Goal: Task Accomplishment & Management: Use online tool/utility

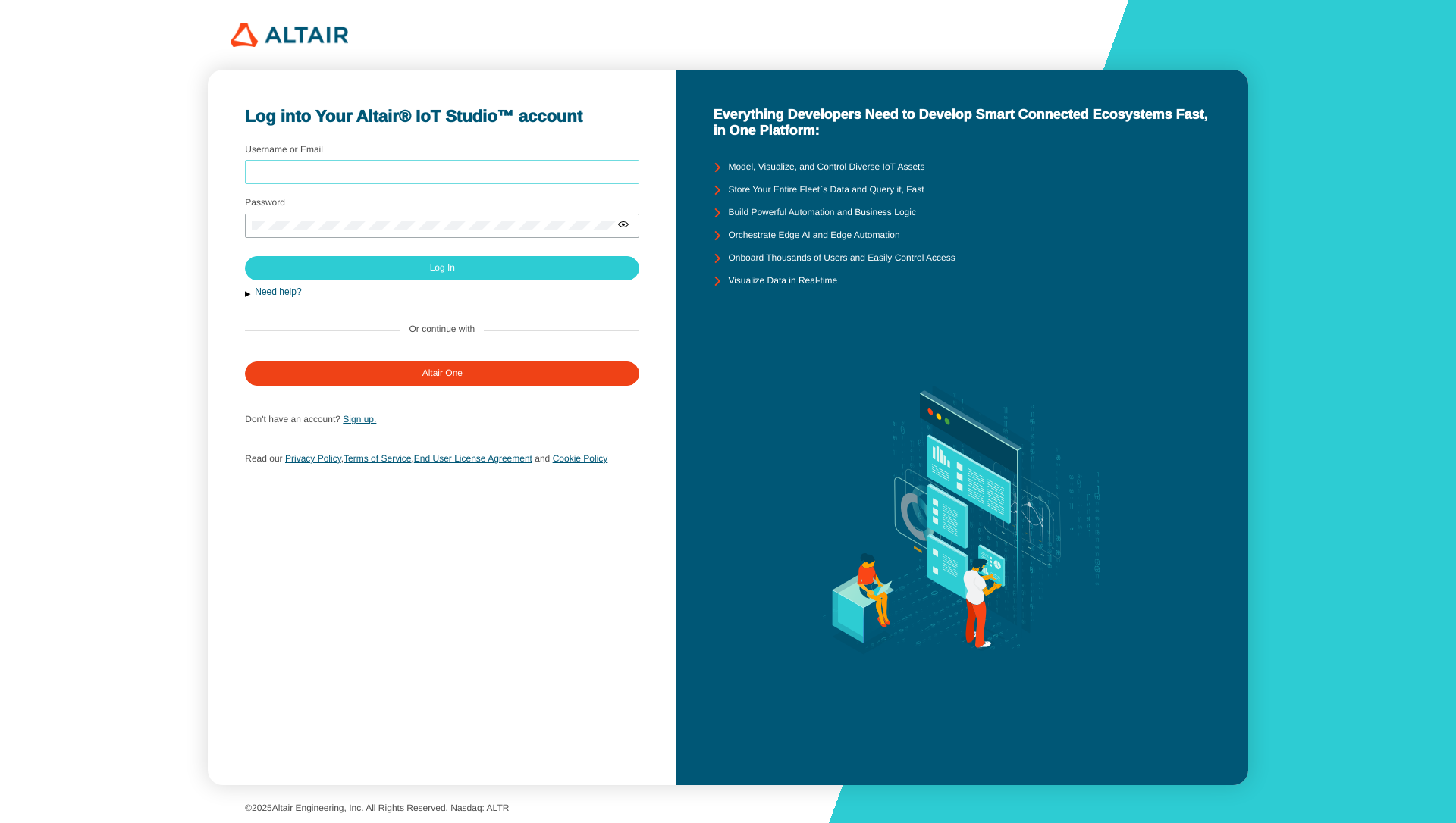
click at [401, 167] on input "Username or Email" at bounding box center [442, 172] width 381 height 11
type input "mschoones"
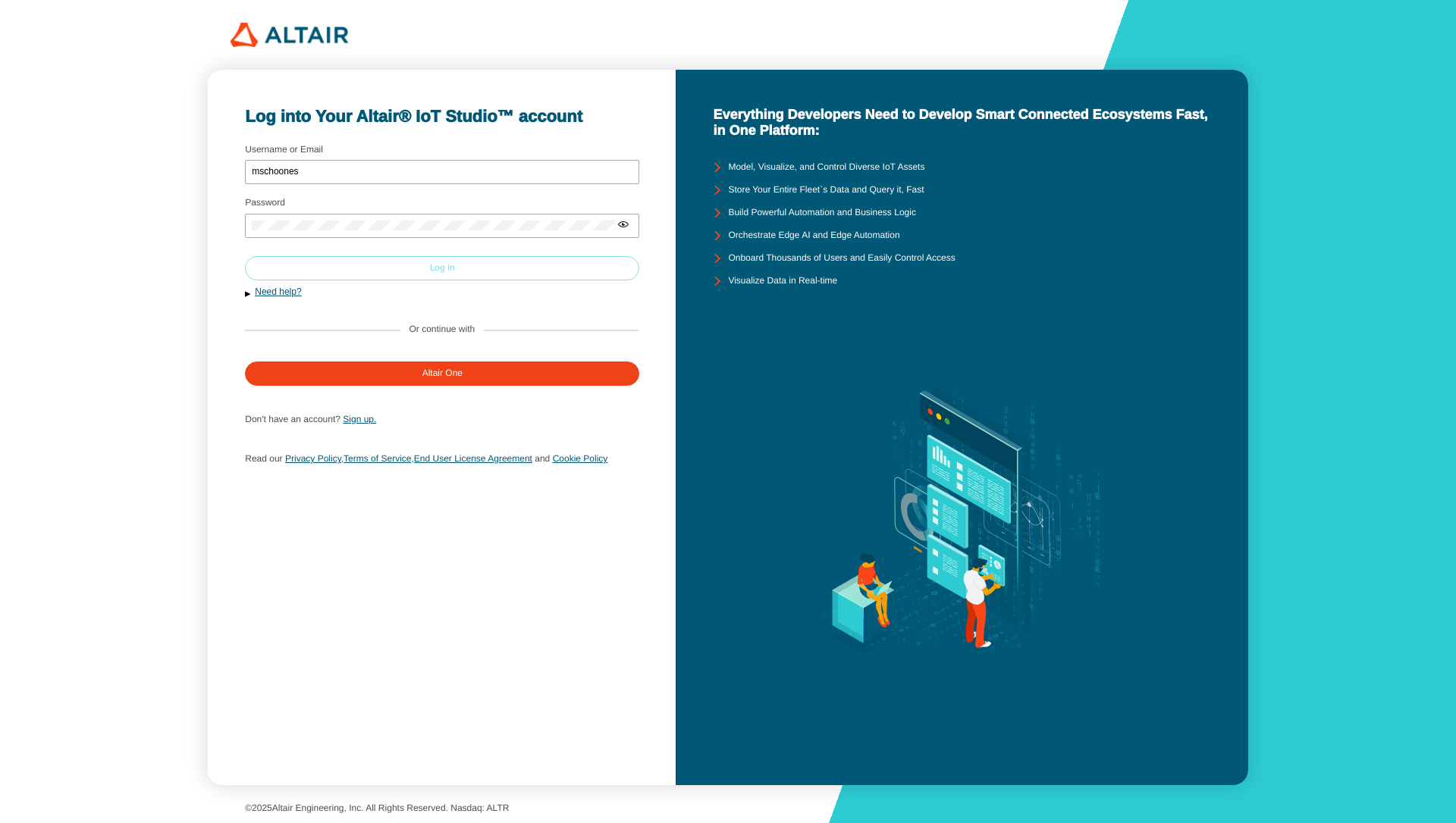
click at [417, 268] on paper-button "Log In" at bounding box center [443, 268] width 395 height 24
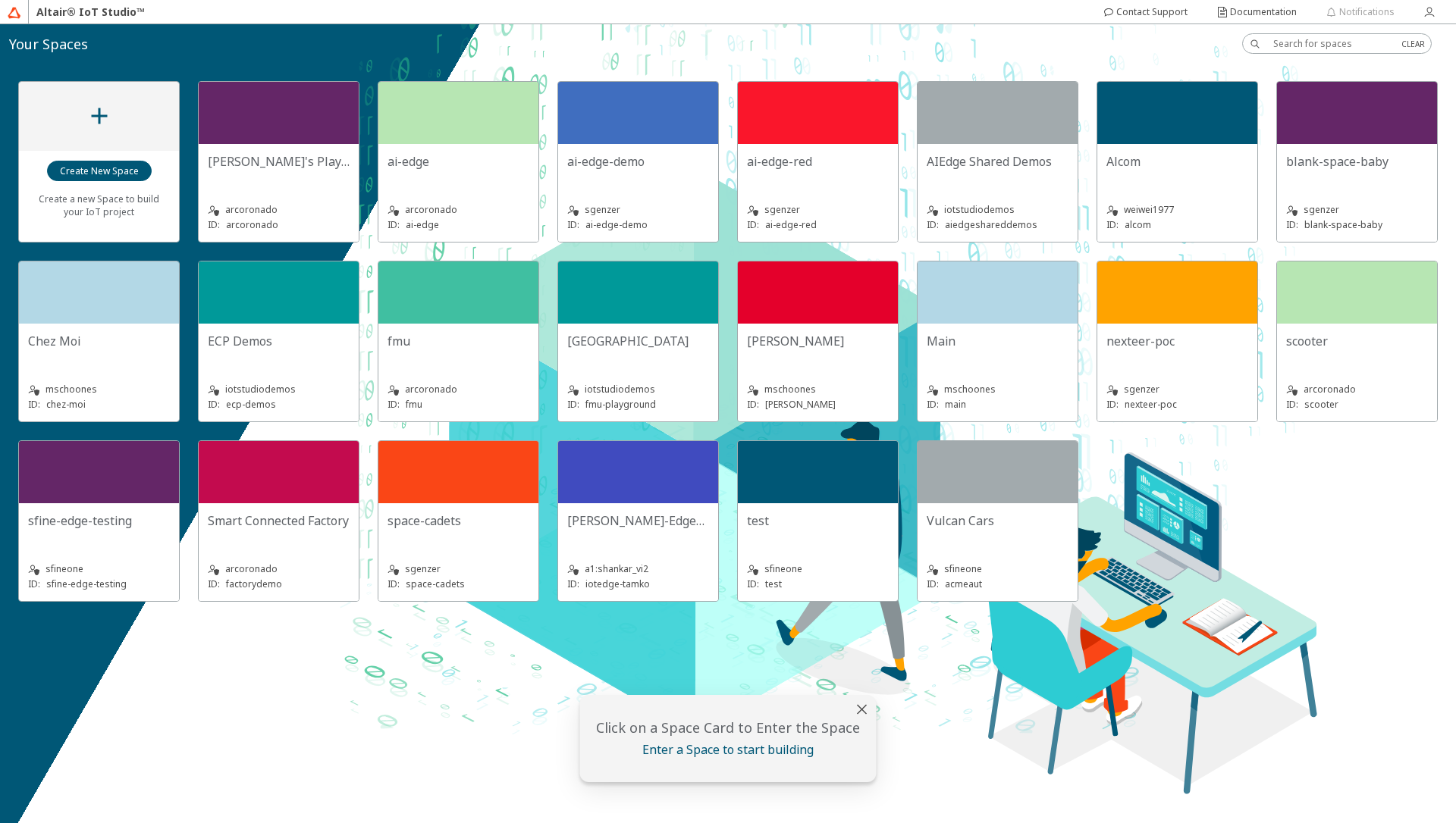
click at [141, 344] on div "Chez Moi" at bounding box center [99, 341] width 142 height 17
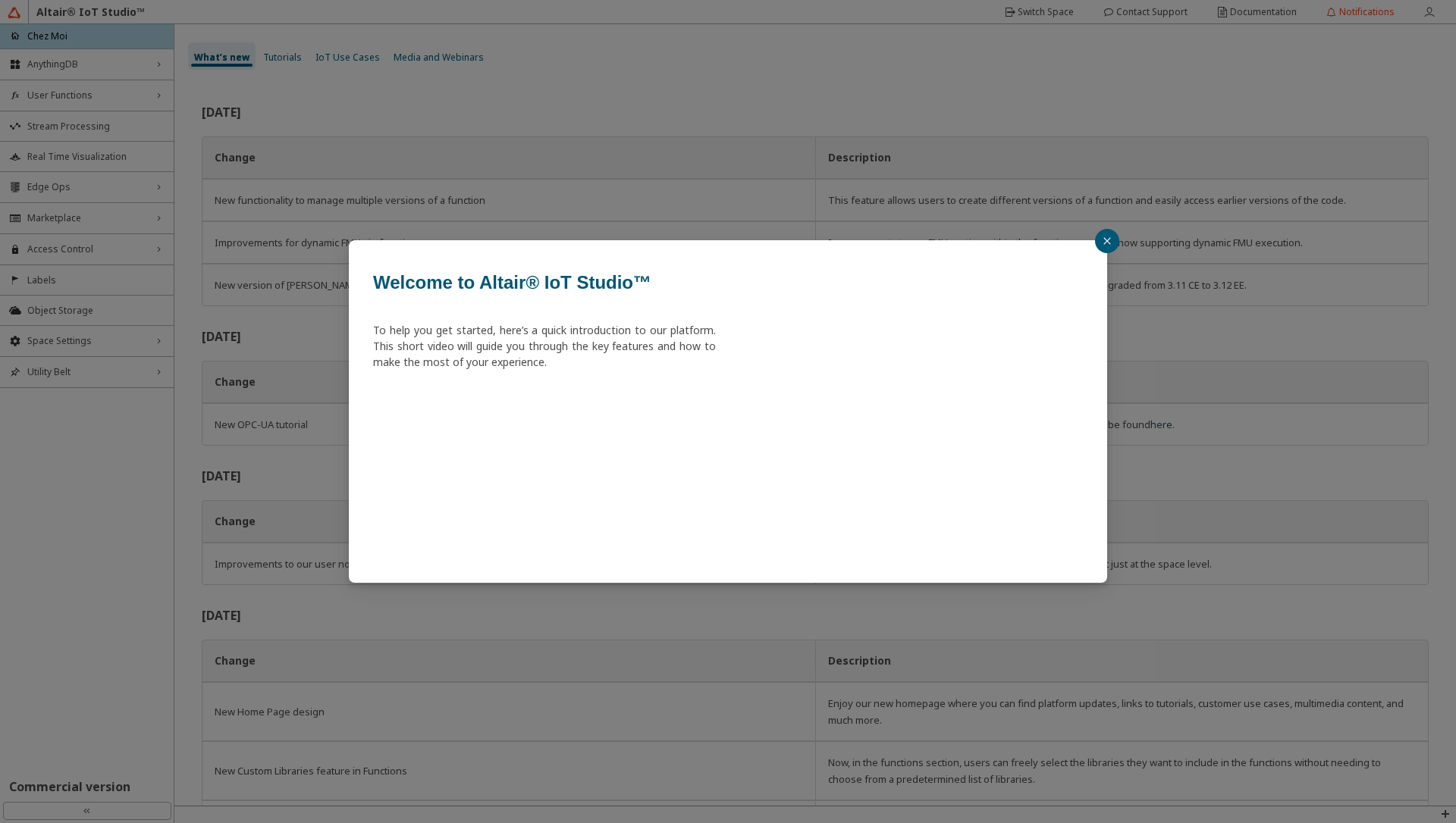
click at [76, 189] on div "Welcome to Altair® IoT Studio™ To help you get started, here’s a quick introduc…" at bounding box center [728, 411] width 1456 height 823
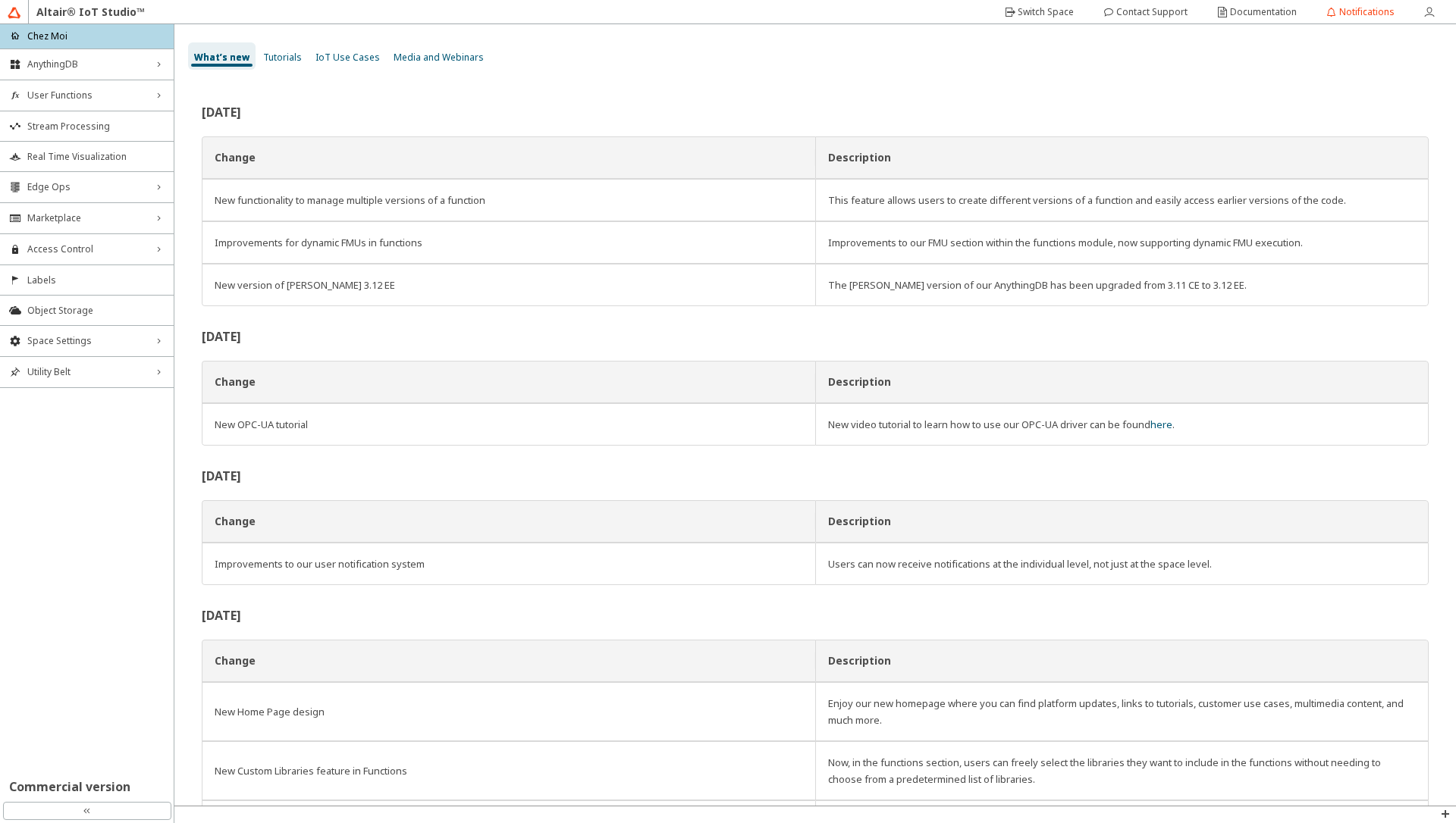
click at [76, 189] on span "Edge Ops" at bounding box center [87, 187] width 119 height 12
click at [75, 213] on span "Fleet Management" at bounding box center [87, 216] width 119 height 12
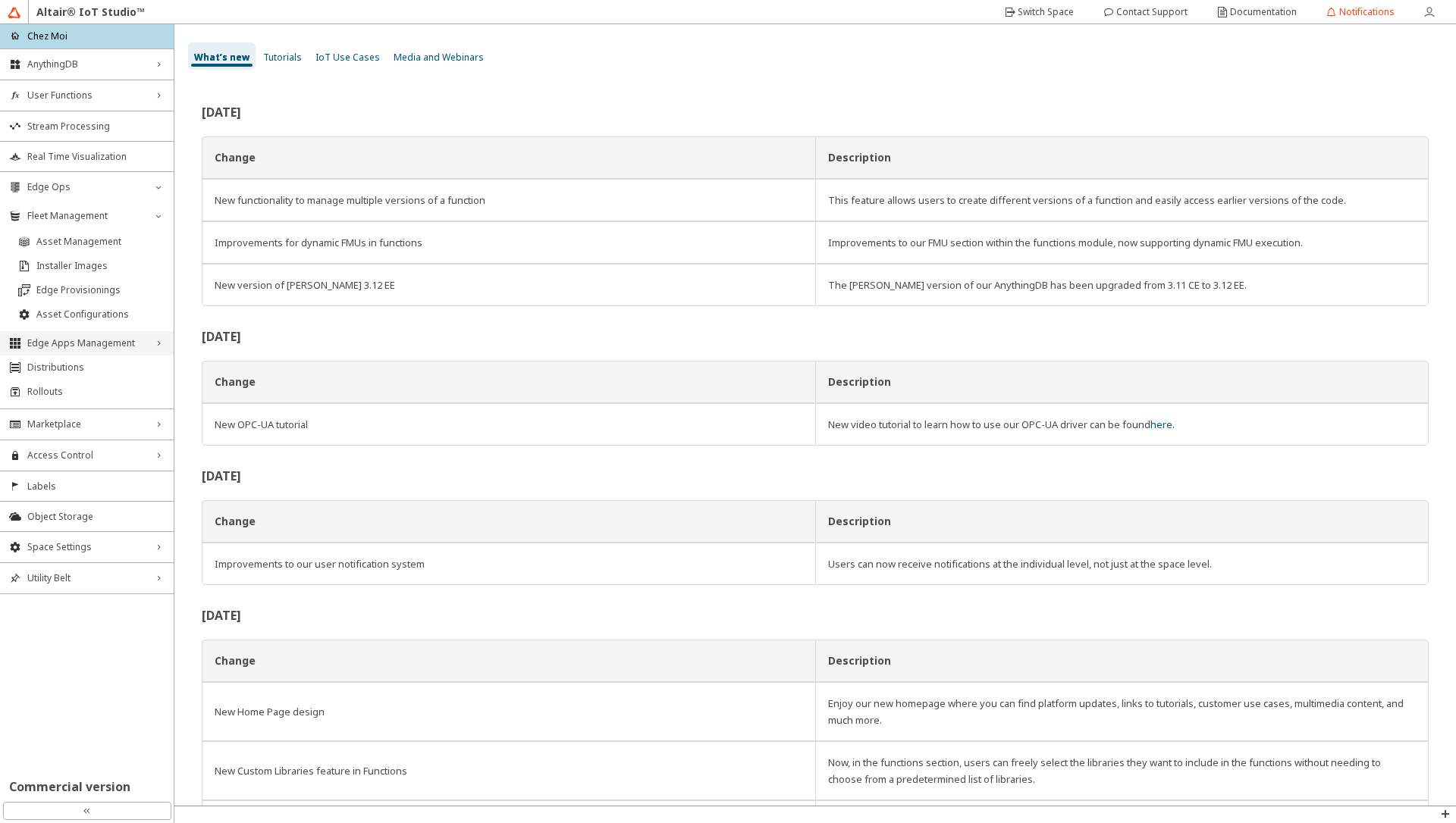
click at [65, 335] on div "Edge Apps Management right_chevron" at bounding box center [87, 343] width 173 height 24
click at [56, 374] on span "Edge Applications" at bounding box center [100, 369] width 128 height 12
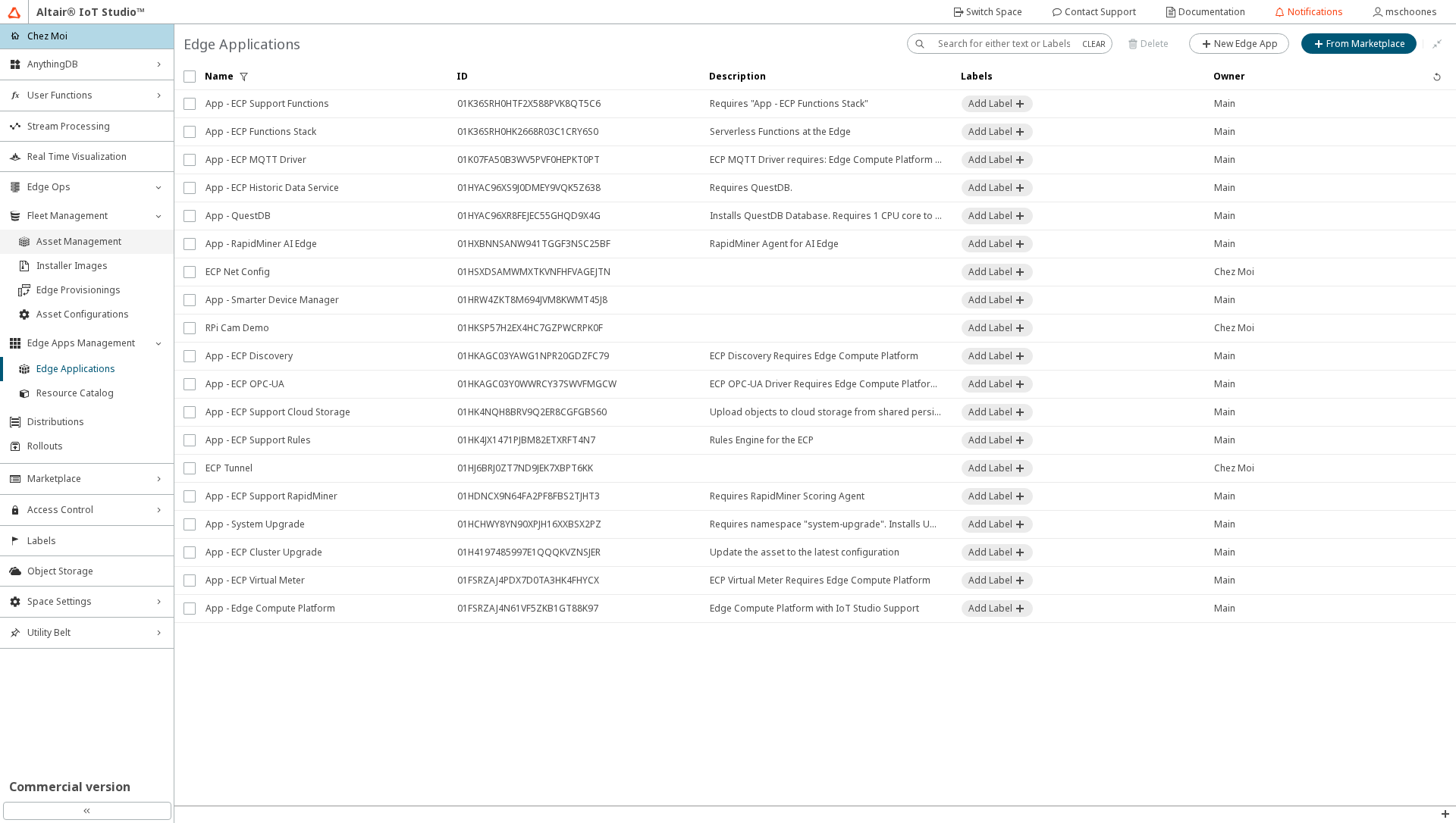
click at [63, 250] on li "Asset Management" at bounding box center [87, 241] width 173 height 24
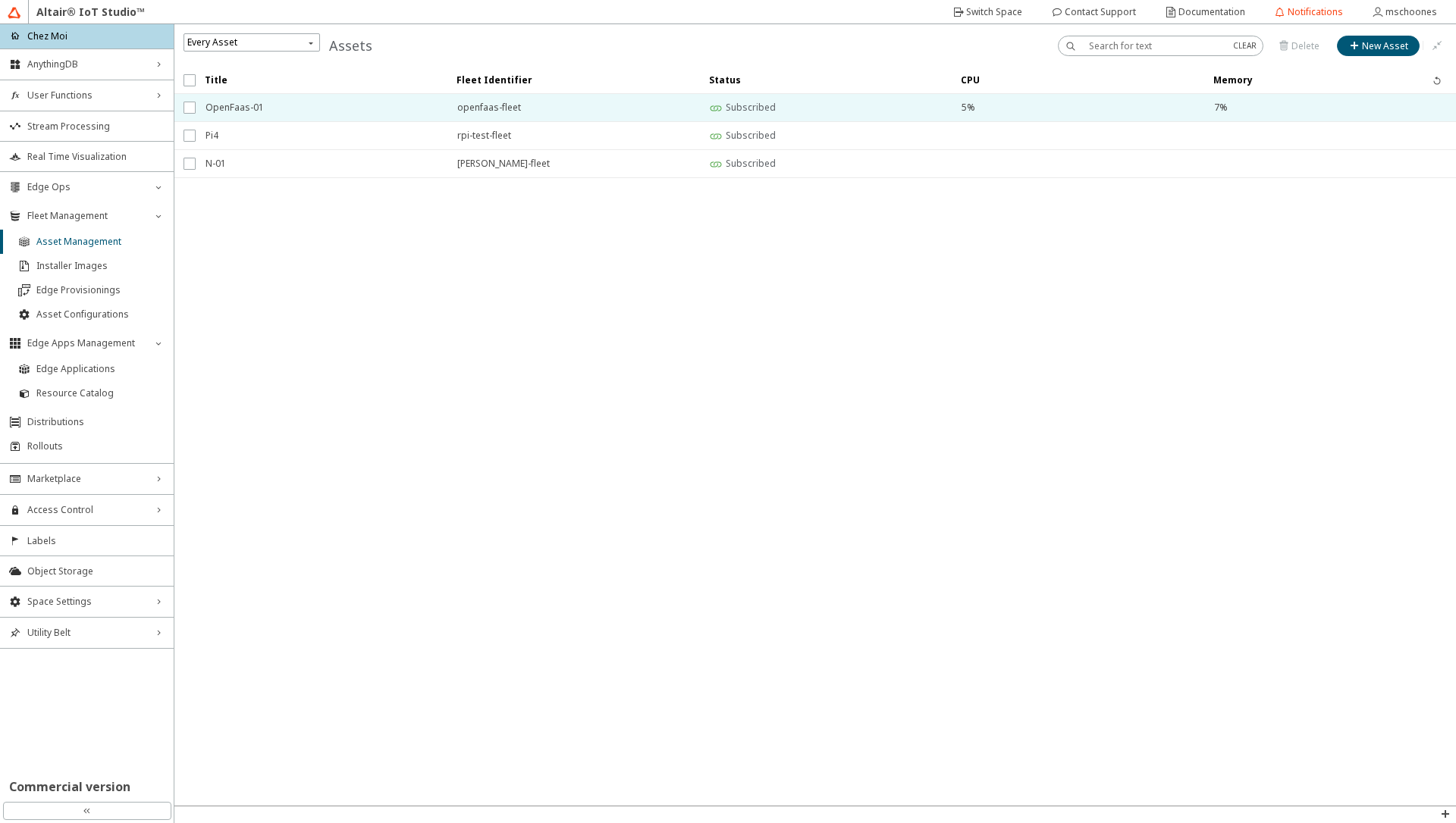
click at [312, 116] on span "OpenFaas-01" at bounding box center [322, 108] width 232 height 28
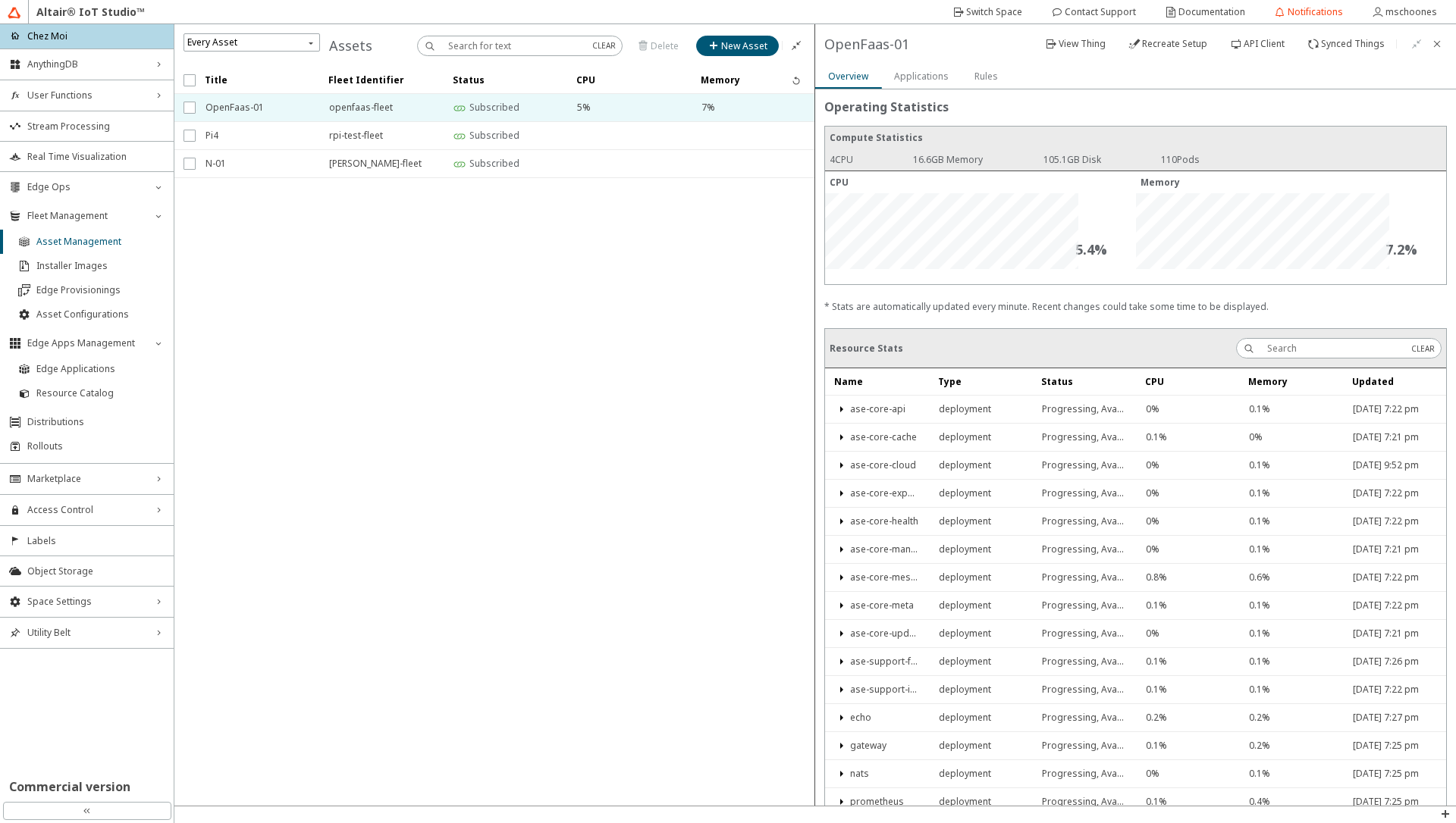
click at [0, 0] on slot "Applications" at bounding box center [0, 0] width 0 height 0
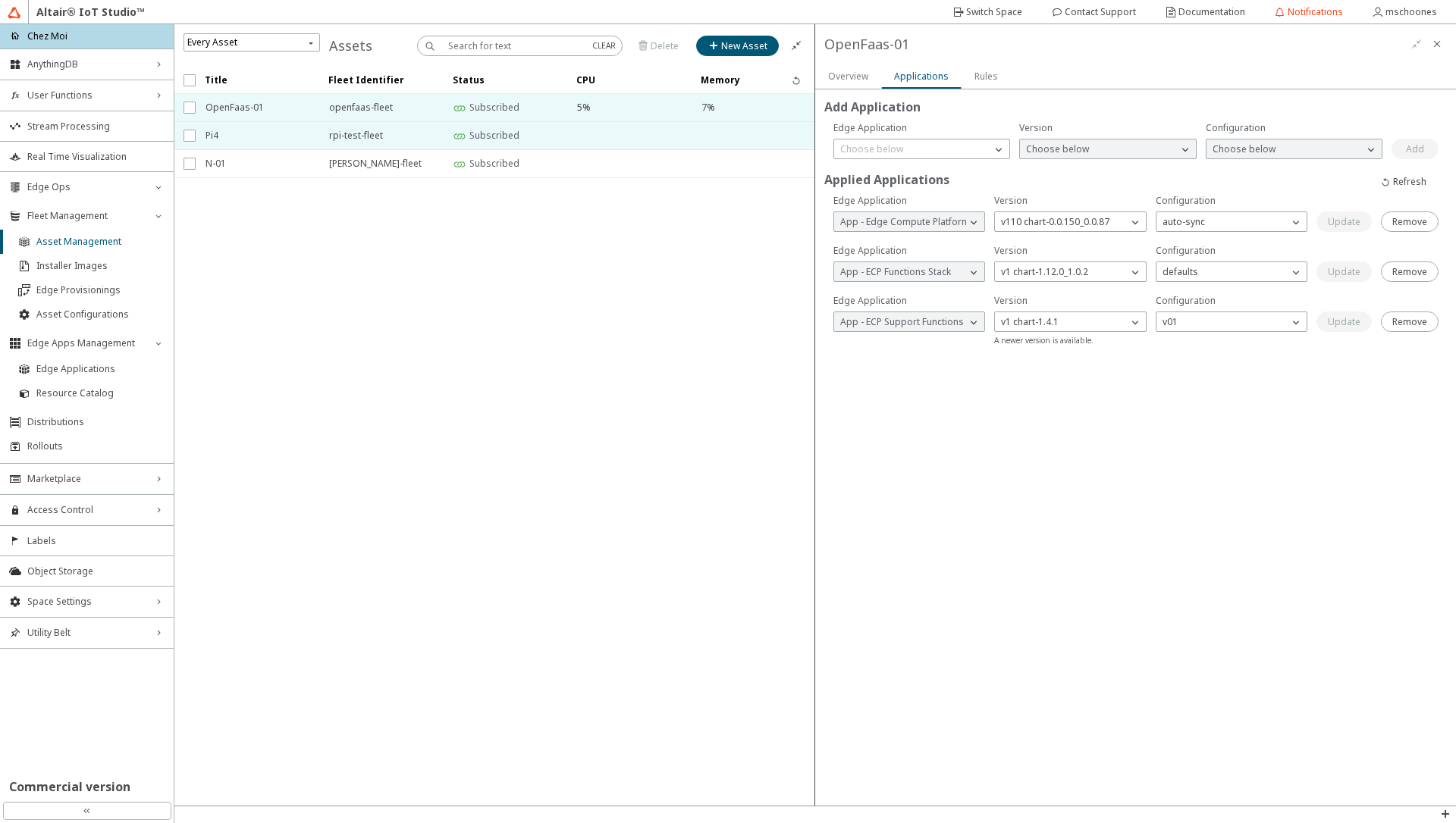
click at [246, 135] on span "Pi4" at bounding box center [257, 135] width 104 height 28
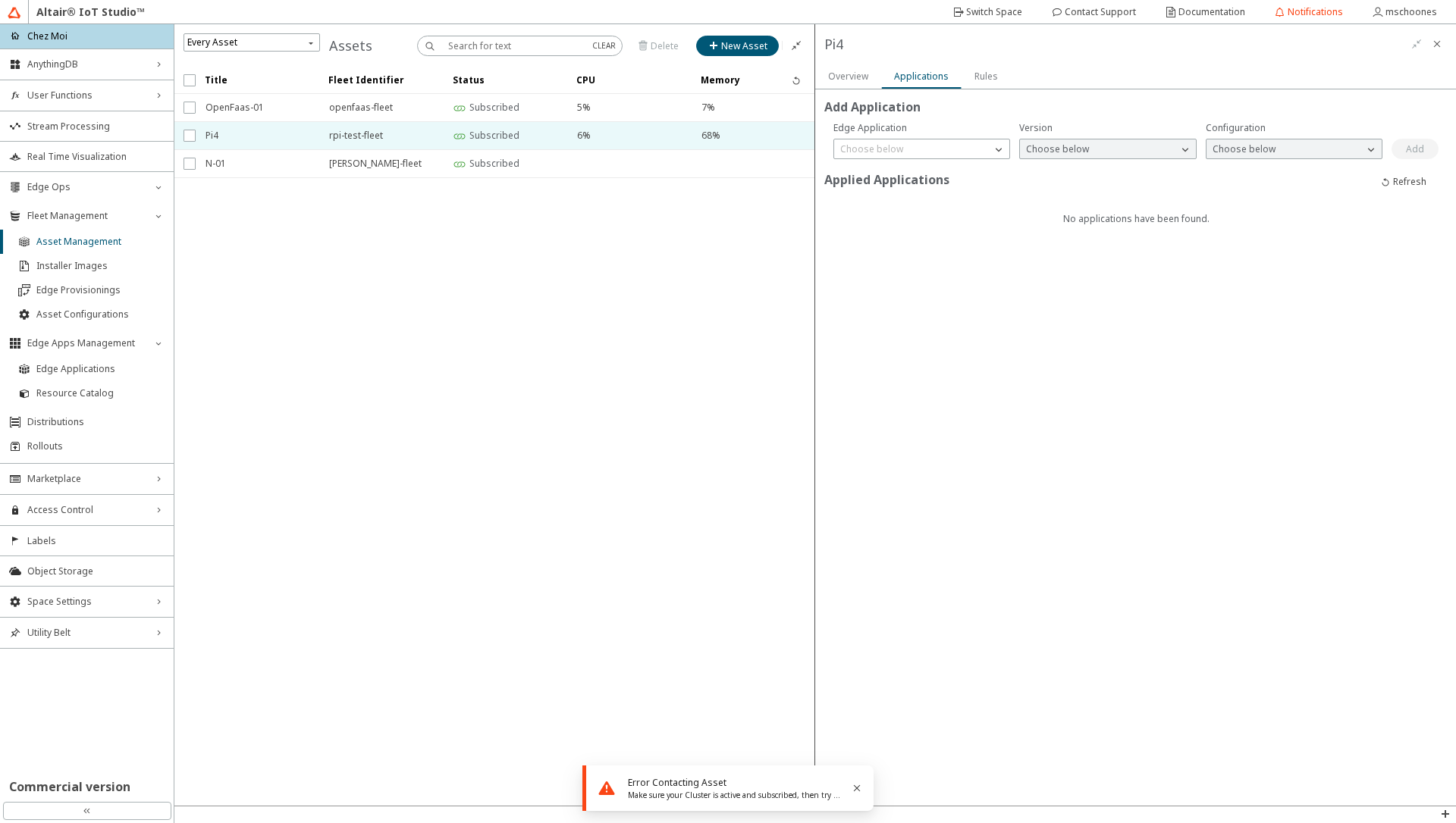
click at [0, 0] on slot "Overview" at bounding box center [0, 0] width 0 height 0
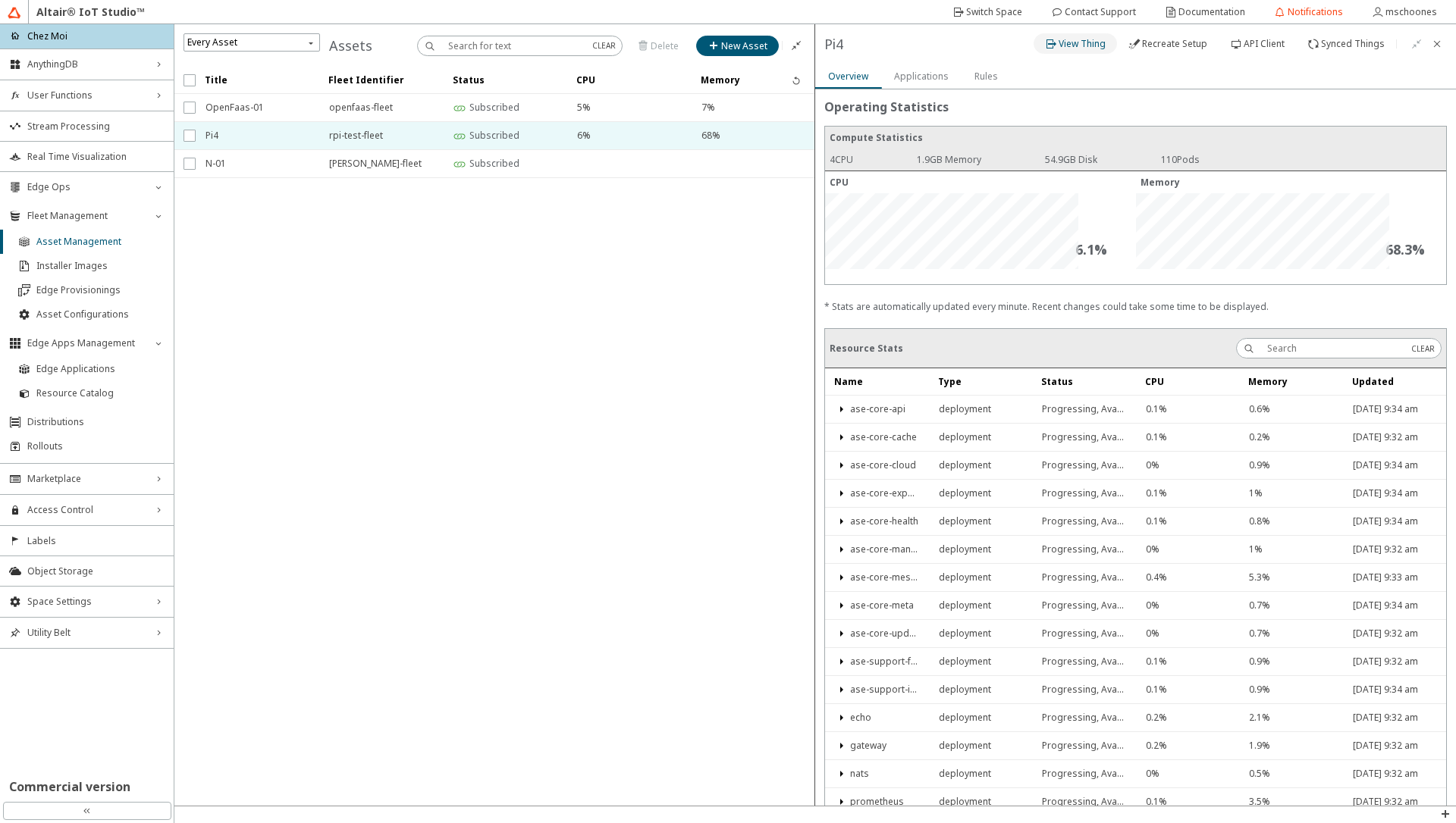
click at [0, 0] on slot "View Thing" at bounding box center [0, 0] width 0 height 0
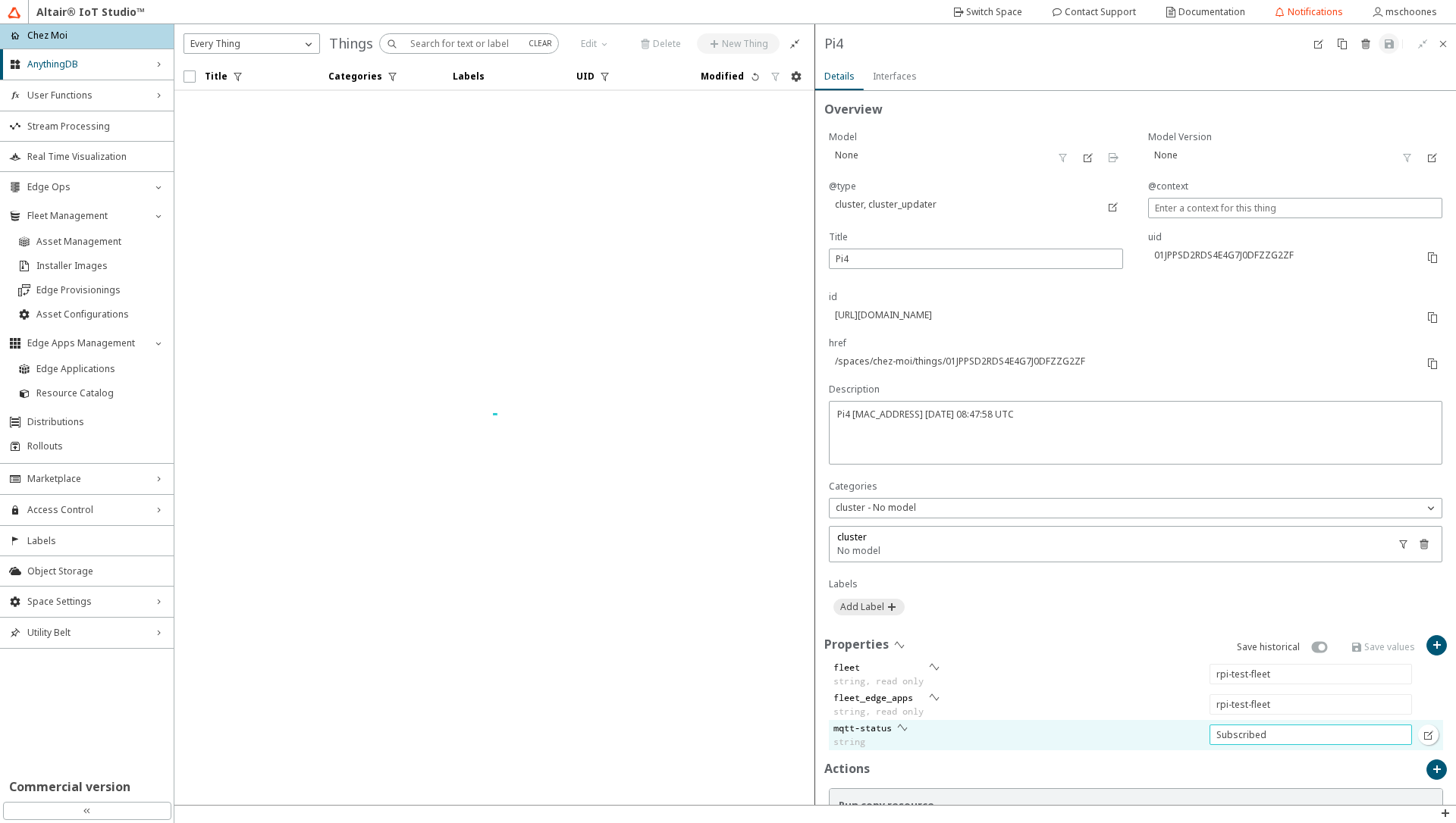
click at [1228, 739] on input "Subscribed" at bounding box center [1310, 735] width 189 height 13
type input "ClientOffline"
click at [1369, 638] on paper-button "Save values" at bounding box center [1382, 647] width 88 height 20
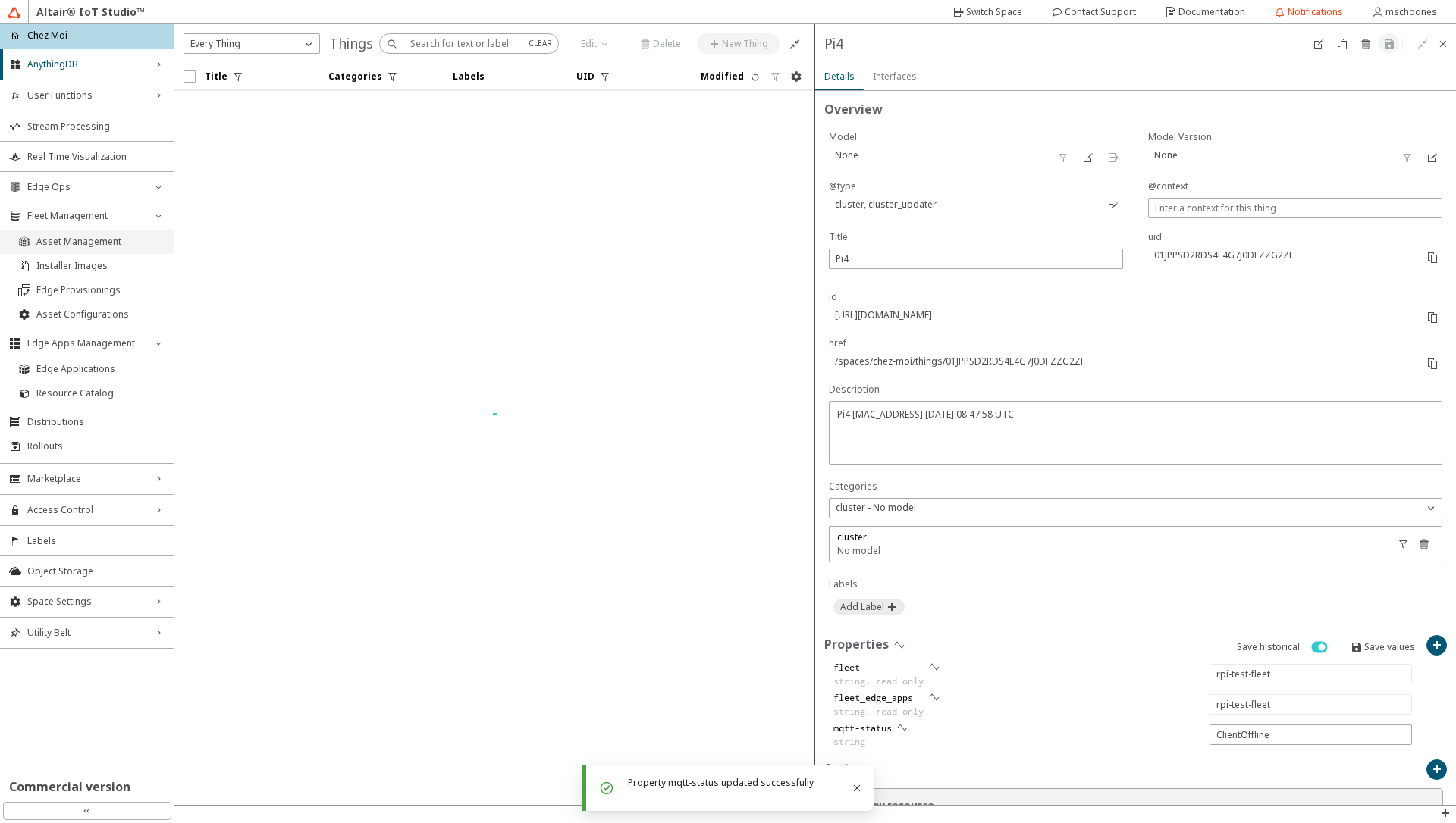
click at [75, 242] on span "Asset Management" at bounding box center [100, 241] width 128 height 12
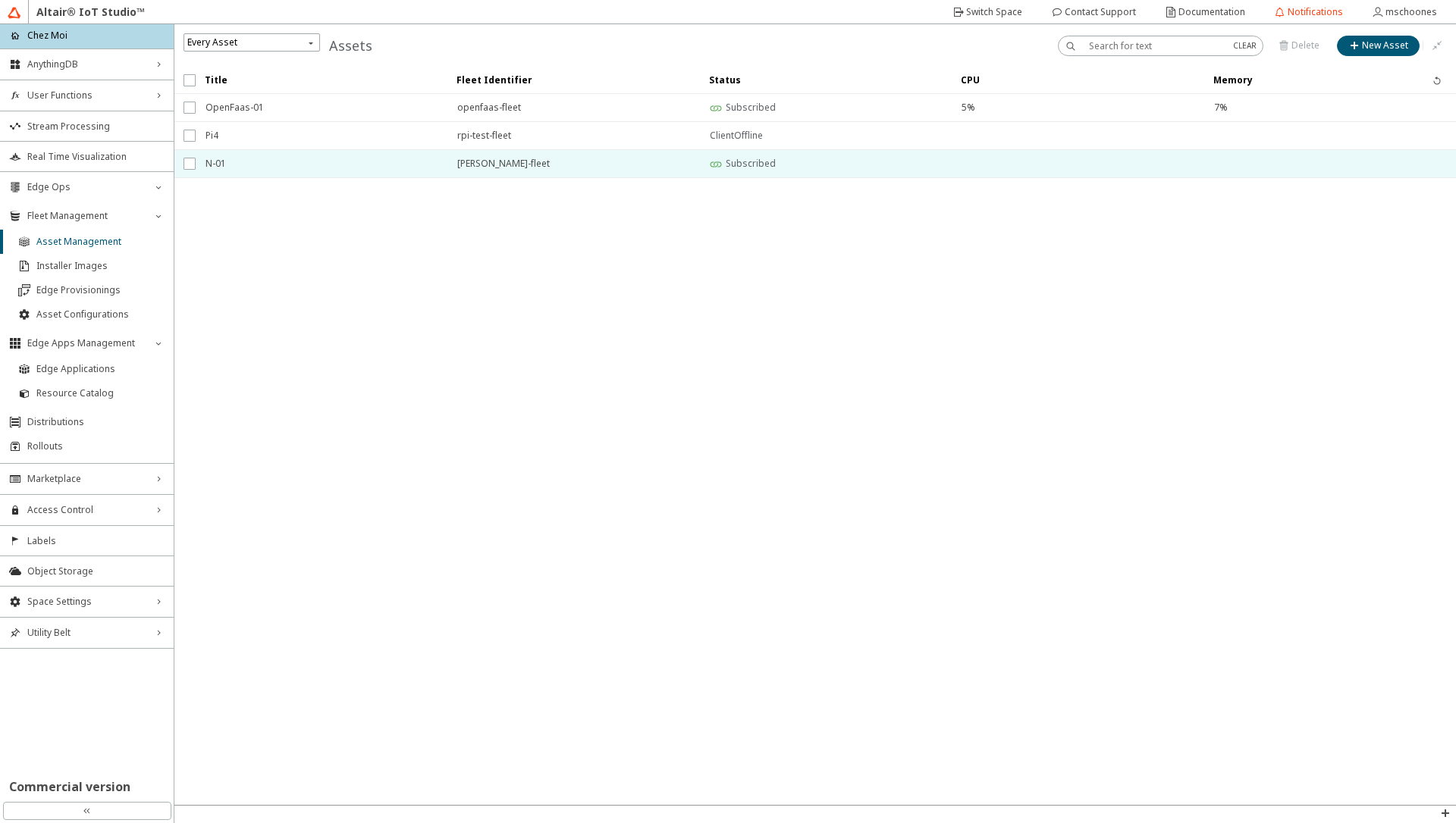
click at [258, 164] on span "N-01" at bounding box center [322, 164] width 232 height 28
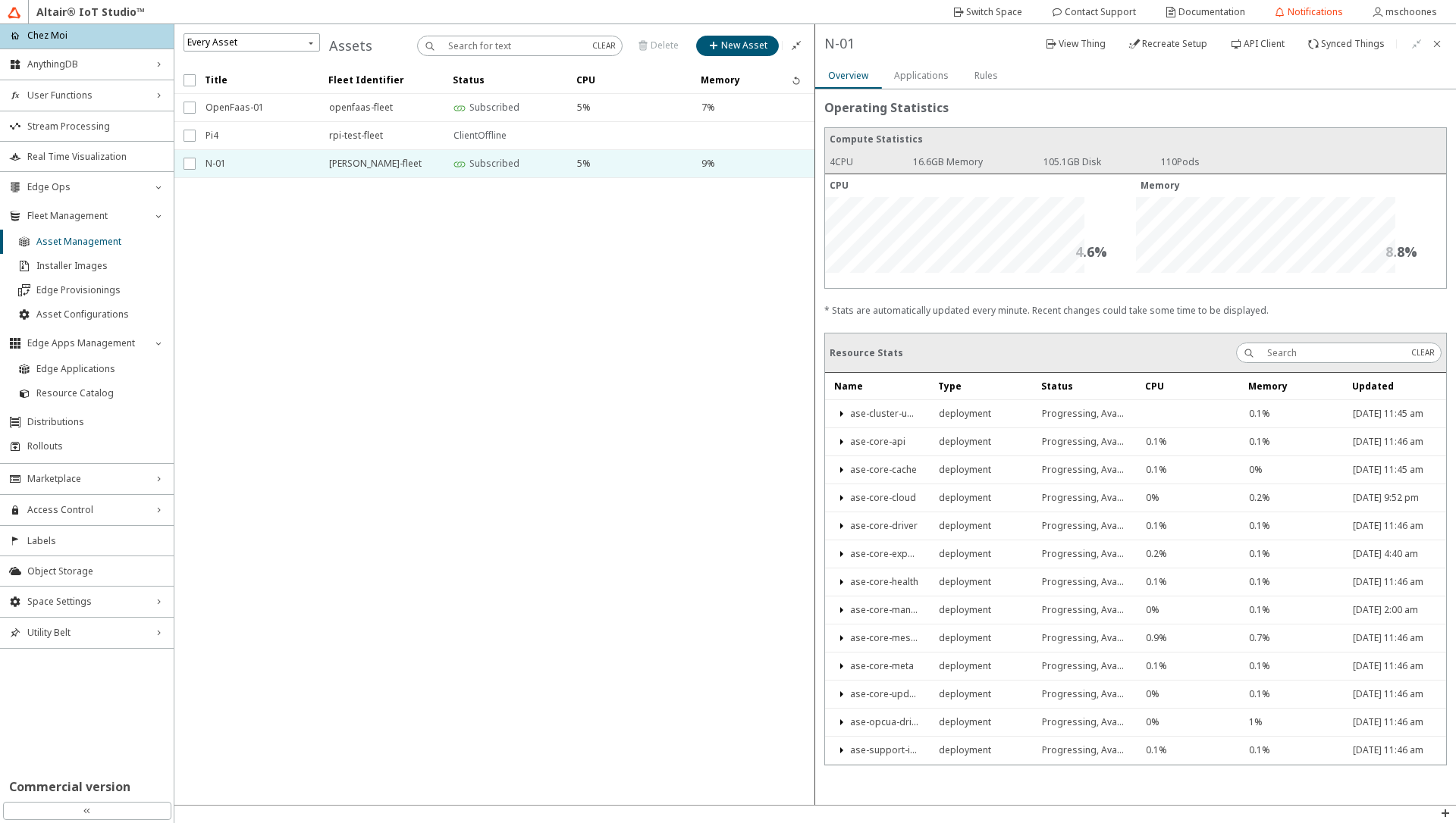
click at [0, 0] on slot "Applications" at bounding box center [0, 0] width 0 height 0
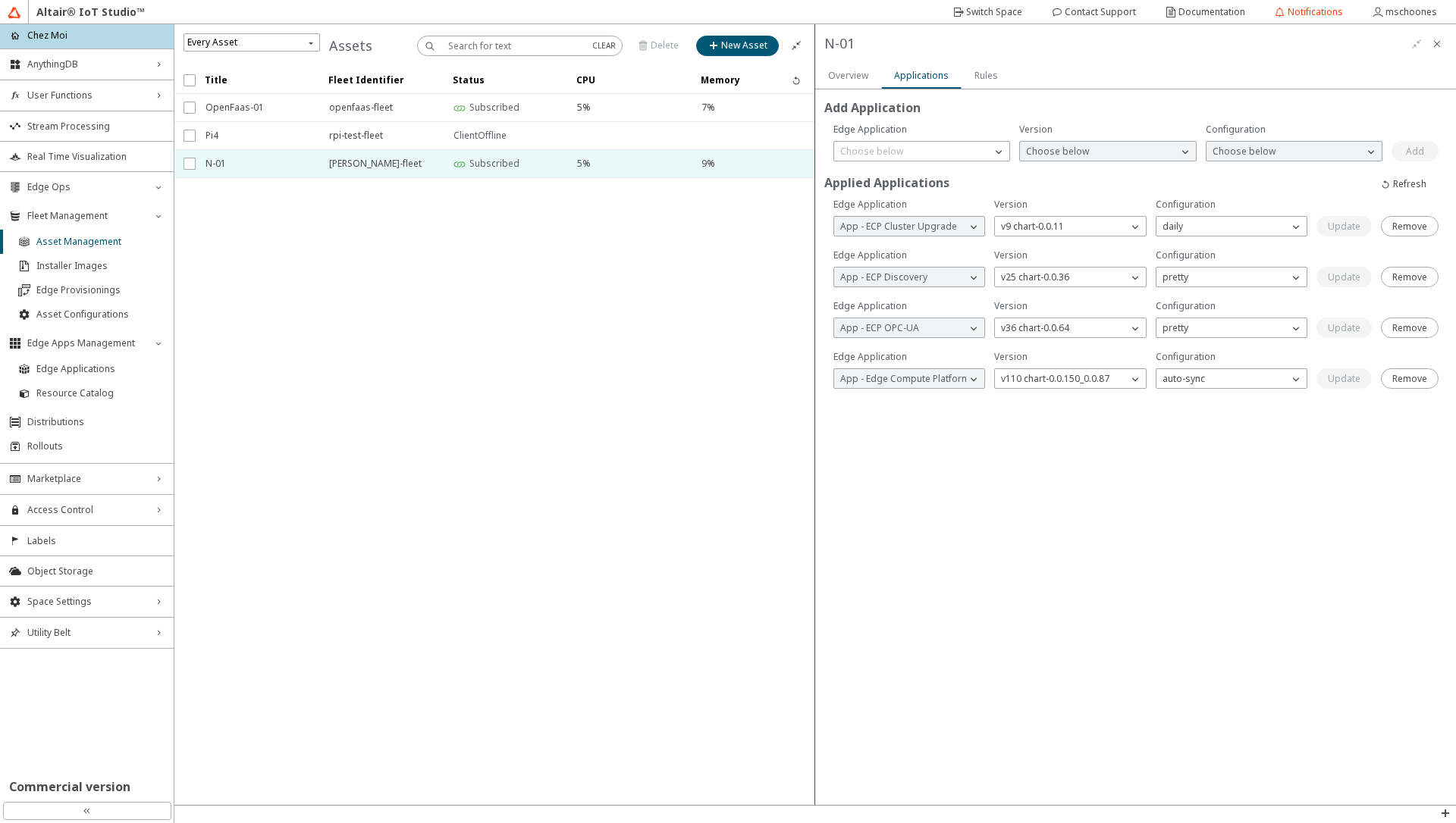
click at [0, 0] on slot "Rules" at bounding box center [0, 0] width 0 height 0
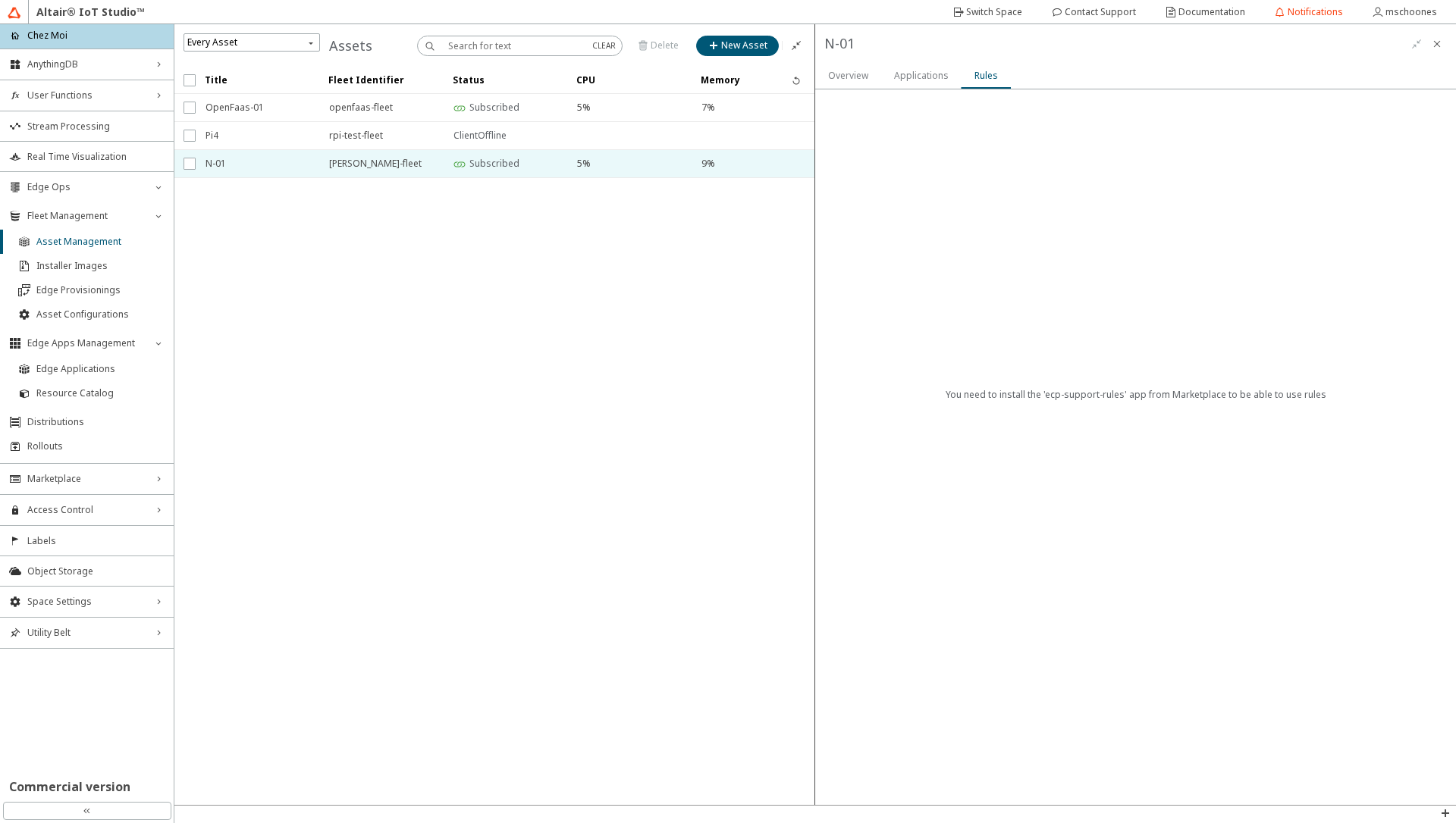
click at [0, 0] on slot "Overview" at bounding box center [0, 0] width 0 height 0
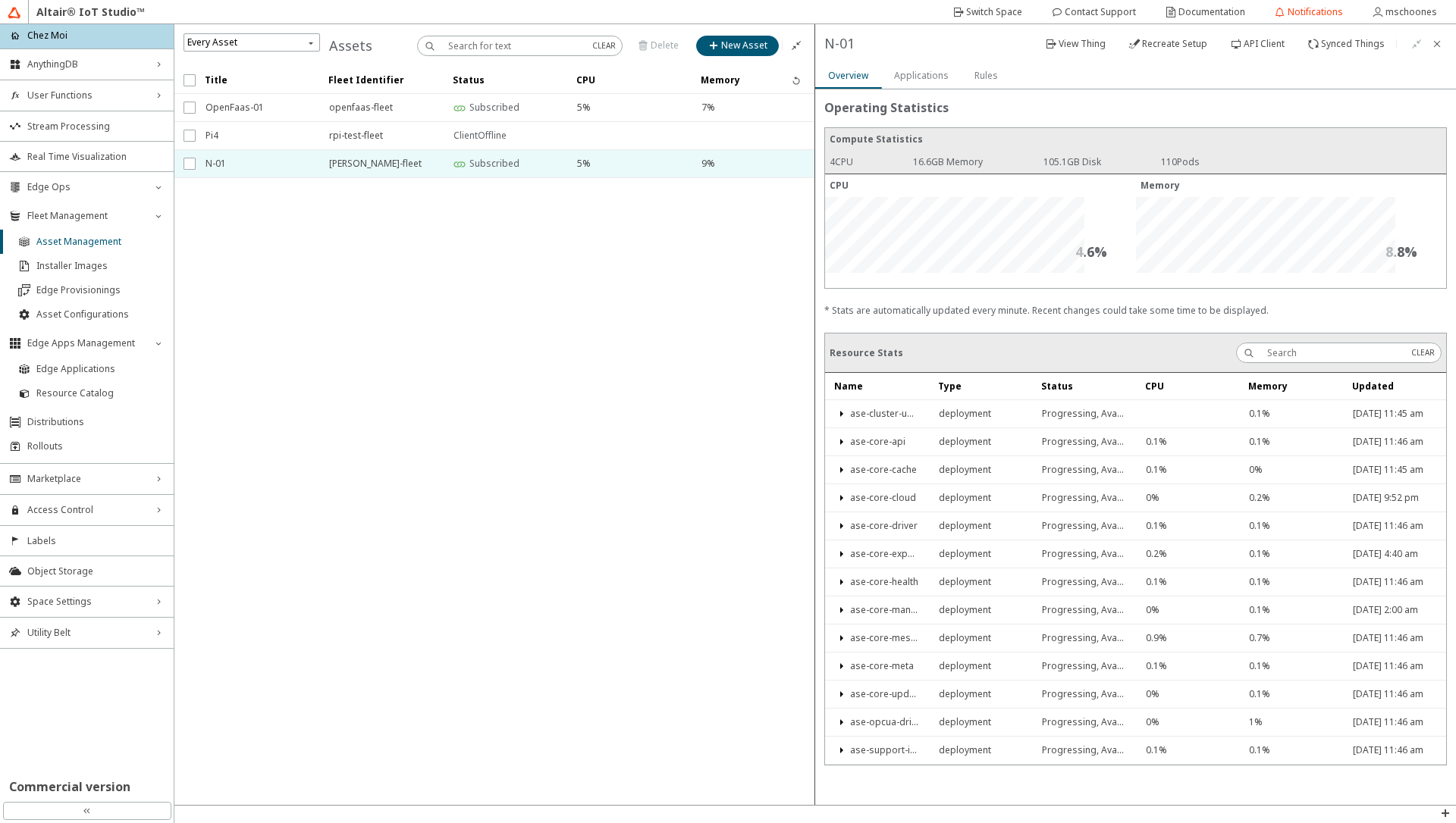
click at [0, 0] on slot "Applications" at bounding box center [0, 0] width 0 height 0
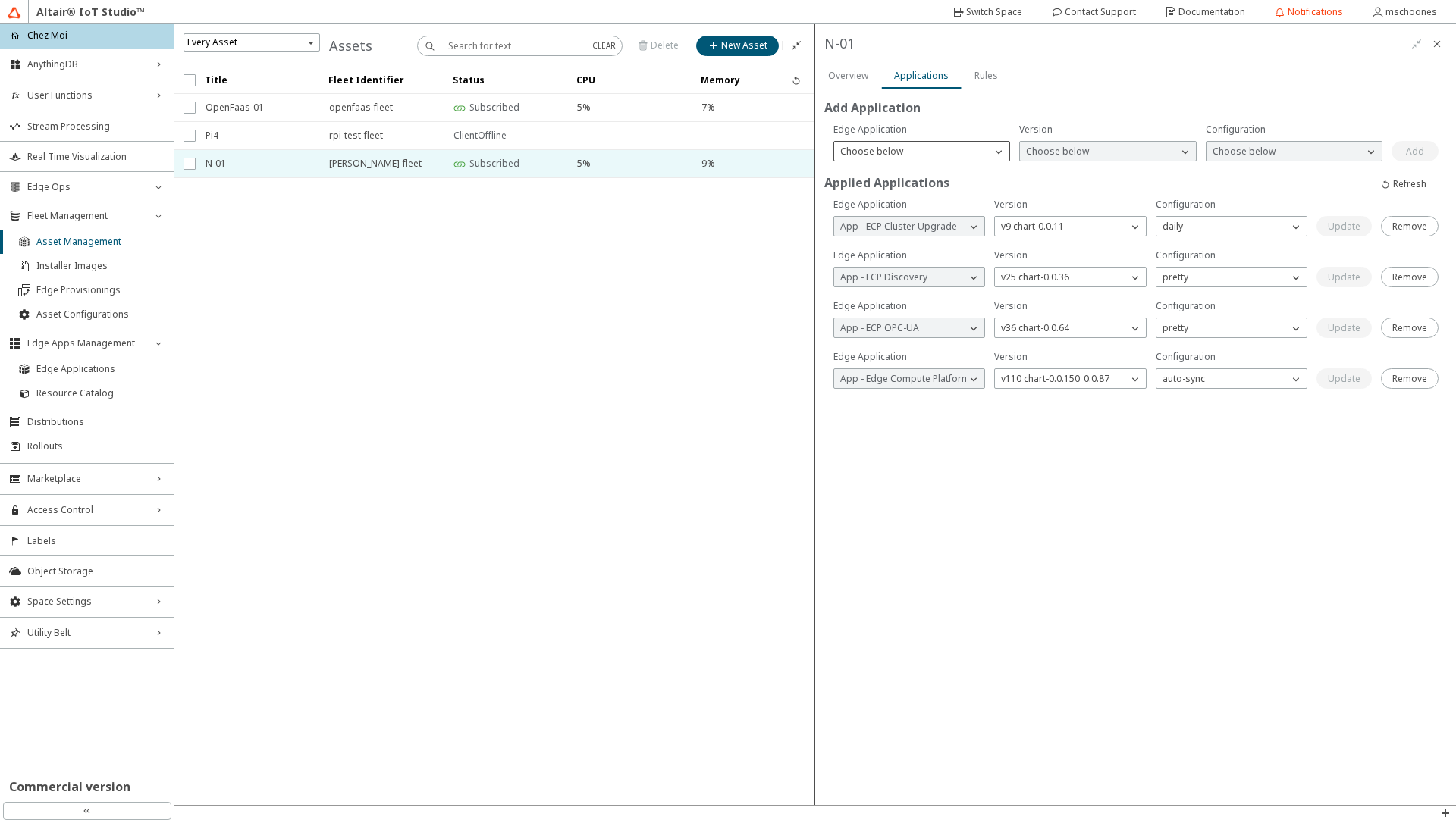
click at [899, 148] on p "Choose below" at bounding box center [871, 151] width 75 height 14
click at [890, 397] on span "App - ECP Support Rules" at bounding box center [893, 400] width 105 height 13
click at [1057, 150] on p "Choose below" at bounding box center [1057, 151] width 75 height 14
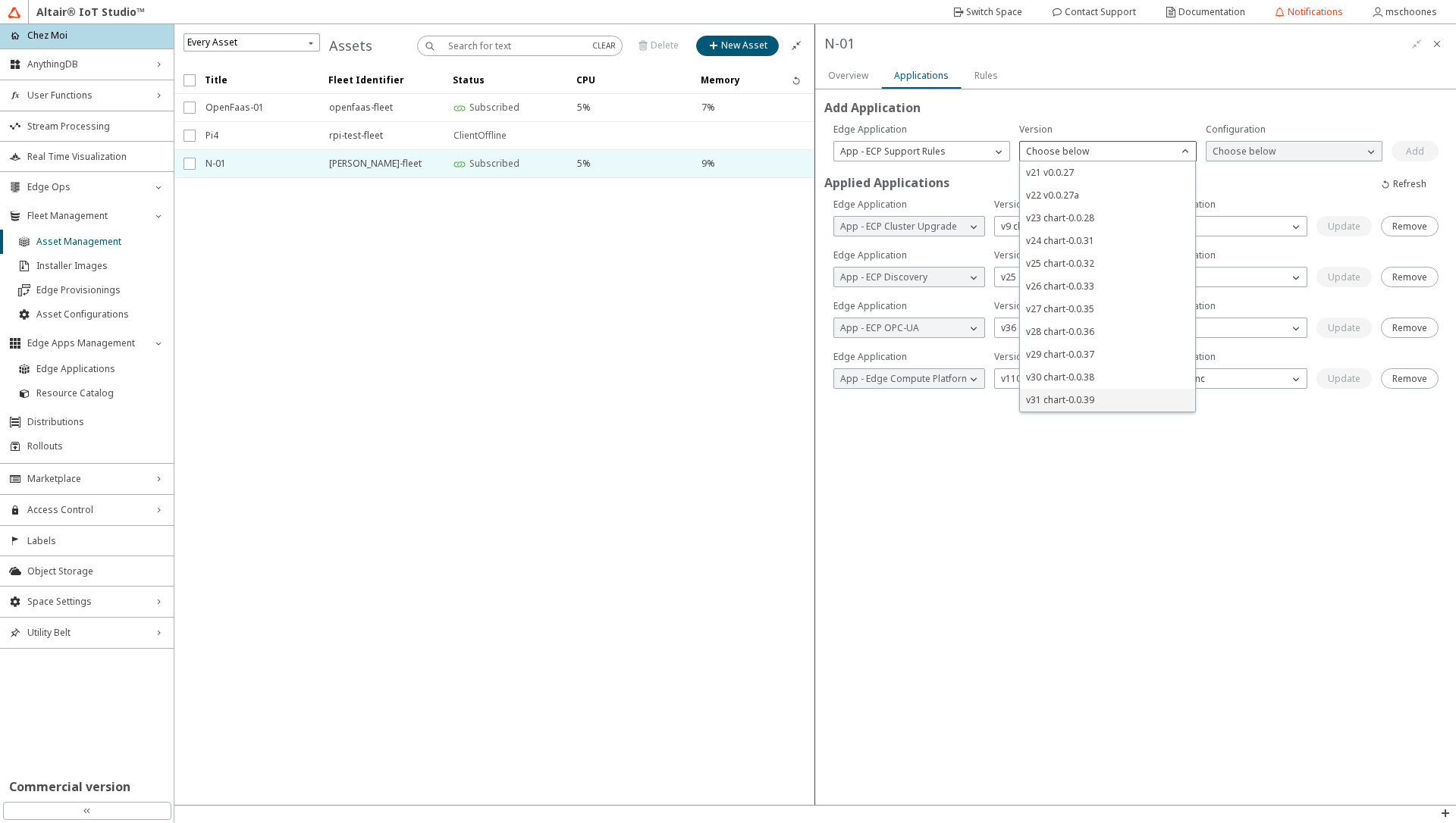
click at [1059, 394] on span "v31 chart-0.0.39" at bounding box center [1060, 400] width 68 height 13
click at [1245, 147] on p "Choose below" at bounding box center [1243, 151] width 75 height 14
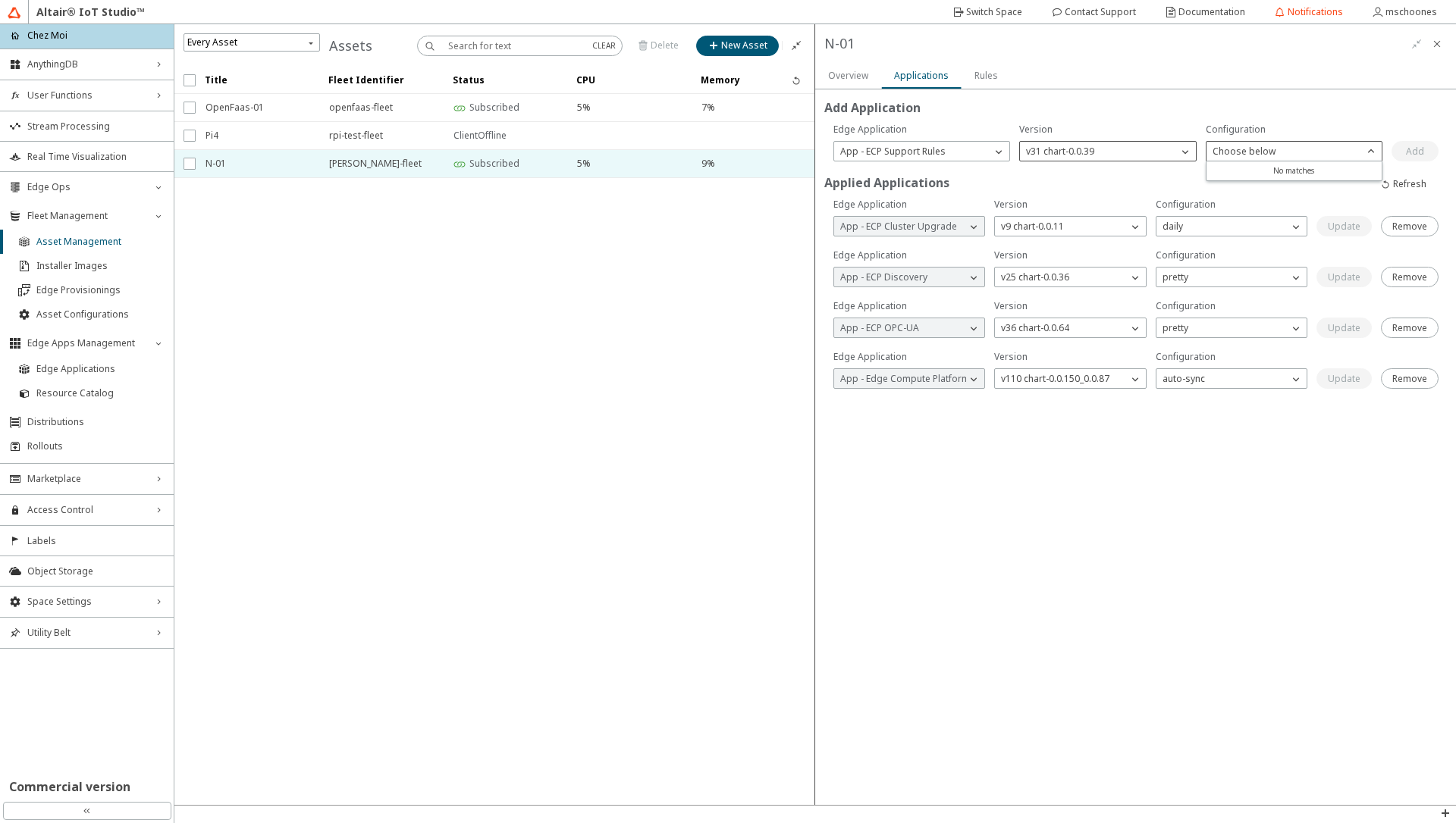
click at [1111, 154] on div "v31 chart-0.0.39" at bounding box center [1098, 151] width 157 height 15
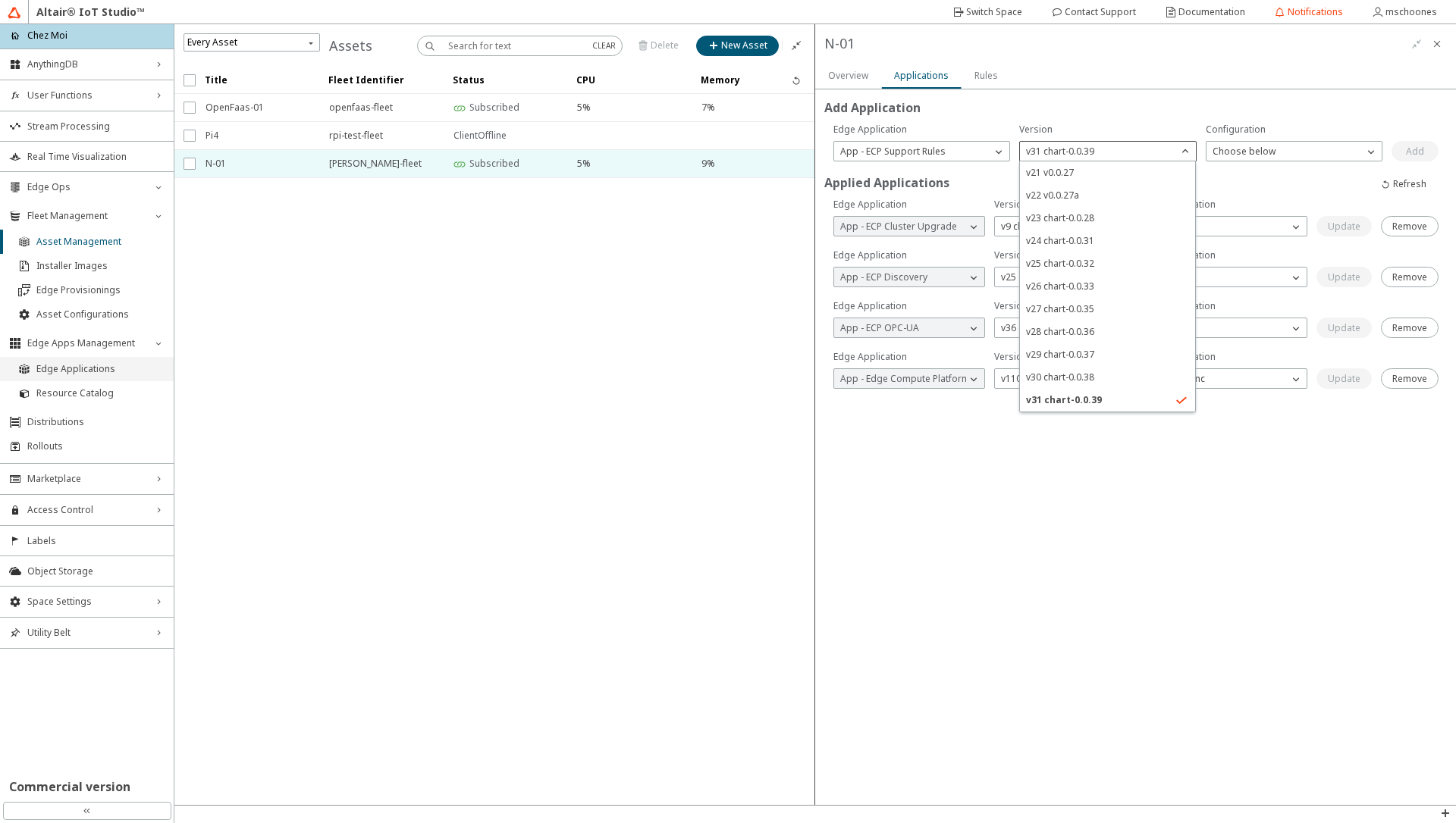
click at [79, 372] on span "Edge Applications" at bounding box center [100, 369] width 128 height 12
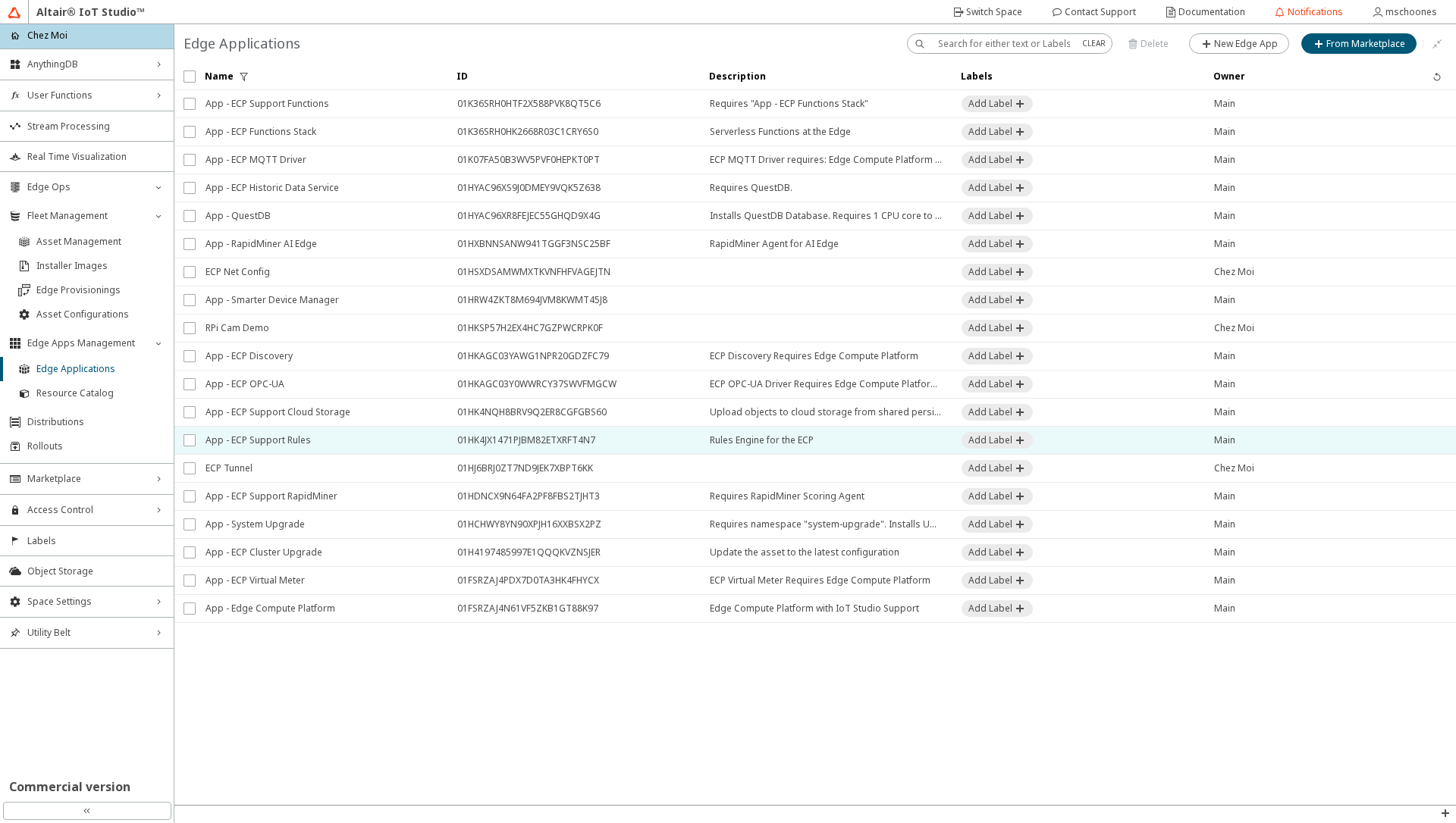
click at [284, 448] on span "App - ECP Support Rules" at bounding box center [322, 441] width 232 height 28
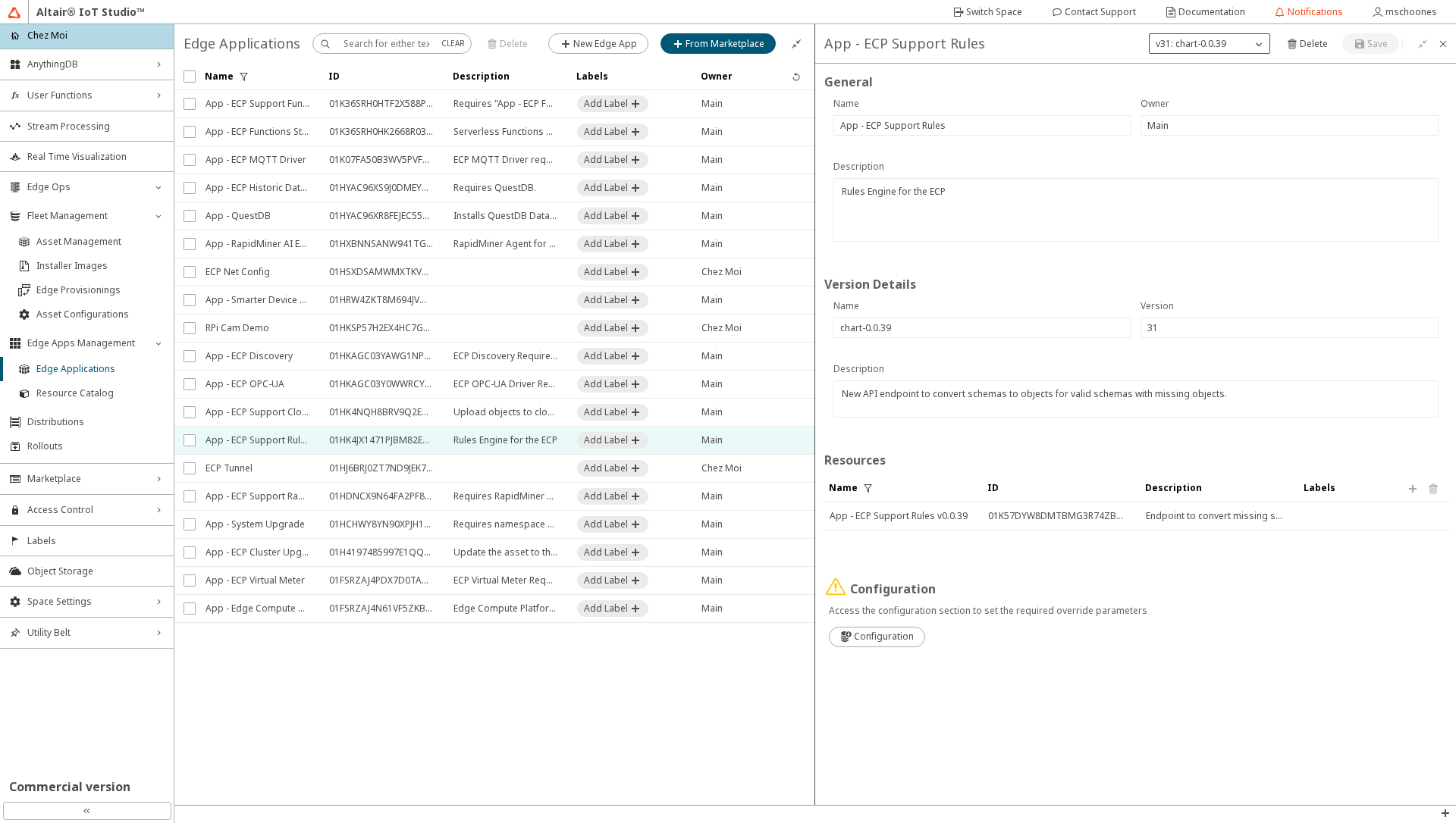
click at [1224, 42] on p "v31: chart-0.0.39" at bounding box center [1191, 43] width 83 height 14
click at [1214, 85] on span "v30: chart-0.0.38" at bounding box center [1191, 88] width 70 height 13
type input "chart-0.0.38"
type input "30"
type textarea "Use ULID for macro, listener and schedule IDs by default."
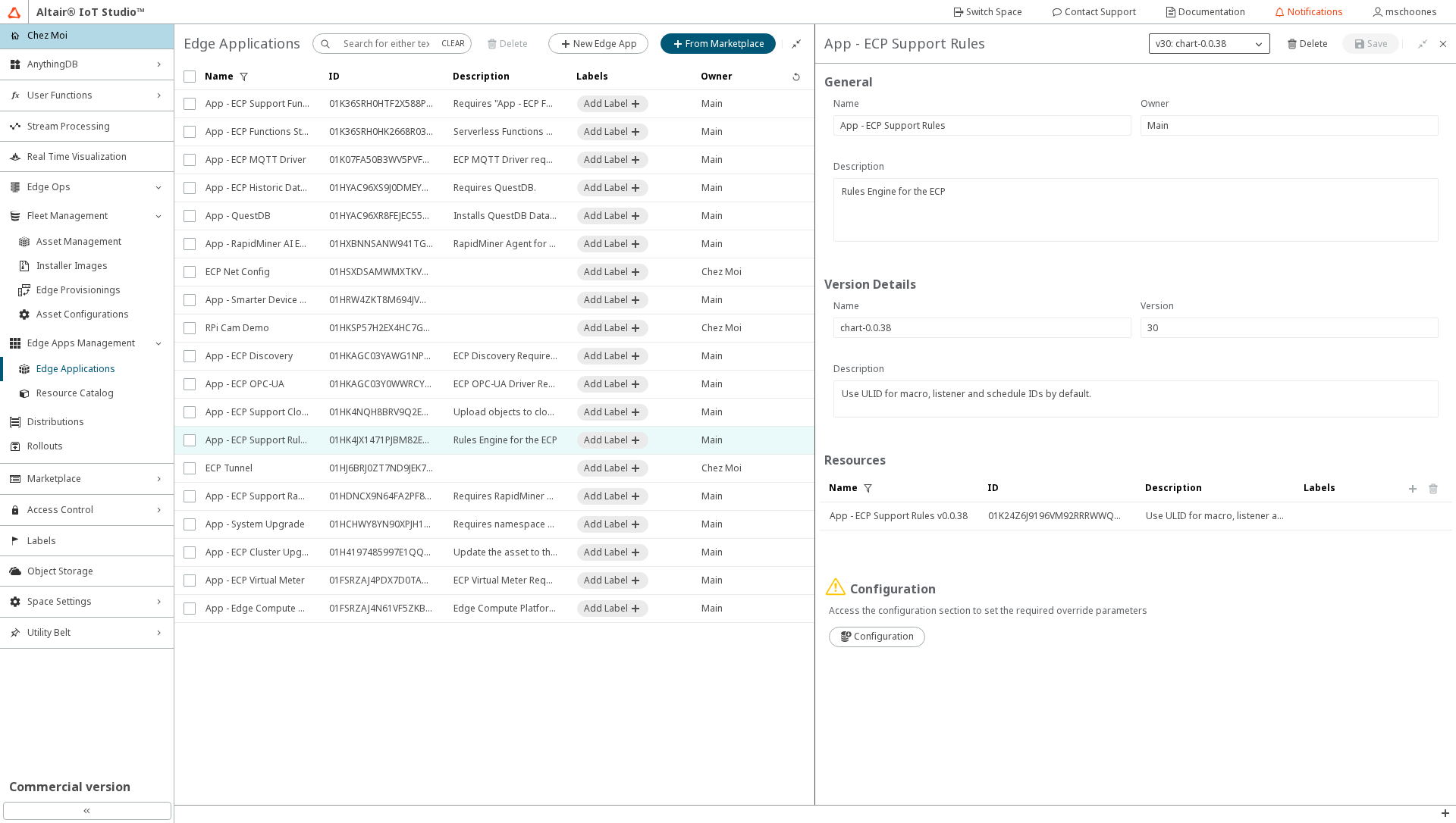
click at [1245, 41] on div "v30: chart-0.0.38" at bounding box center [1201, 43] width 101 height 15
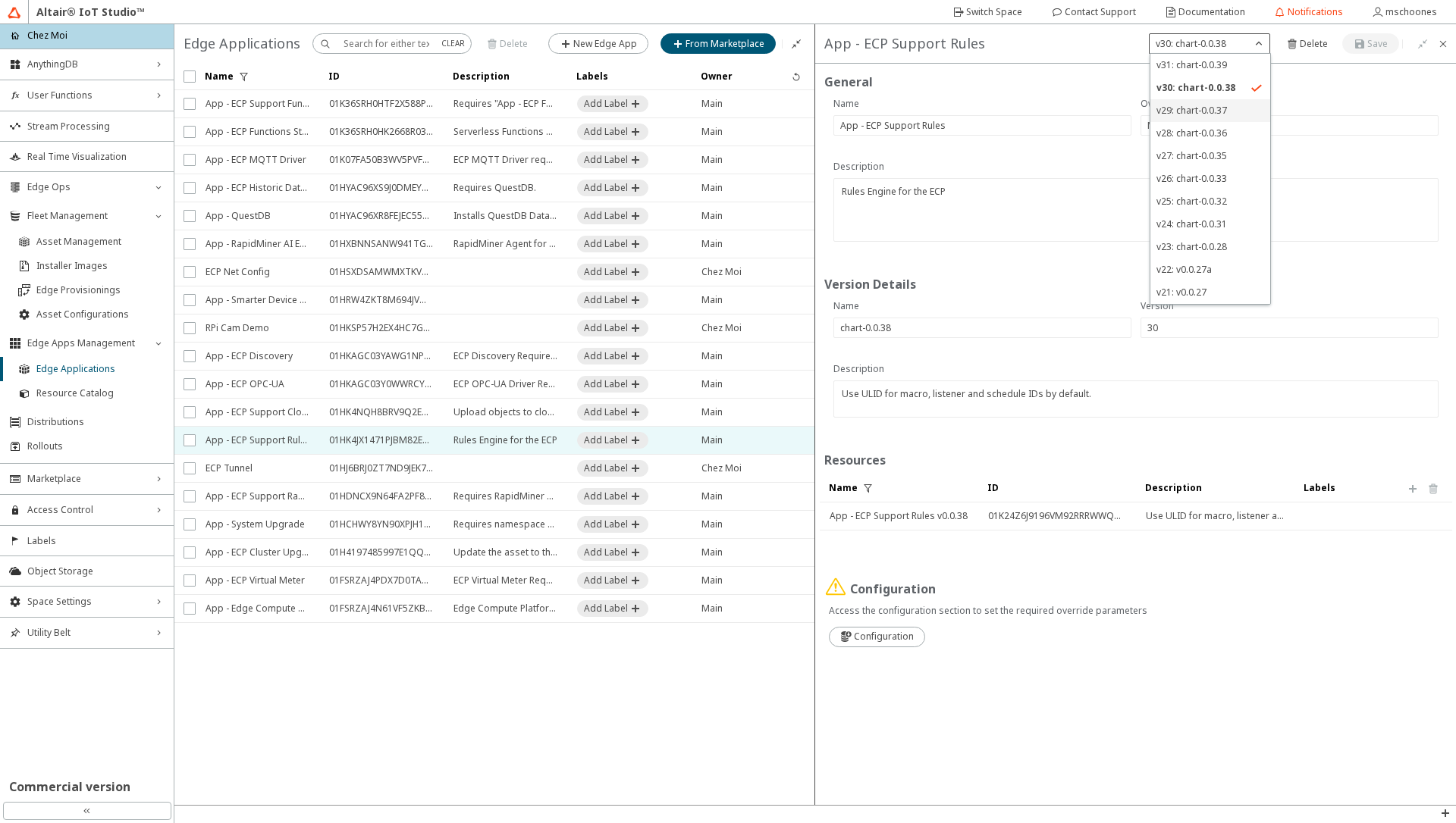
click at [1216, 112] on span "v29: chart-0.0.37" at bounding box center [1191, 111] width 70 height 13
type input "chart-0.0.37"
type input "29"
type textarea "Added multi property listener functionality."
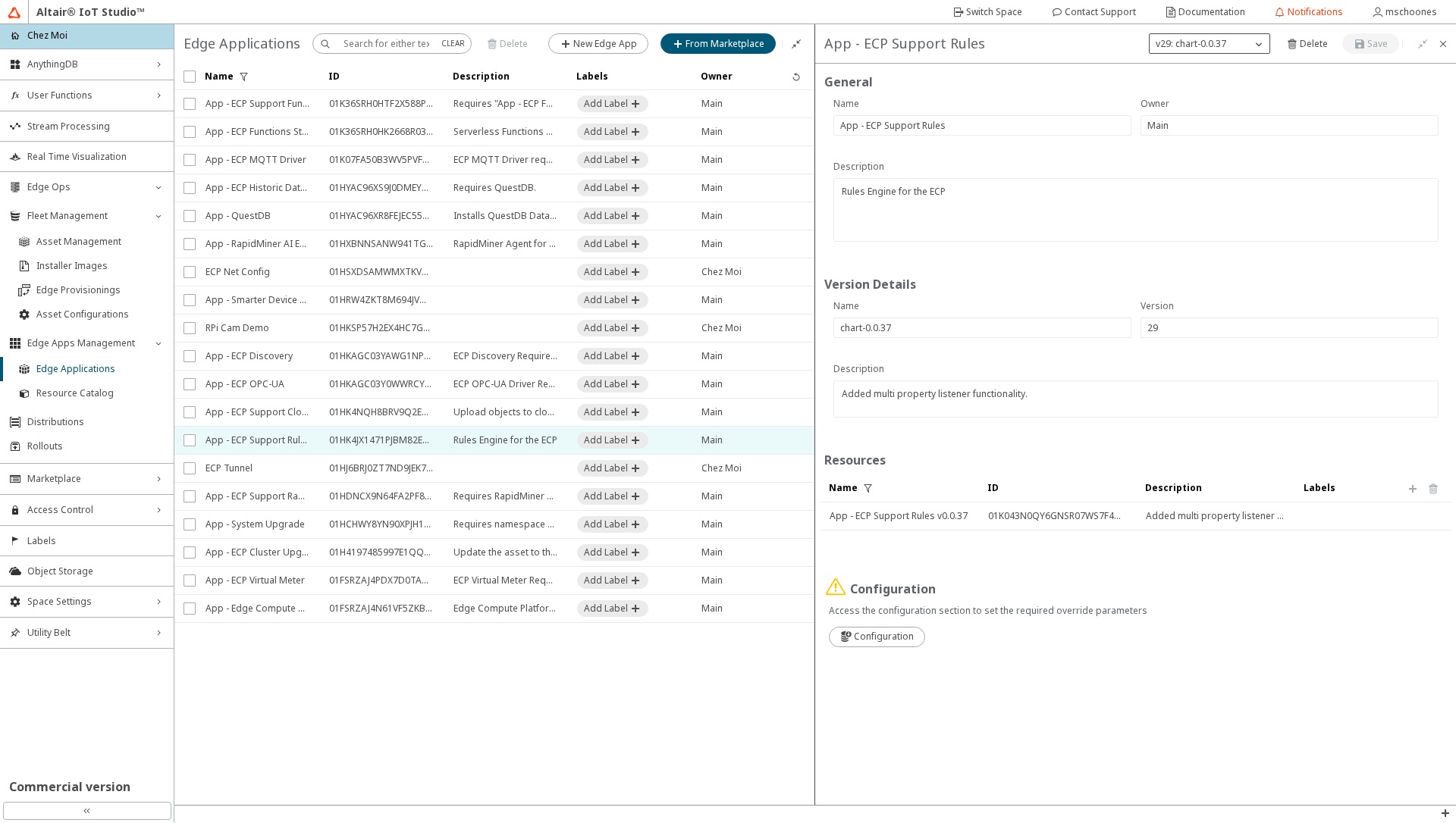
click at [1216, 45] on p "v29: chart-0.0.37" at bounding box center [1191, 43] width 83 height 14
click at [1206, 130] on span "v28: chart-0.0.36" at bounding box center [1191, 133] width 70 height 13
type input "chart-0.0.36"
type input "28"
type textarea "Improvements to internal amqp CallAPI functionality"
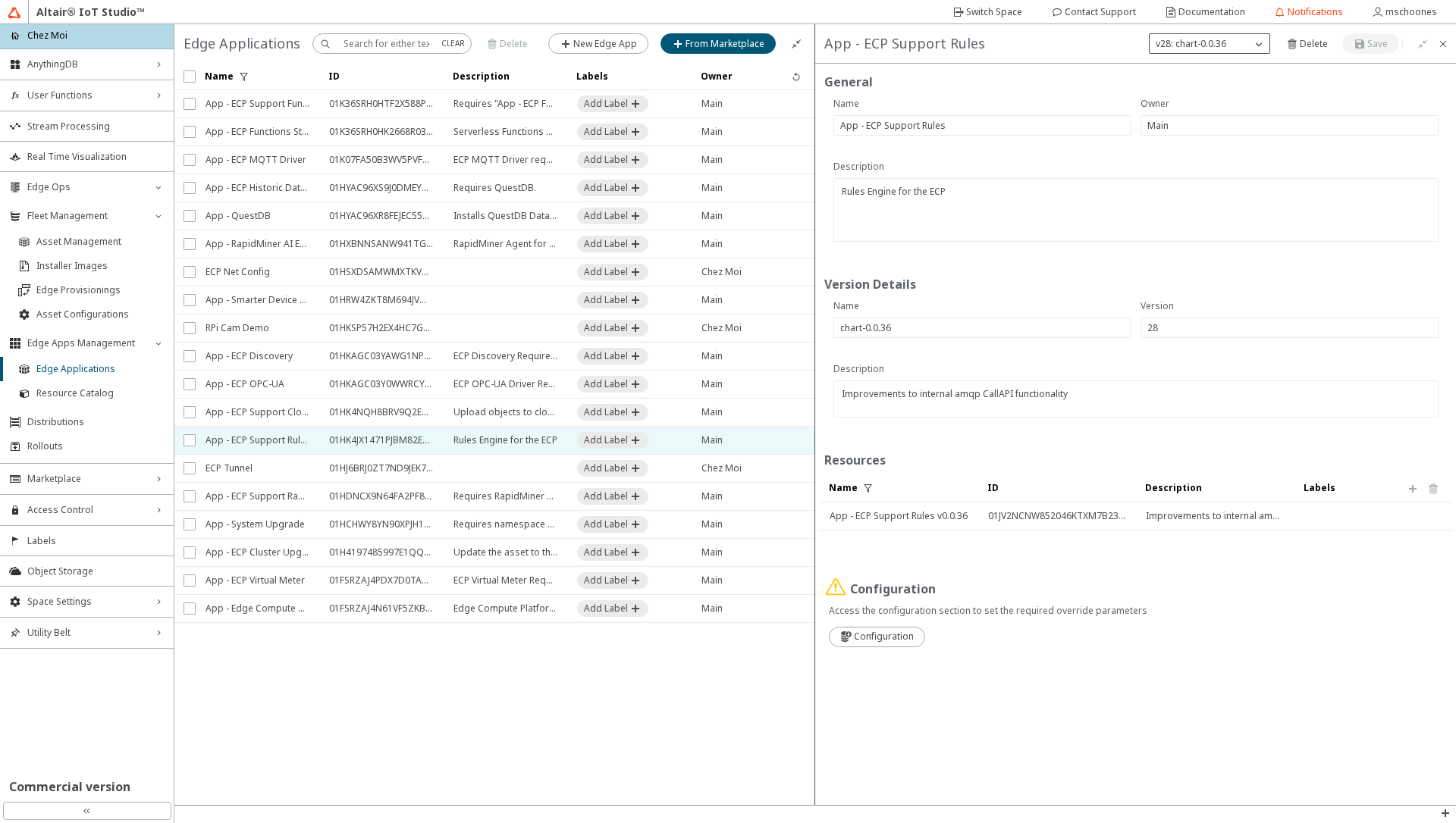
click at [1198, 48] on p "v28: chart-0.0.36" at bounding box center [1191, 43] width 83 height 14
click at [1183, 164] on div "v27: chart-0.0.35" at bounding box center [1211, 156] width 120 height 23
type input "chart-0.0.35"
type input "27"
type textarea "Bug Fixes: - property macro fixes to processing of the input value for object a…"
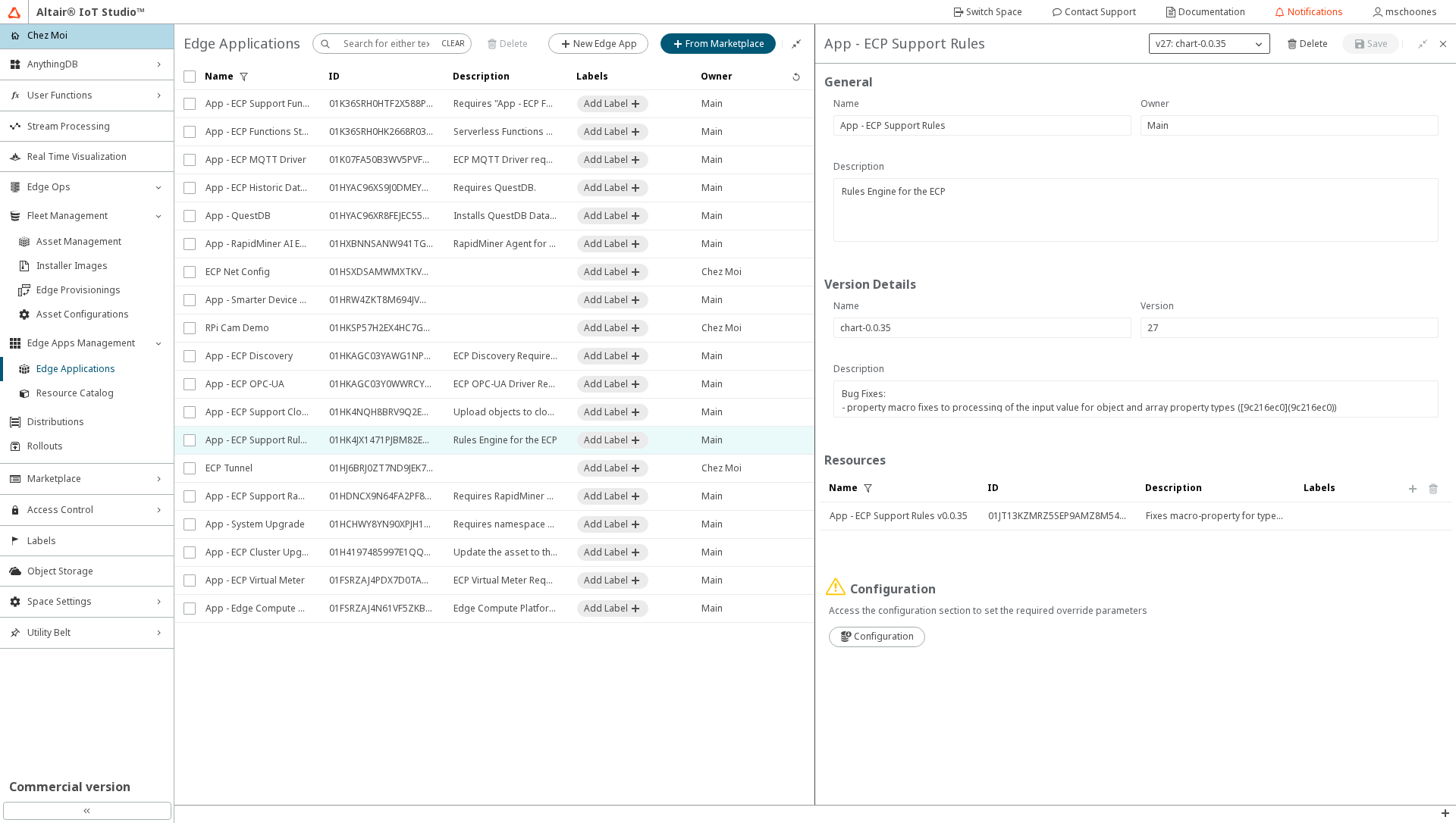
click at [1196, 43] on p "v27: chart-0.0.35" at bounding box center [1191, 43] width 83 height 14
click at [1176, 179] on span "v26: chart-0.0.33" at bounding box center [1191, 179] width 70 height 13
type input "chart-0.0.33"
type input "26"
type textarea "Improved internal AMQP AppId handling"
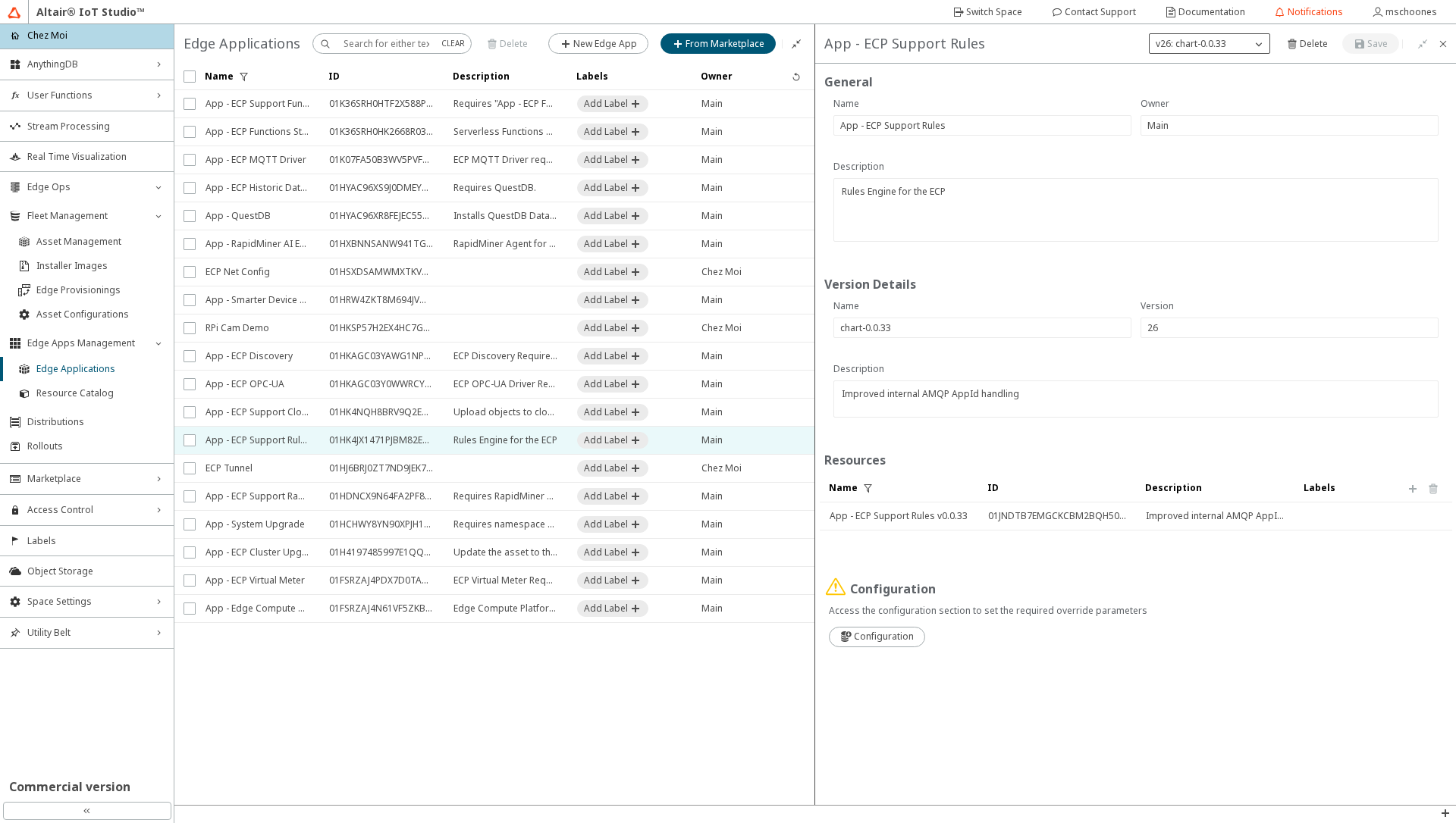
click at [1191, 38] on p "v26: chart-0.0.33" at bounding box center [1191, 43] width 83 height 14
click at [1166, 207] on p "v25: chart-0.0.32" at bounding box center [1211, 201] width 120 height 14
type input "chart-0.0.32"
type input "25"
type textarea "Added zoneinfo (timezone database) to docker image."
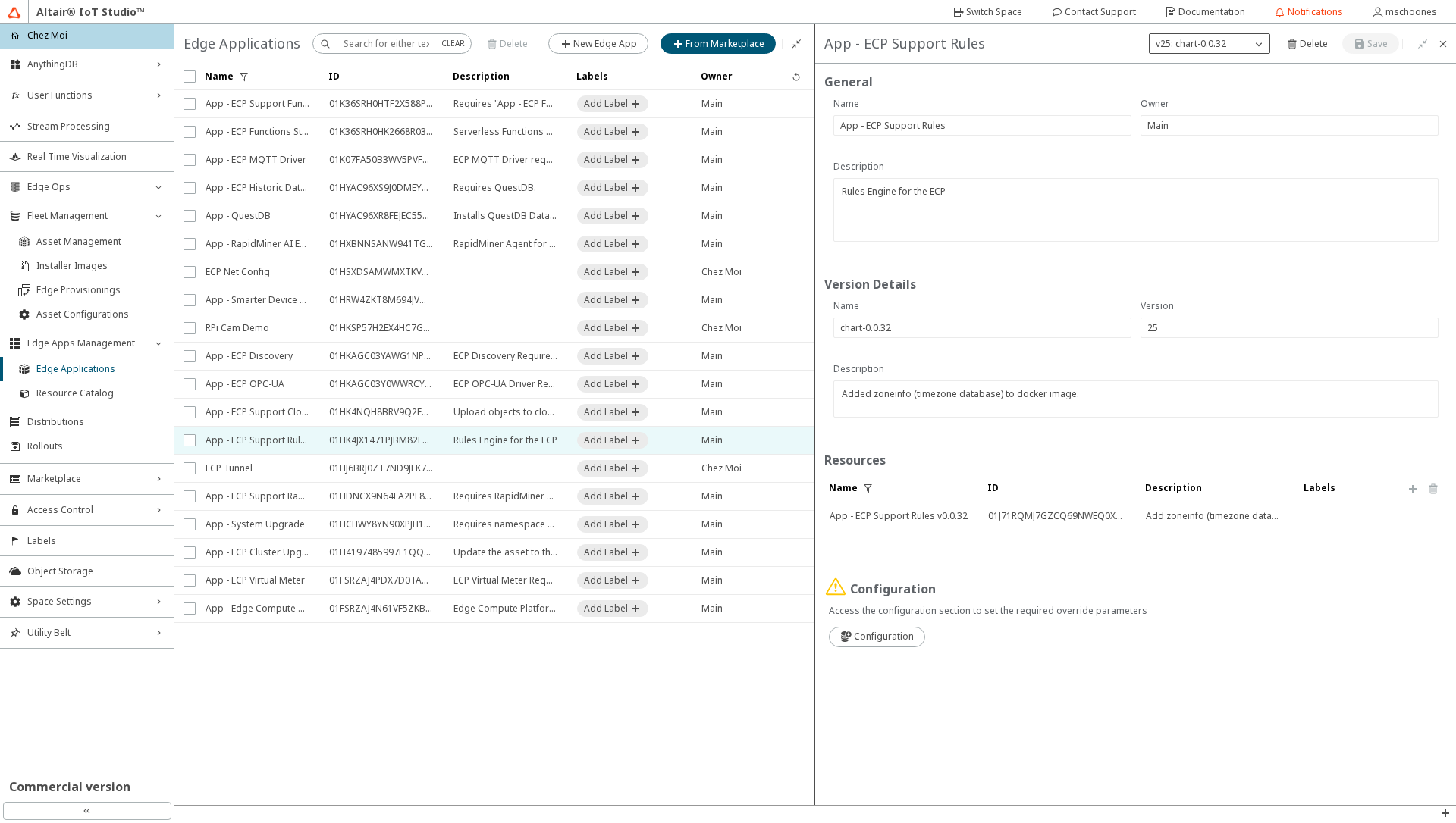
click at [1197, 43] on p "v25: chart-0.0.32" at bounding box center [1191, 43] width 83 height 14
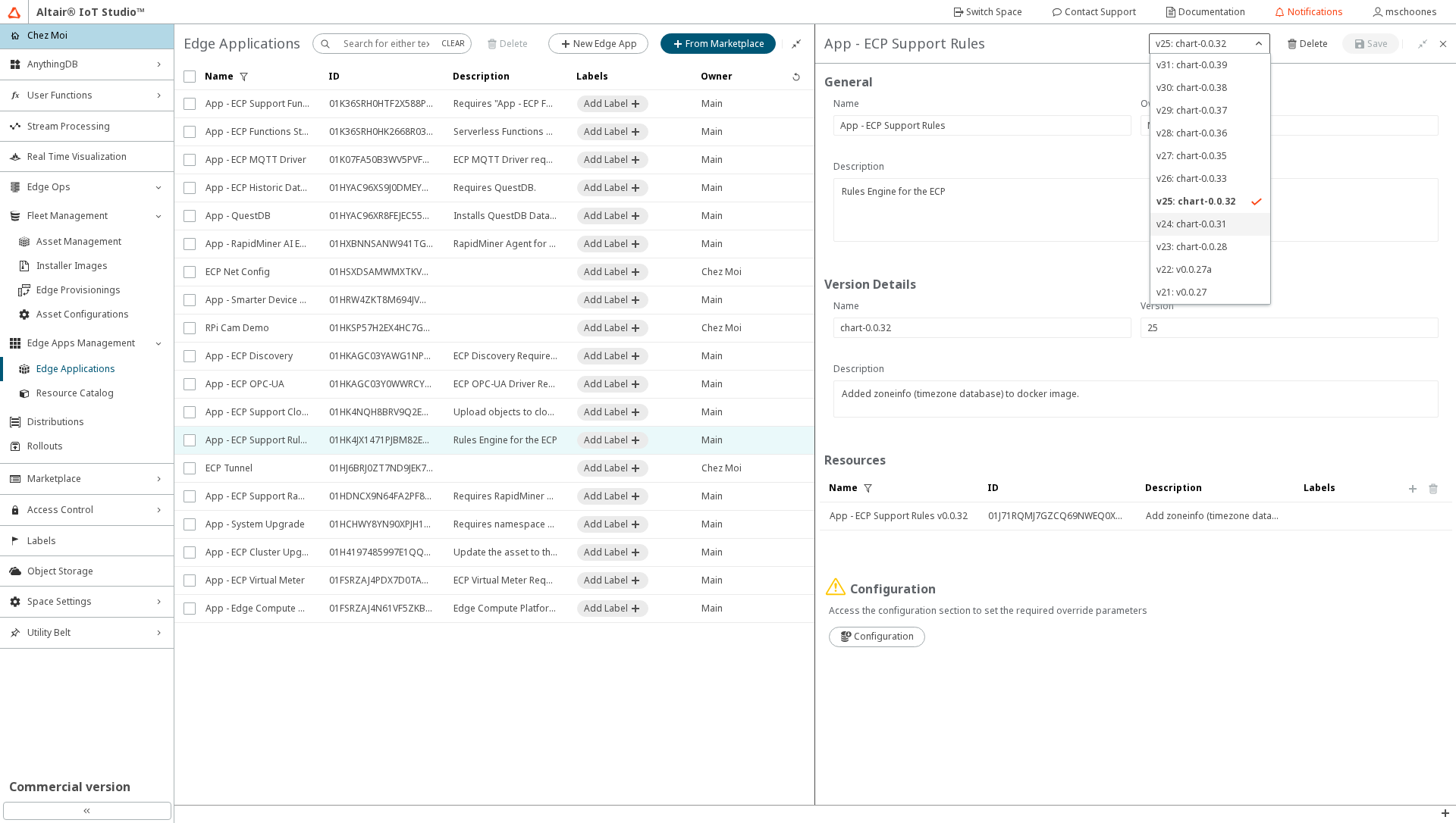
click at [1179, 221] on span "v24: chart-0.0.31" at bounding box center [1191, 224] width 70 height 13
type input "chart-0.0.31"
type input "24"
type textarea "Addresses vulnerability CVE-2024-24790"
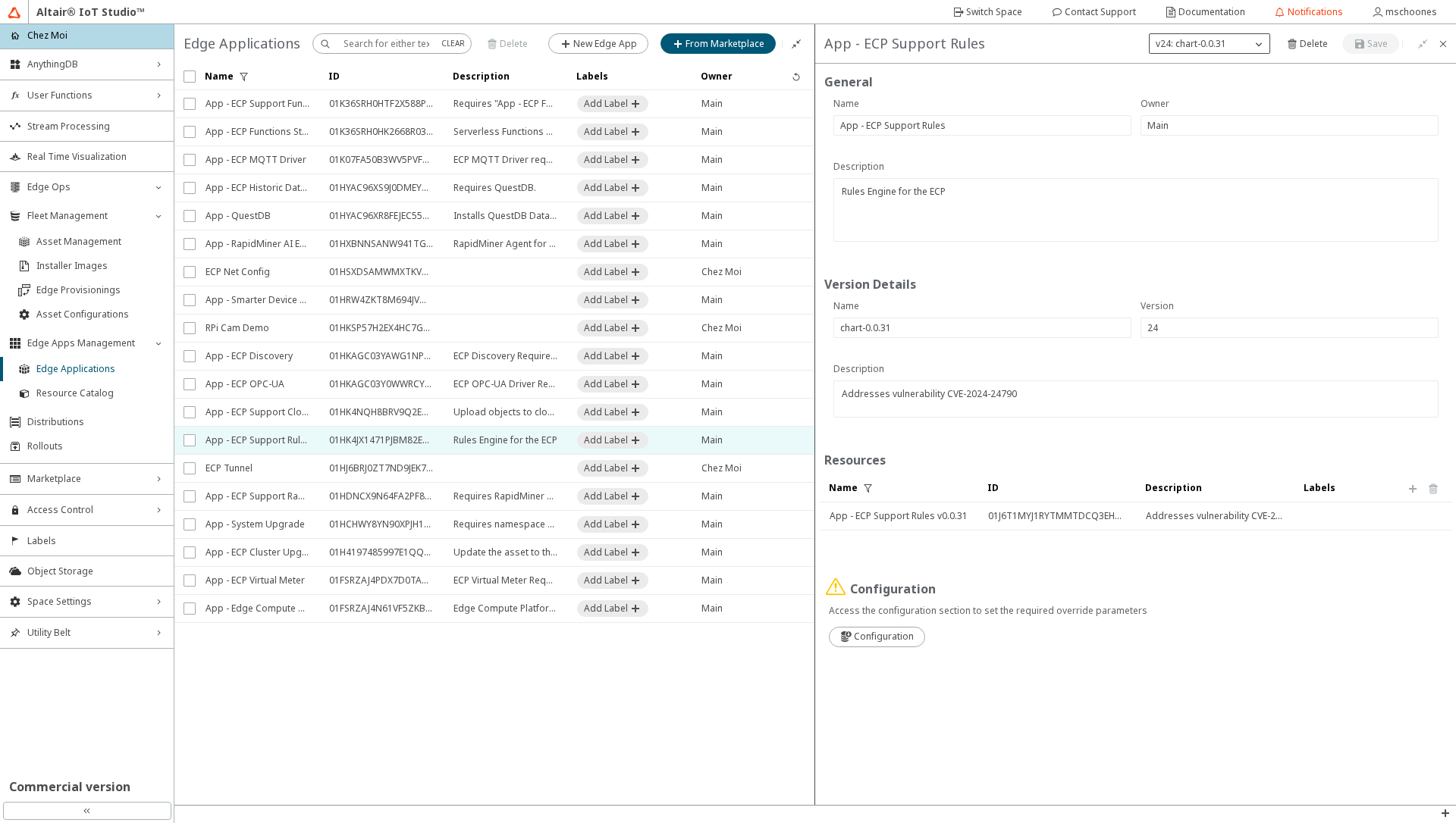
click at [1200, 45] on p "v24: chart-0.0.31" at bounding box center [1191, 43] width 83 height 14
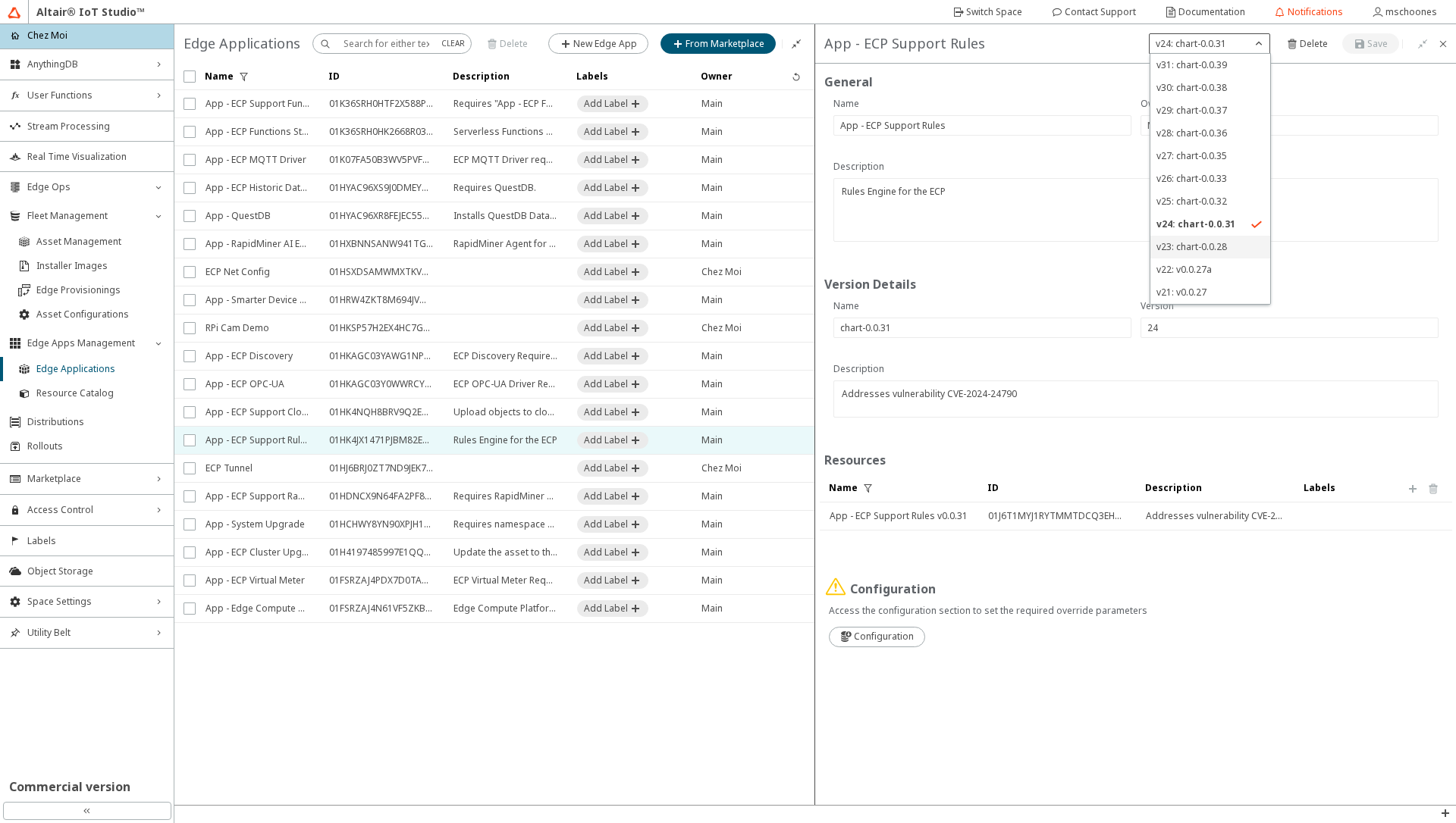
click at [1180, 244] on span "v23: chart-0.0.28" at bounding box center [1191, 247] width 70 height 13
type input "chart-0.0.28"
type input "23"
type textarea "Added DNS Config option to improve domain name resolution."
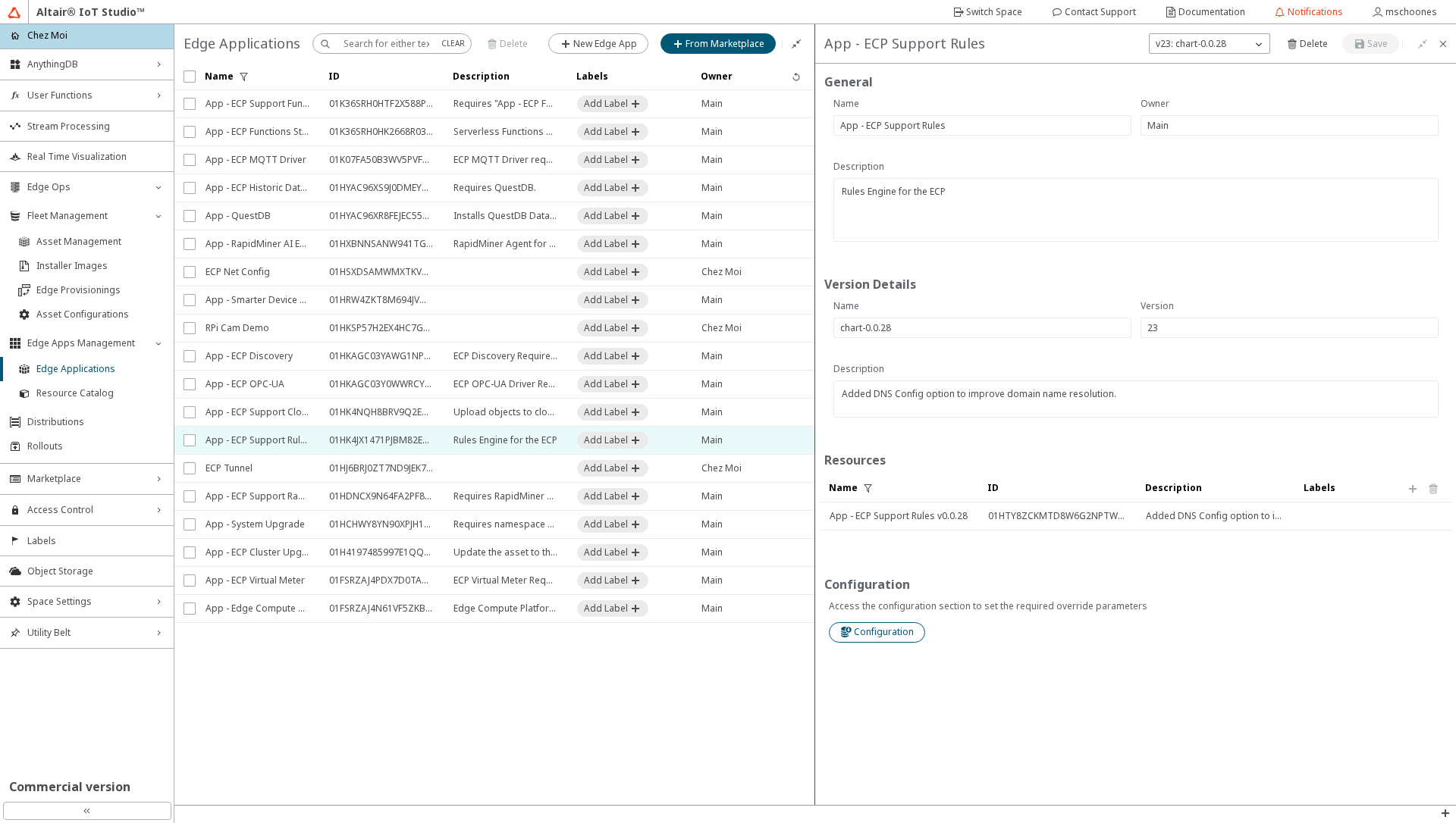
click at [0, 0] on slot "Configuration" at bounding box center [0, 0] width 0 height 0
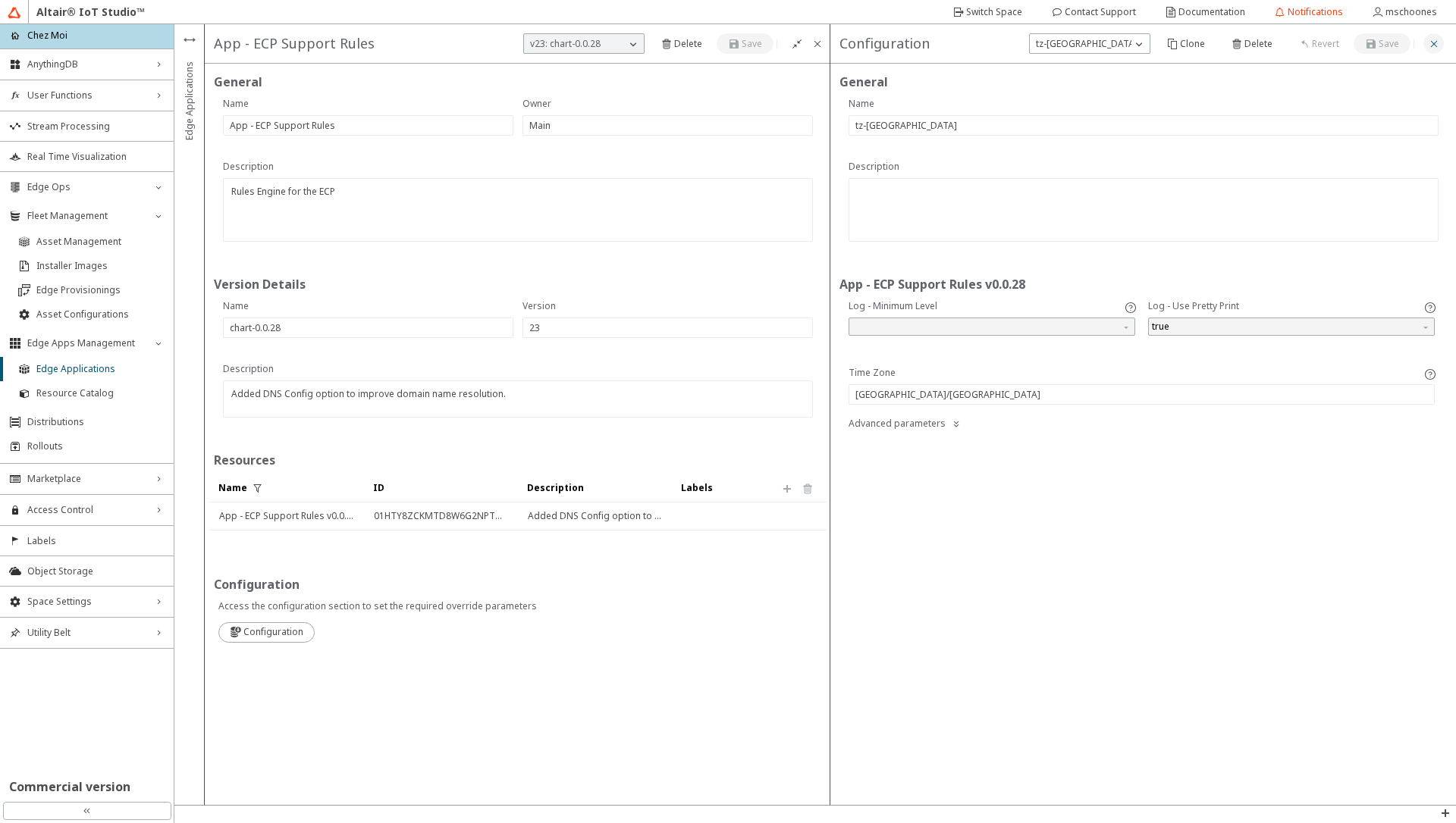
click at [1435, 43] on iron-icon at bounding box center [1434, 43] width 12 height 12
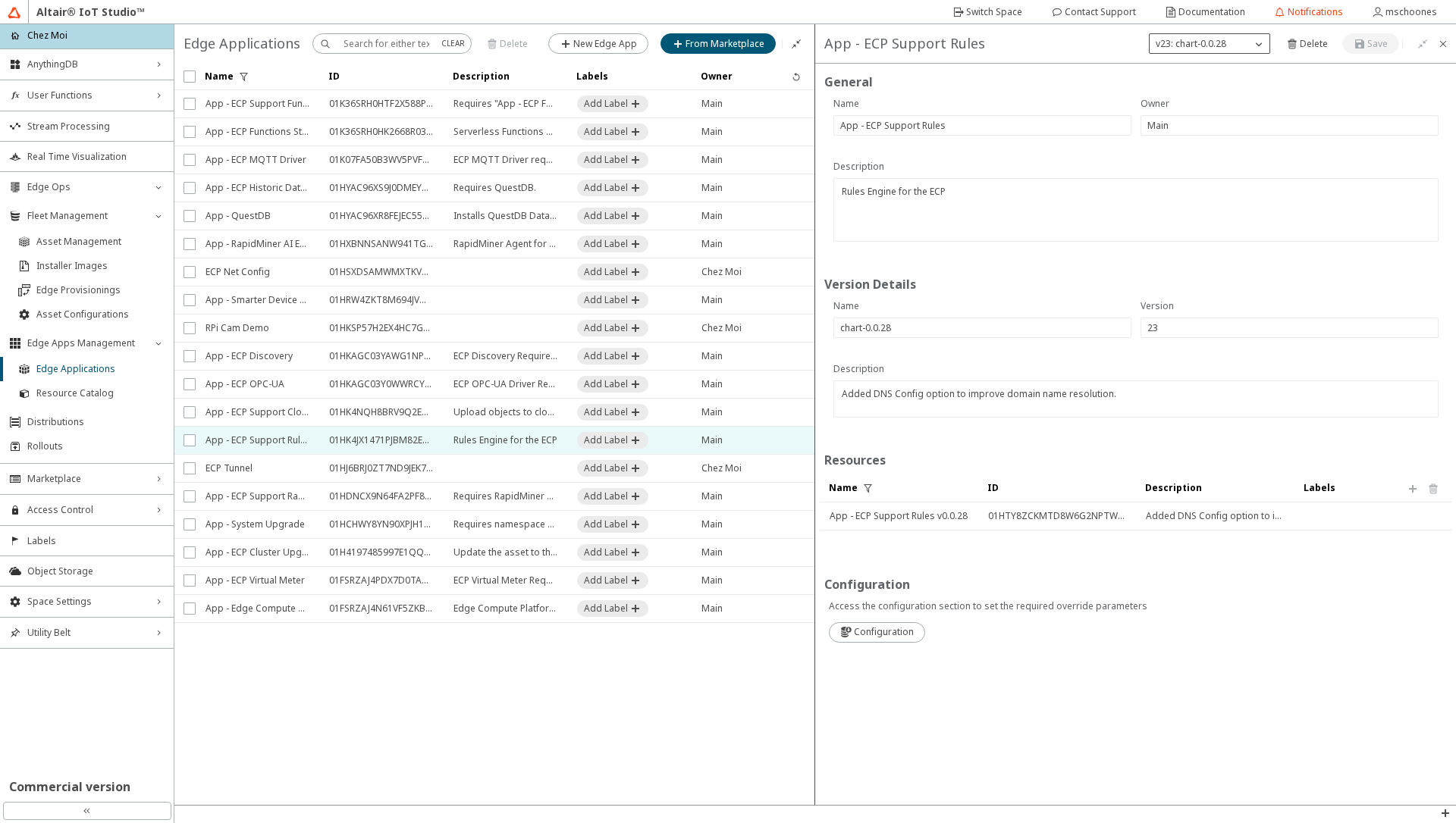
click at [1224, 41] on p "v23: chart-0.0.28" at bounding box center [1191, 43] width 83 height 14
click at [1203, 70] on span "v31: chart-0.0.39" at bounding box center [1191, 65] width 70 height 13
type input "chart-0.0.39"
type input "31"
type textarea "New API endpoint to convert schemas to objects for valid schemas with missing o…"
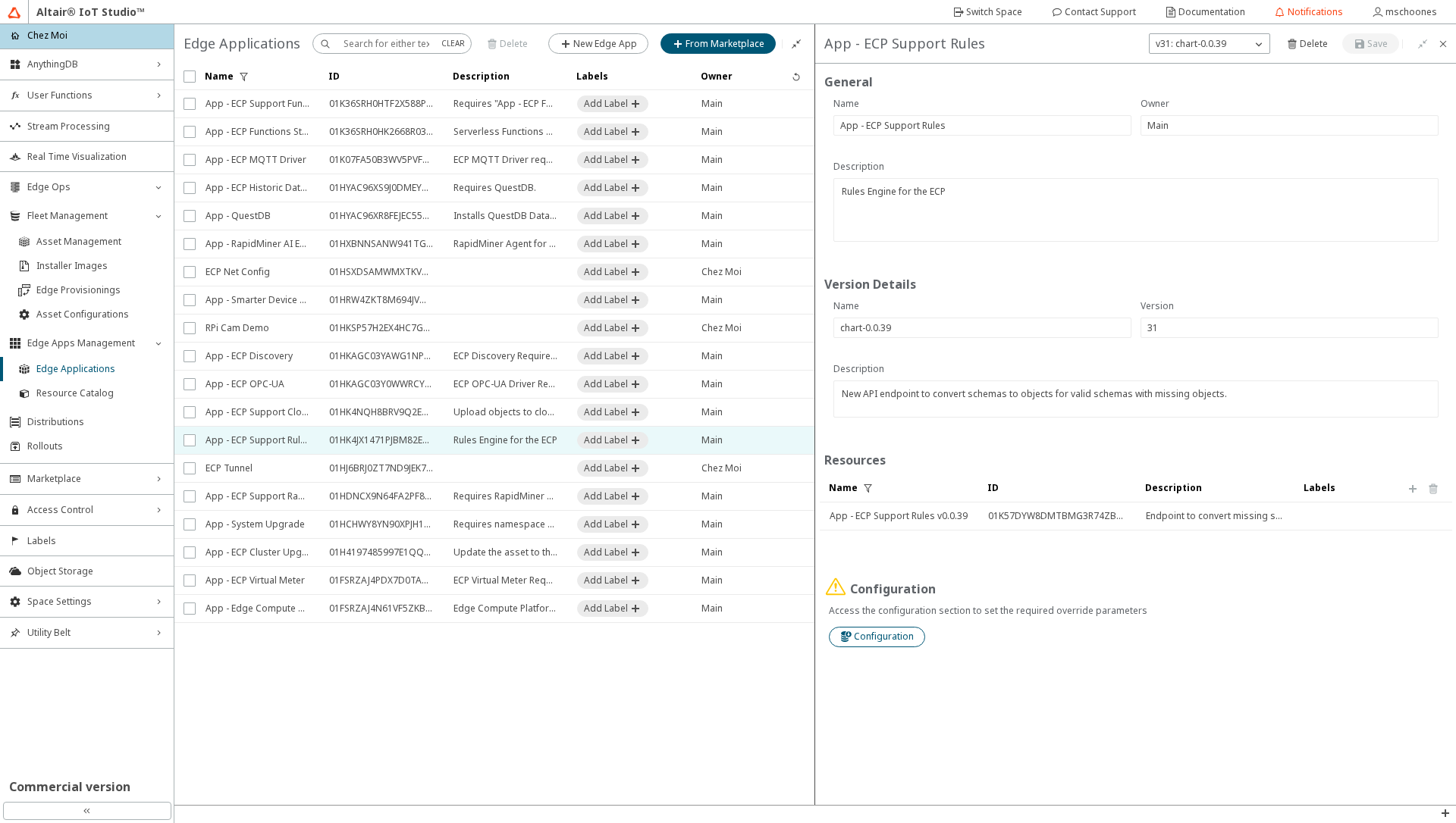
click at [0, 0] on slot "Configuration" at bounding box center [0, 0] width 0 height 0
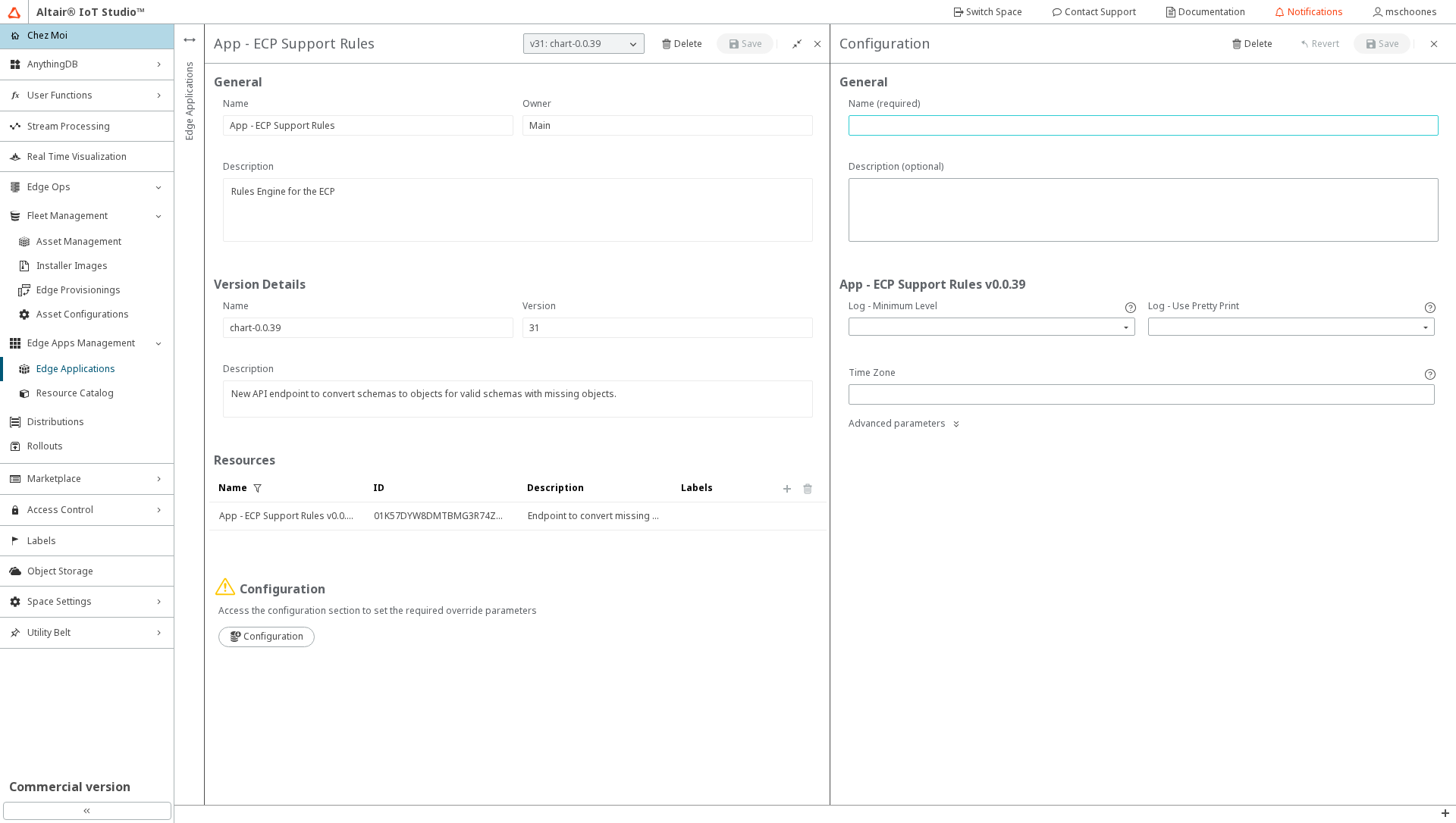
click at [928, 126] on input "text" at bounding box center [1143, 125] width 576 height 13
type input "tz-[GEOGRAPHIC_DATA]"
click at [900, 385] on div at bounding box center [1142, 394] width 586 height 20
paste input "[GEOGRAPHIC_DATA]/[GEOGRAPHIC_DATA]"
type input "[GEOGRAPHIC_DATA]/[GEOGRAPHIC_DATA]"
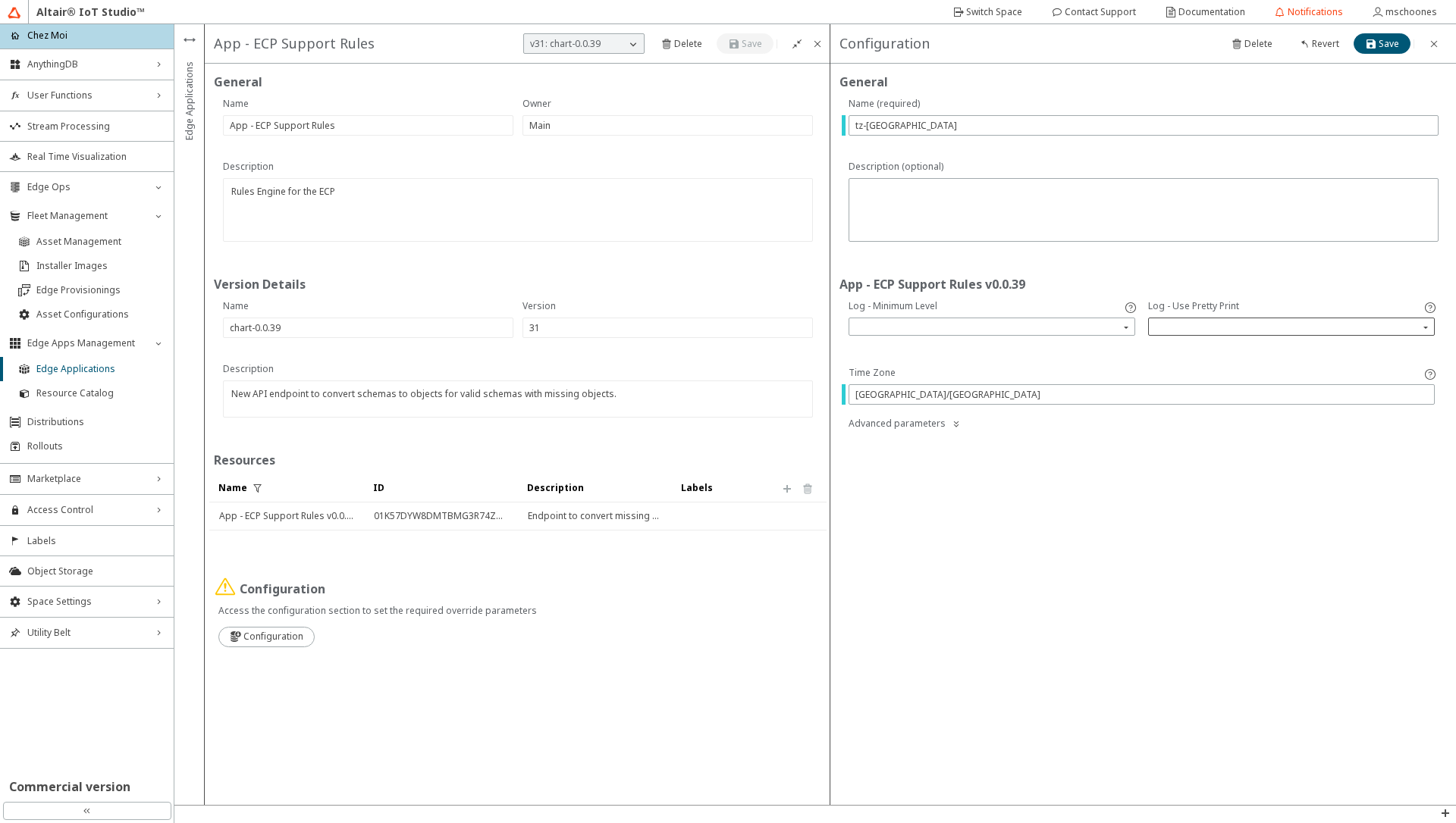
click at [1199, 321] on input "search" at bounding box center [1293, 326] width 282 height 23
click at [1168, 347] on div "true" at bounding box center [1164, 349] width 18 height 13
click at [0, 0] on slot "Save" at bounding box center [0, 0] width 0 height 0
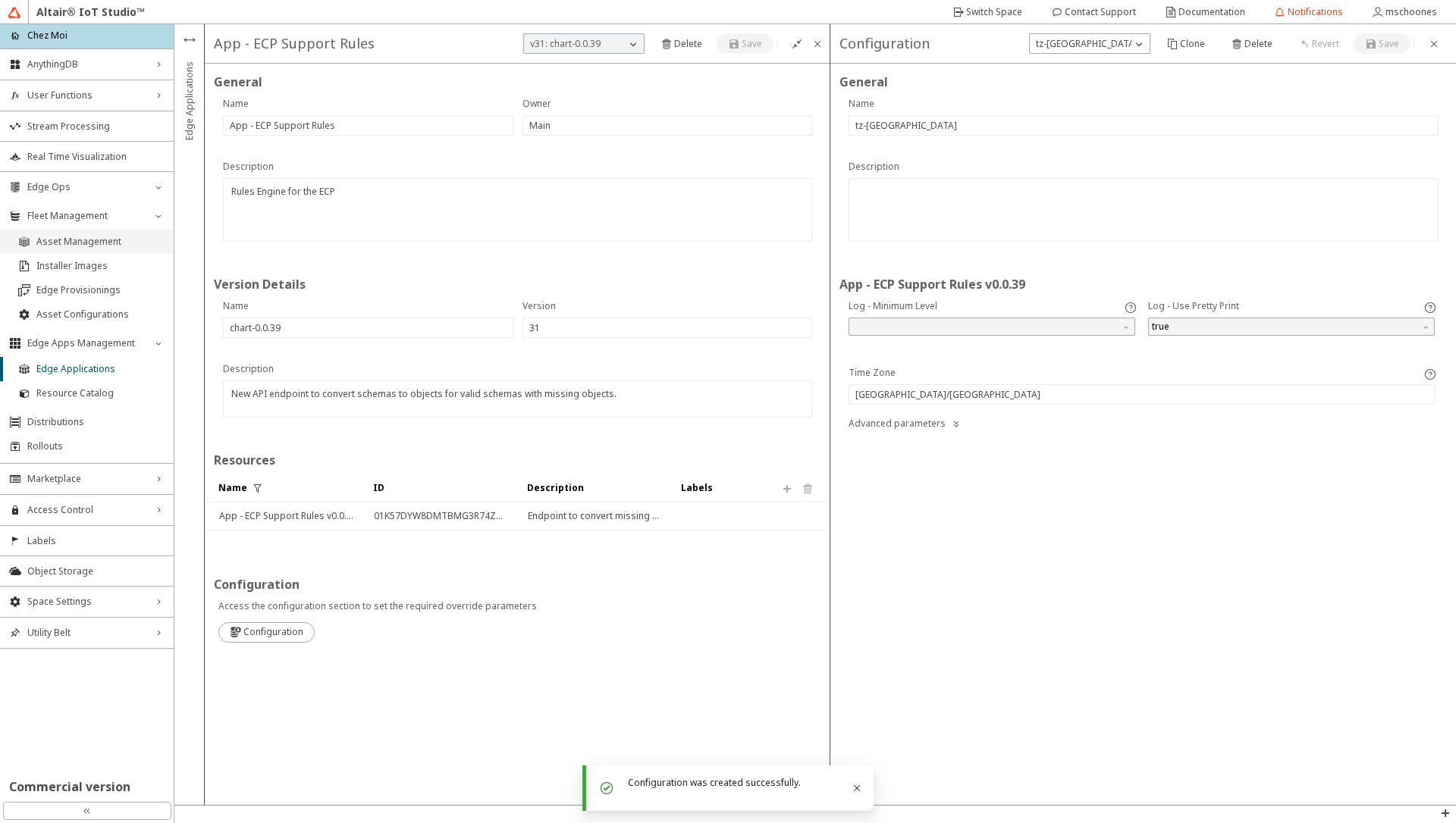
click at [83, 243] on span "Asset Management" at bounding box center [100, 241] width 128 height 12
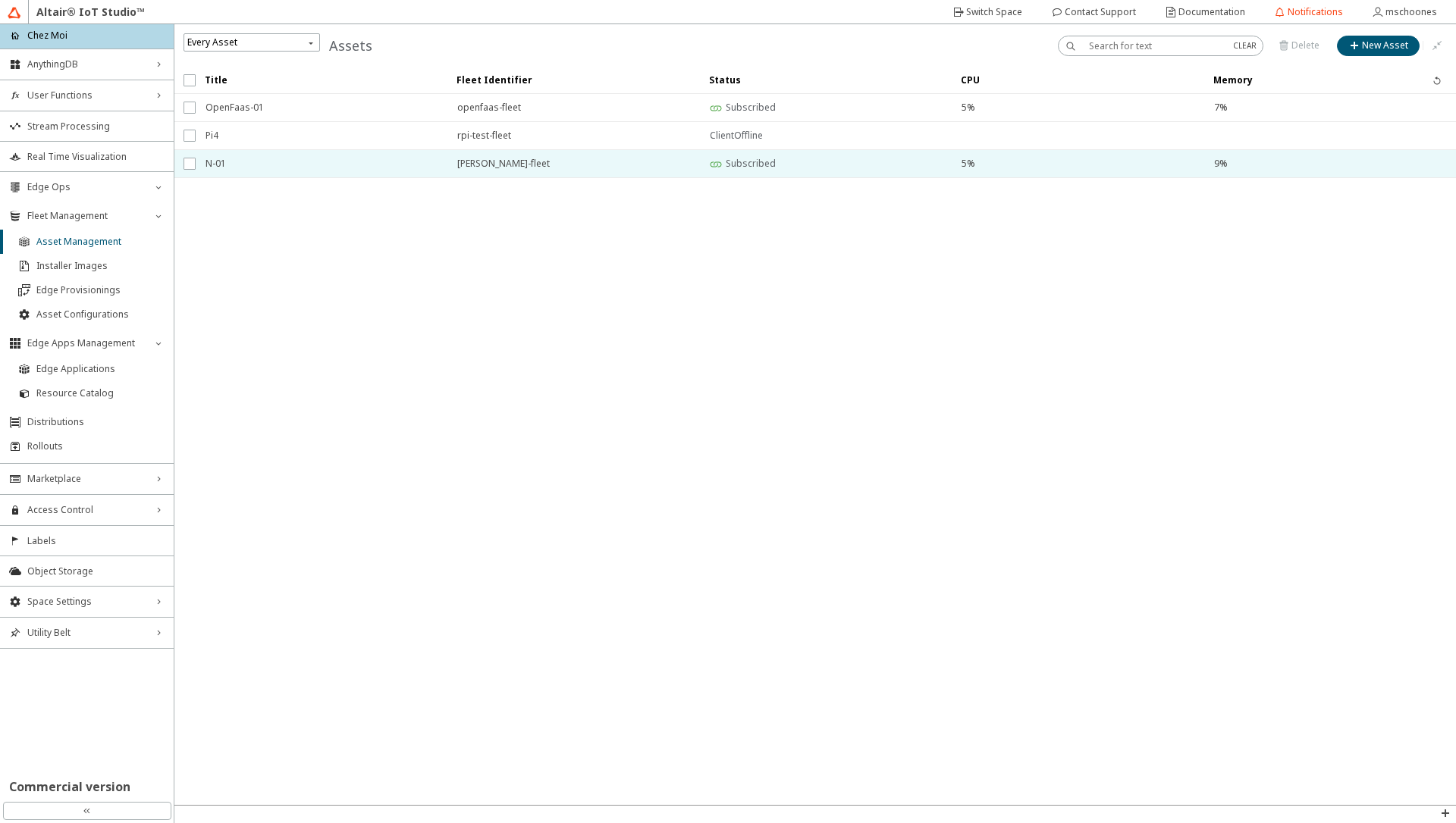
click at [222, 159] on span "N-01" at bounding box center [322, 164] width 232 height 28
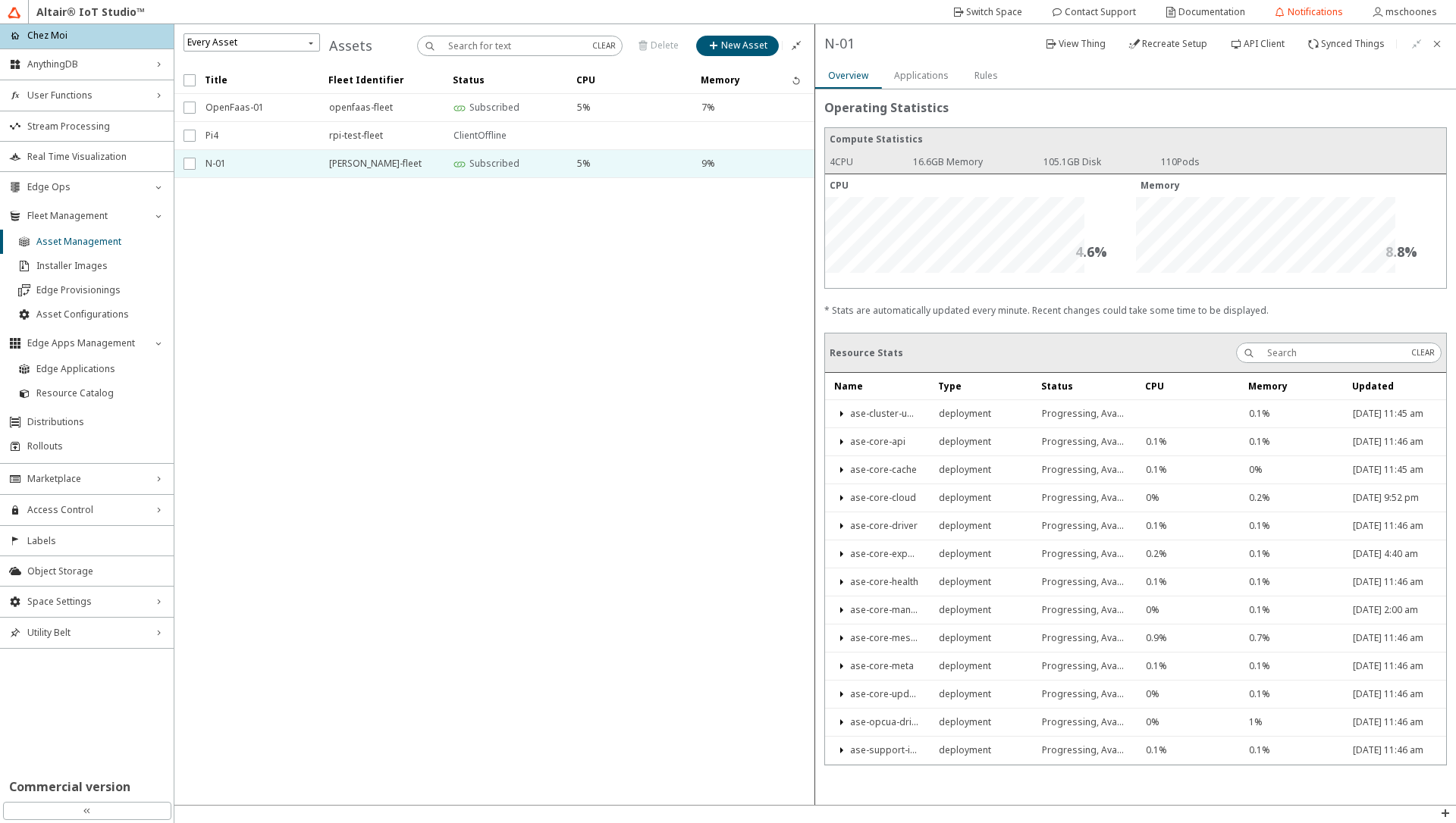
click at [0, 0] on slot "Rules" at bounding box center [0, 0] width 0 height 0
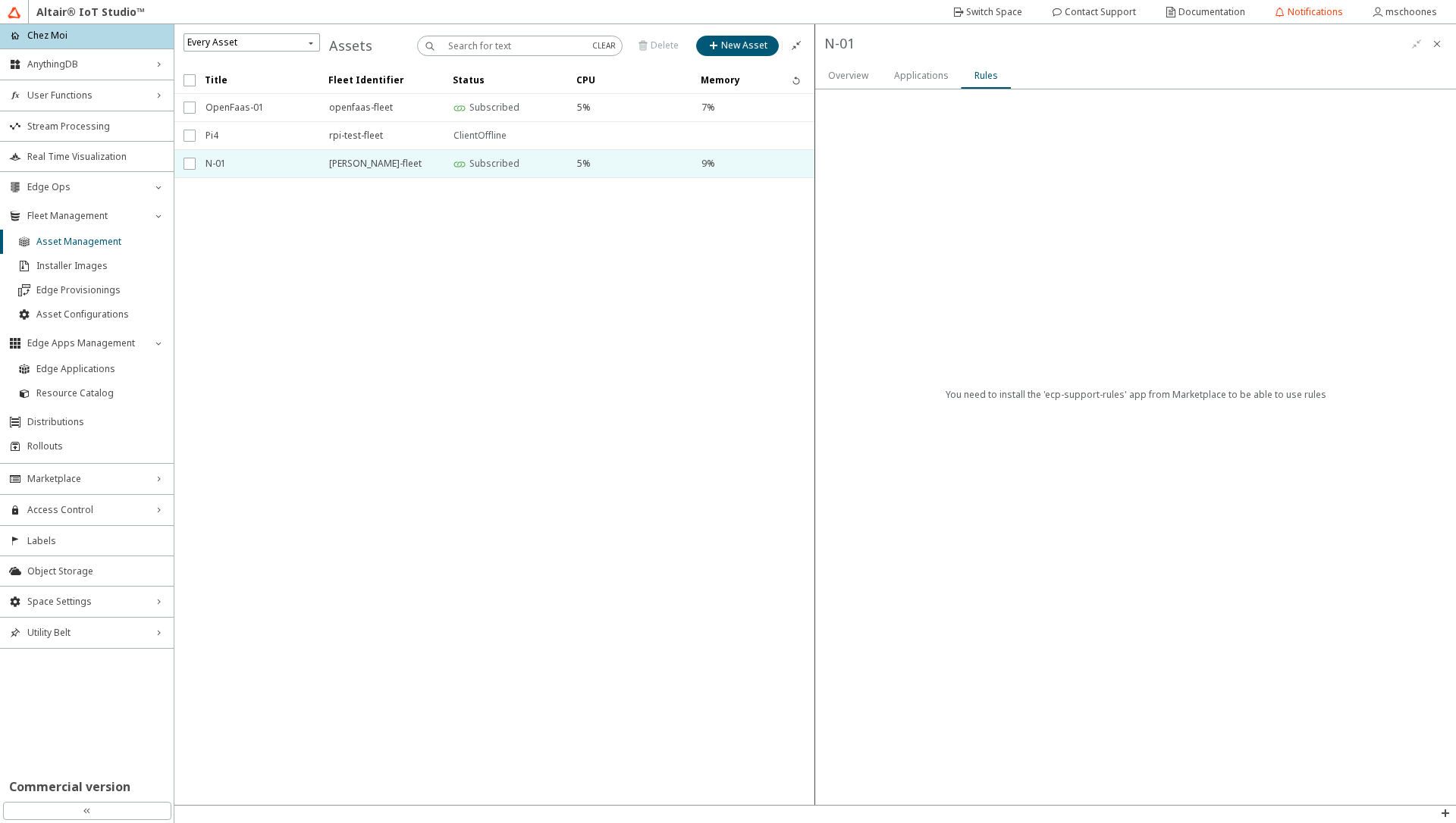
click at [848, 66] on div "Overview" at bounding box center [848, 76] width 41 height 26
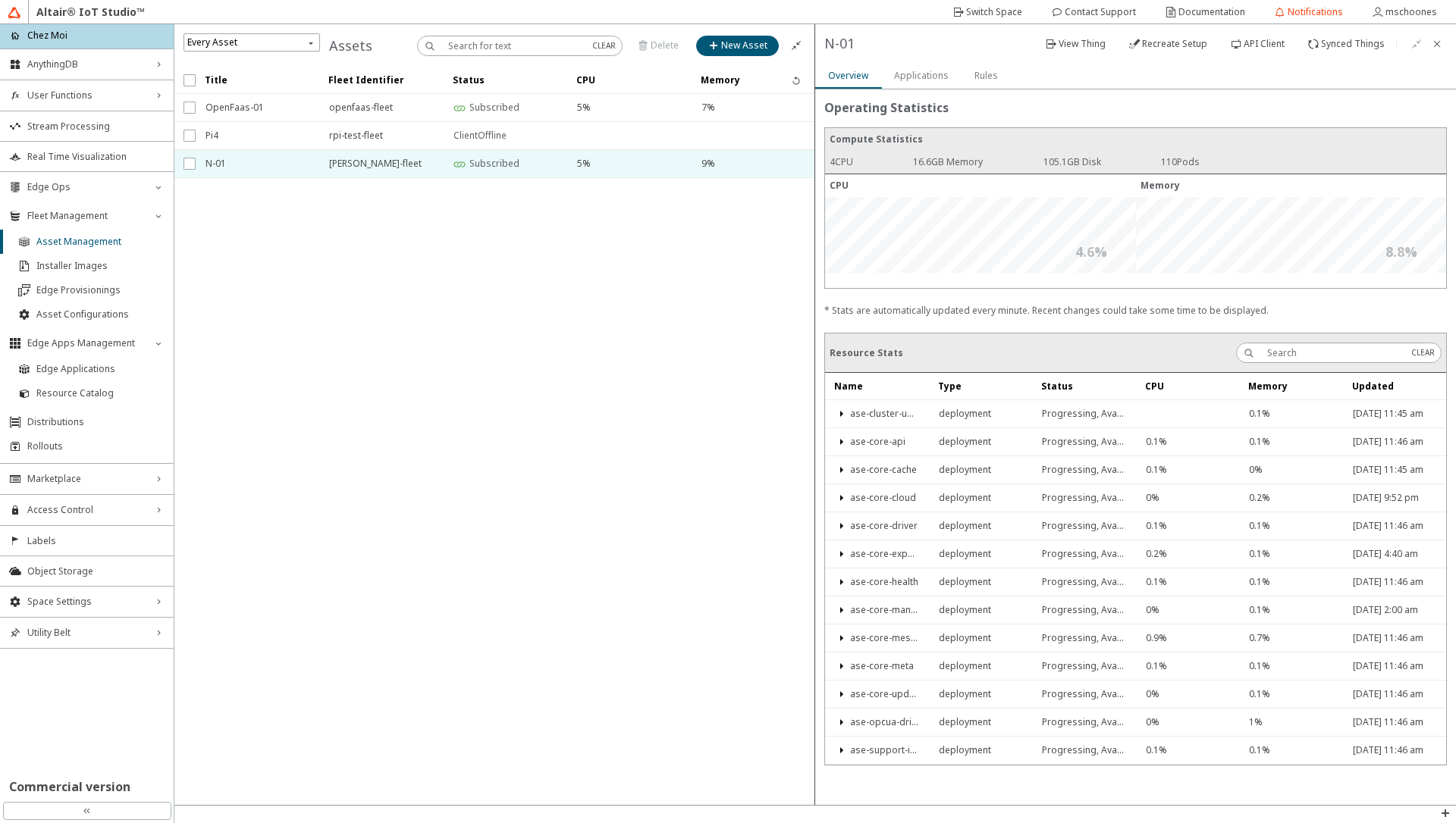
click at [0, 0] on slot "Applications" at bounding box center [0, 0] width 0 height 0
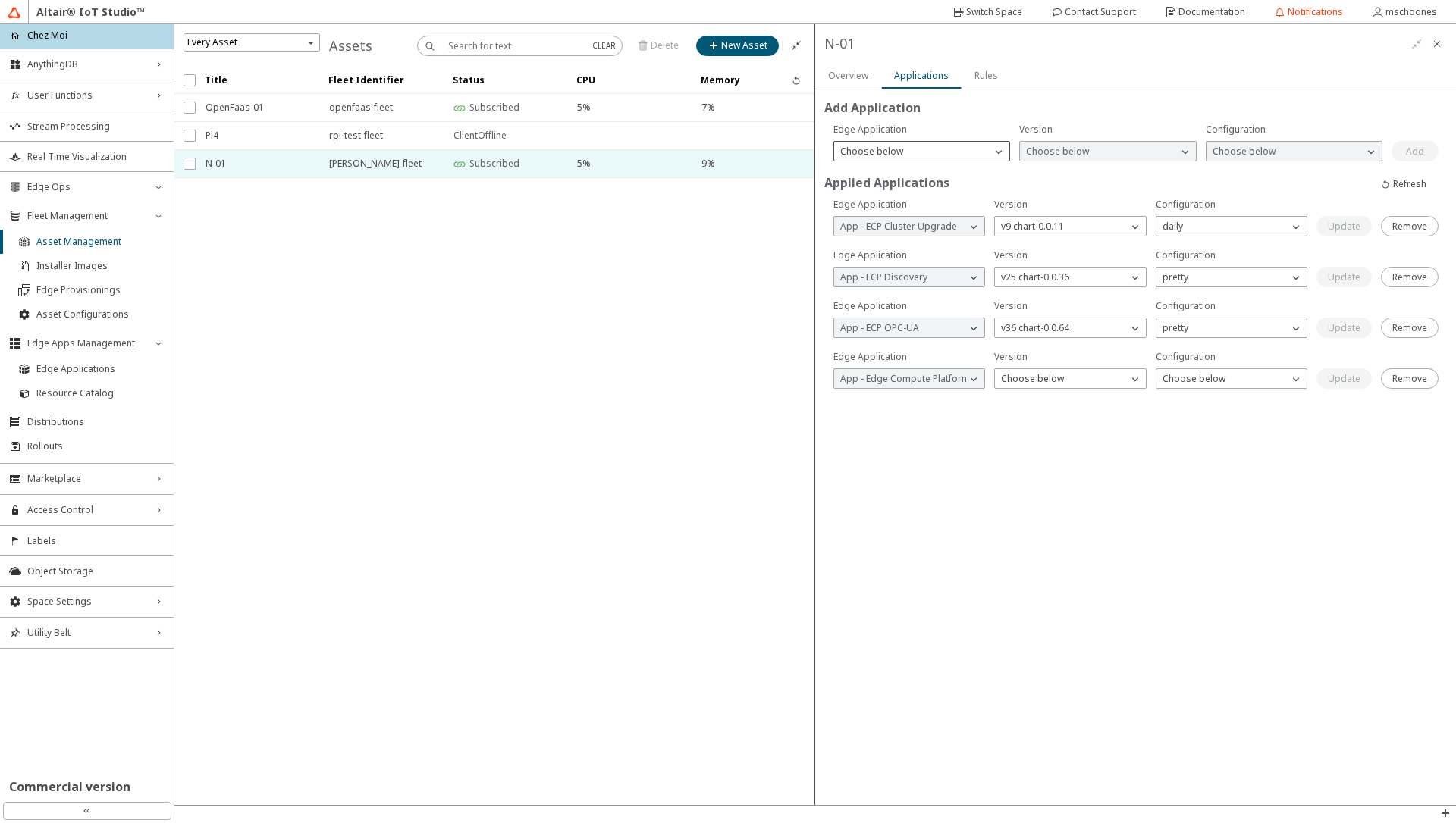
click at [928, 155] on div "Choose below" at bounding box center [913, 151] width 157 height 15
click at [886, 397] on span "App - ECP Support Rules" at bounding box center [893, 400] width 105 height 13
click at [1080, 149] on p "Choose below" at bounding box center [1057, 151] width 75 height 14
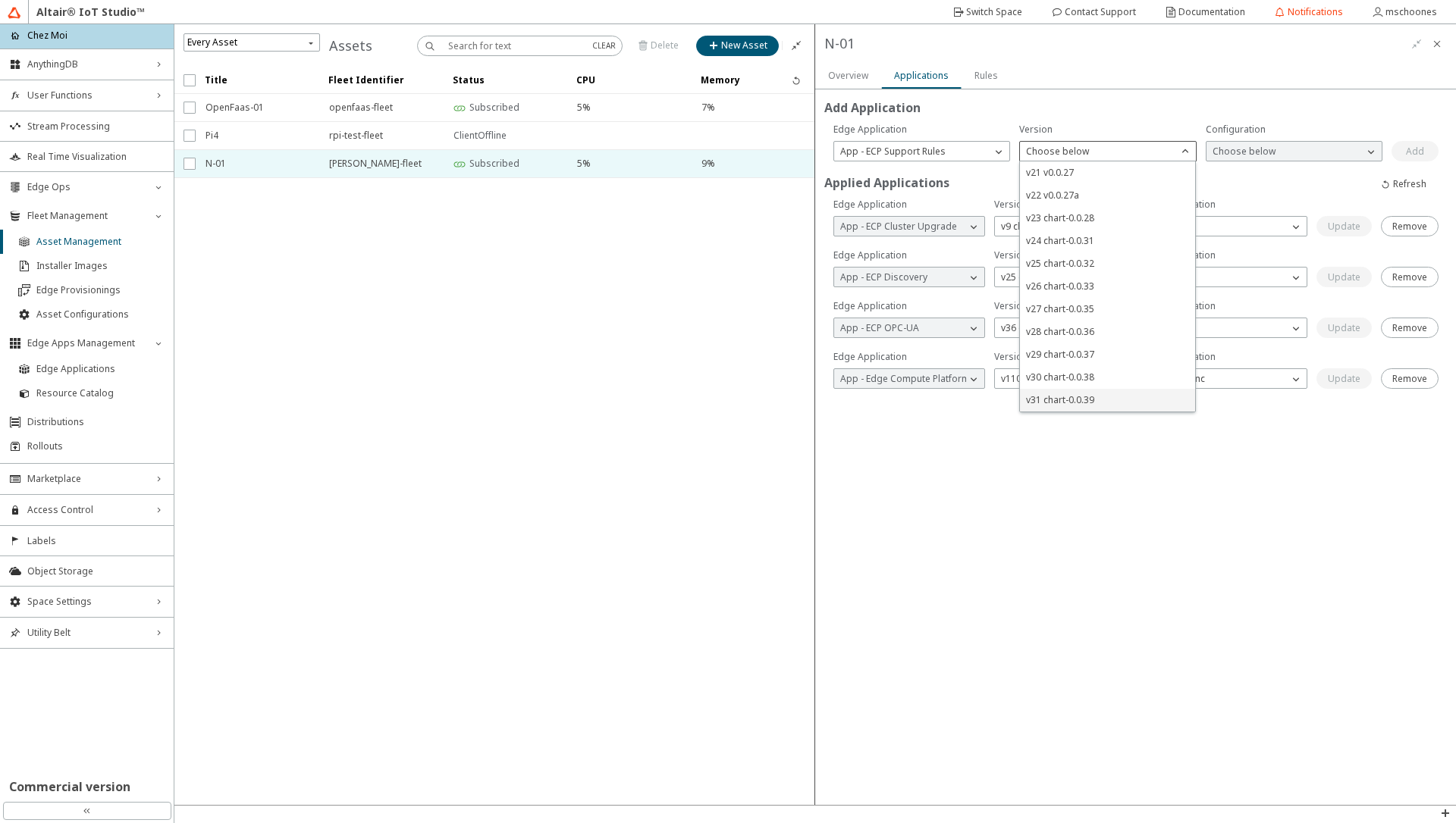
click at [1071, 405] on span "v31 chart-0.0.39" at bounding box center [1060, 400] width 68 height 13
click at [1265, 151] on p "Choose below" at bounding box center [1243, 151] width 75 height 14
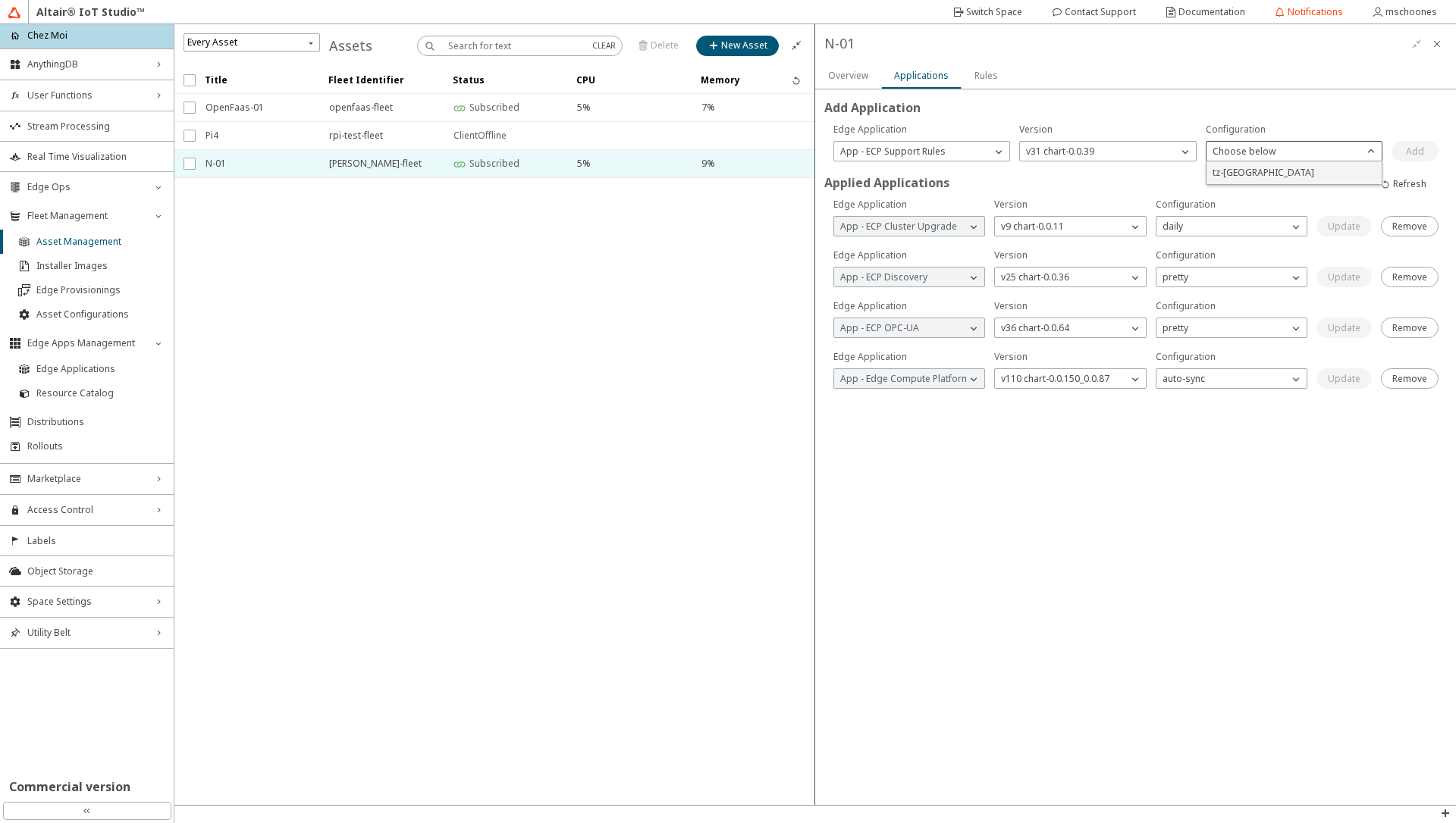
click at [1251, 172] on p "tz-[GEOGRAPHIC_DATA]" at bounding box center [1294, 172] width 175 height 14
click at [0, 0] on slot "Add" at bounding box center [0, 0] width 0 height 0
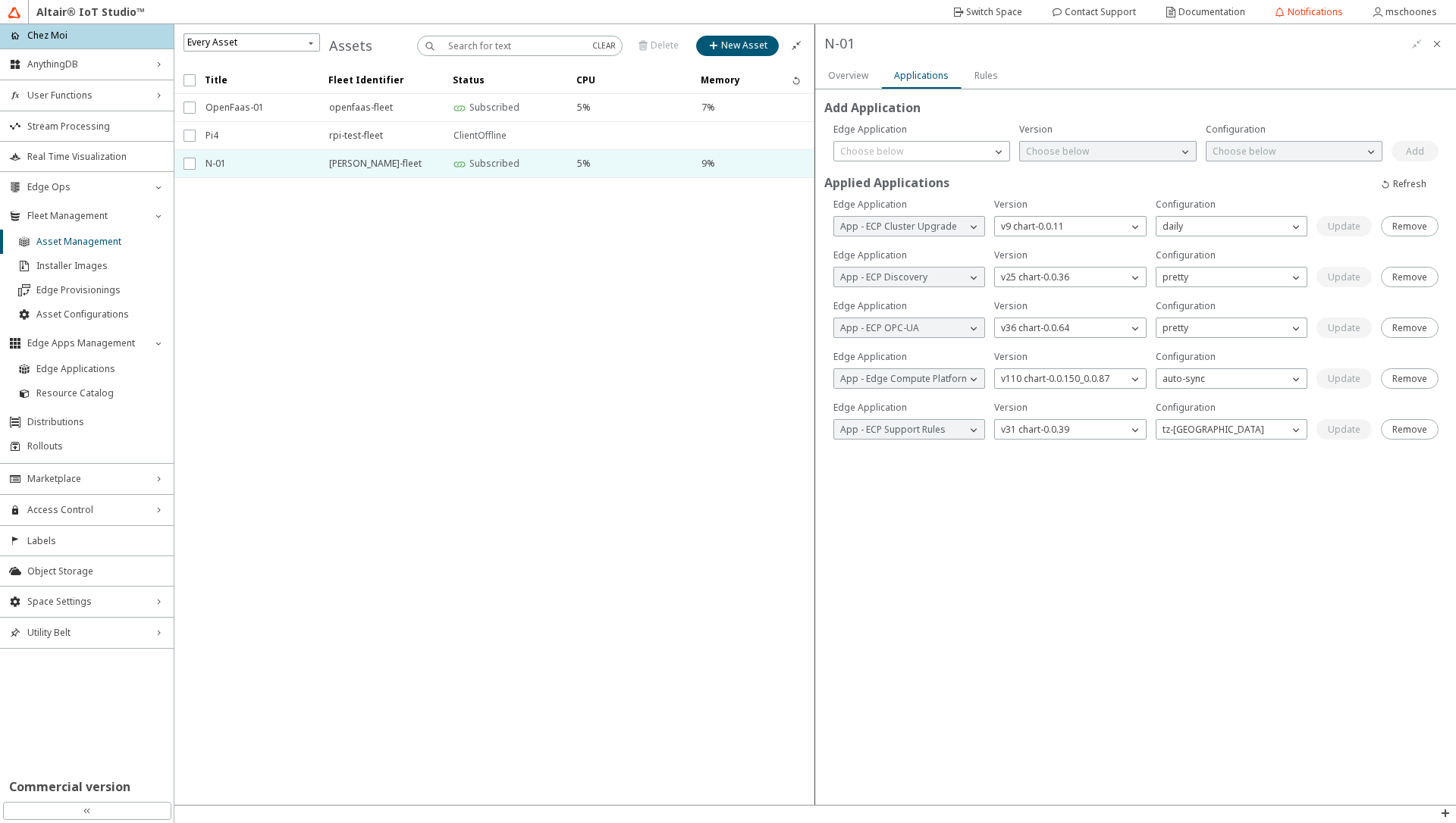
click at [0, 0] on slot "Overview" at bounding box center [0, 0] width 0 height 0
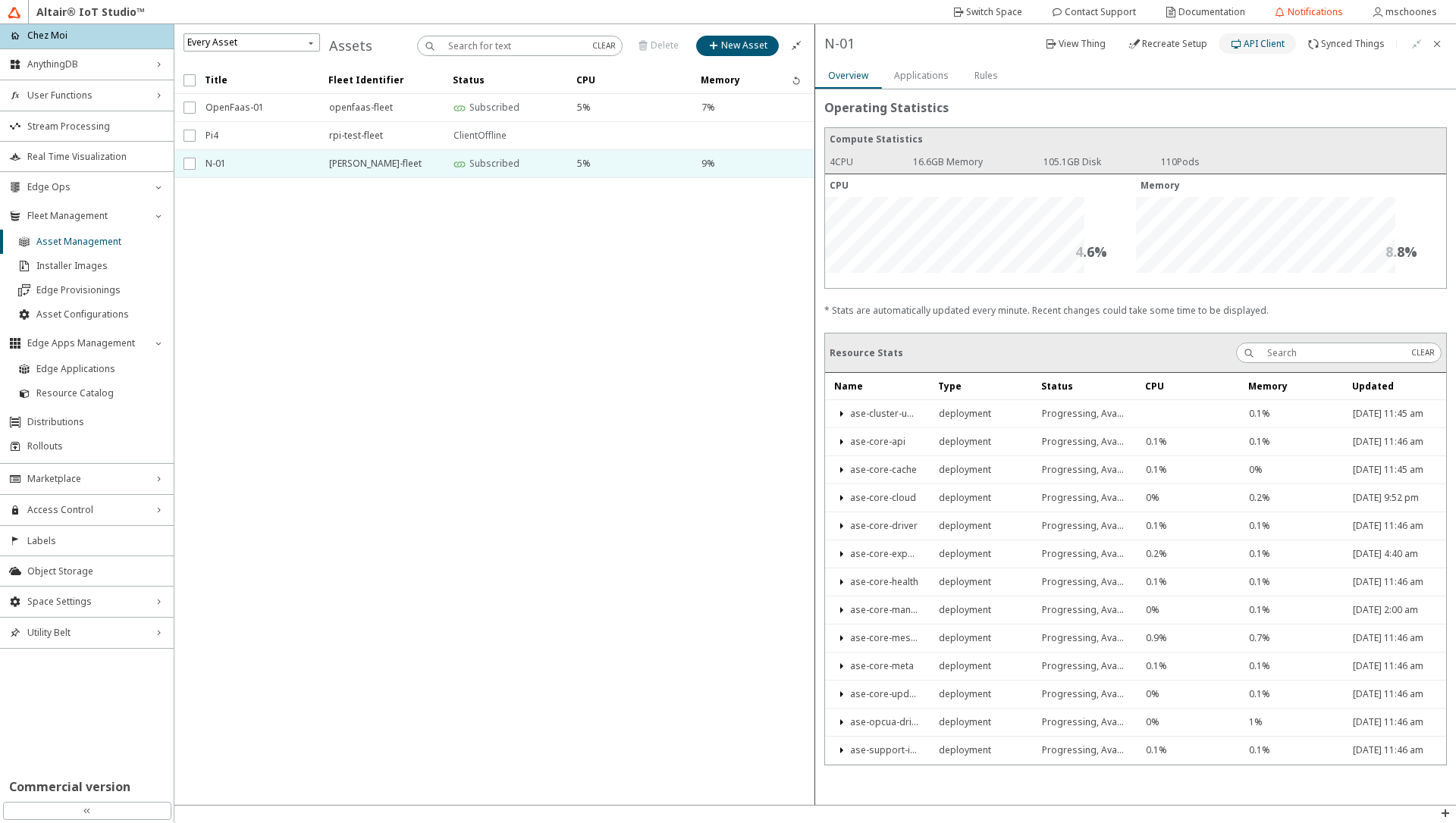
click at [0, 0] on slot "API Client" at bounding box center [0, 0] width 0 height 0
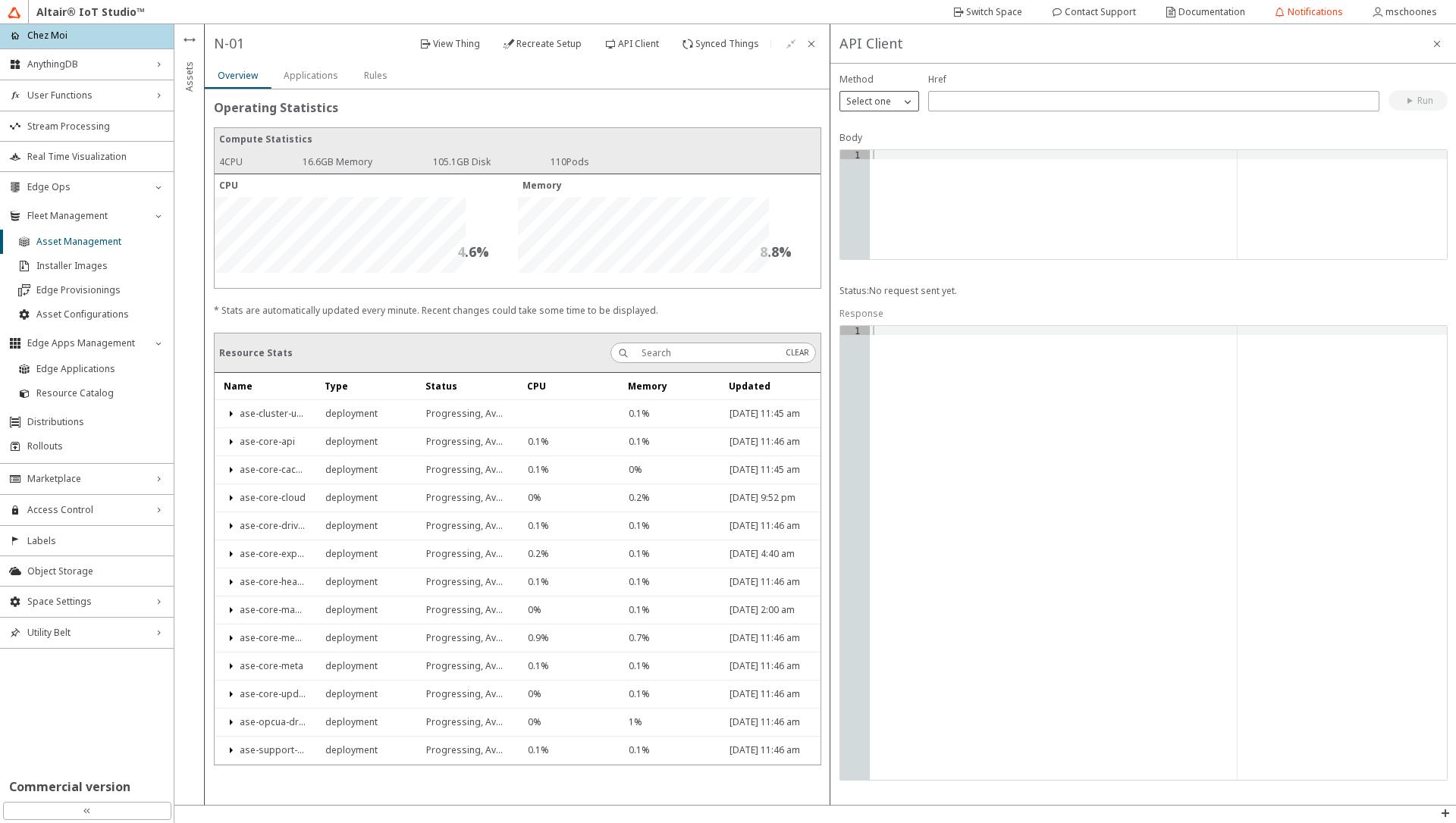
click at [901, 107] on iron-icon at bounding box center [907, 101] width 15 height 15
click at [879, 117] on p "GET" at bounding box center [879, 123] width 78 height 14
click at [958, 107] on input "text" at bounding box center [1154, 101] width 438 height 13
type input "/health/services"
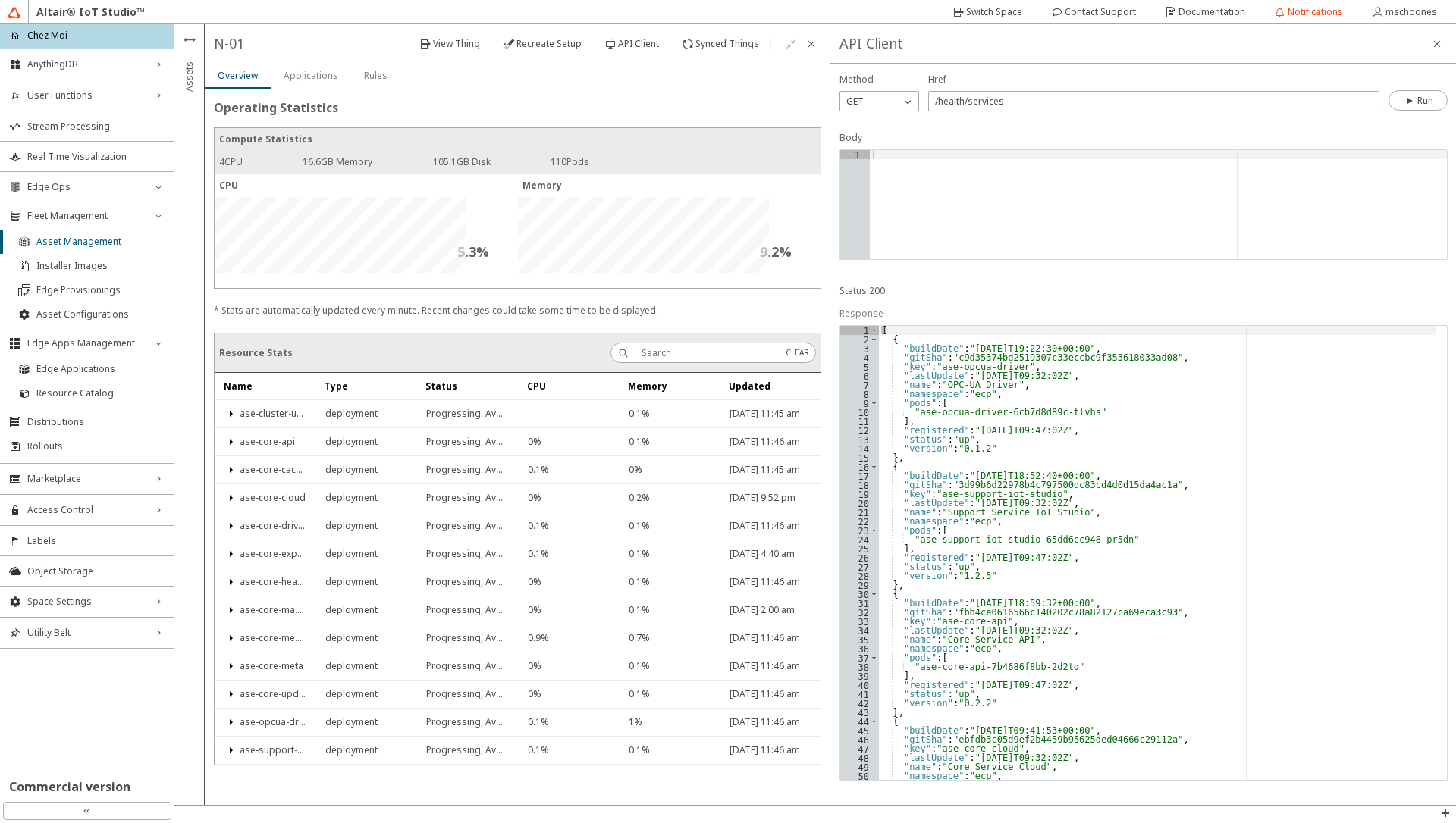
click at [0, 0] on slot "Applications" at bounding box center [0, 0] width 0 height 0
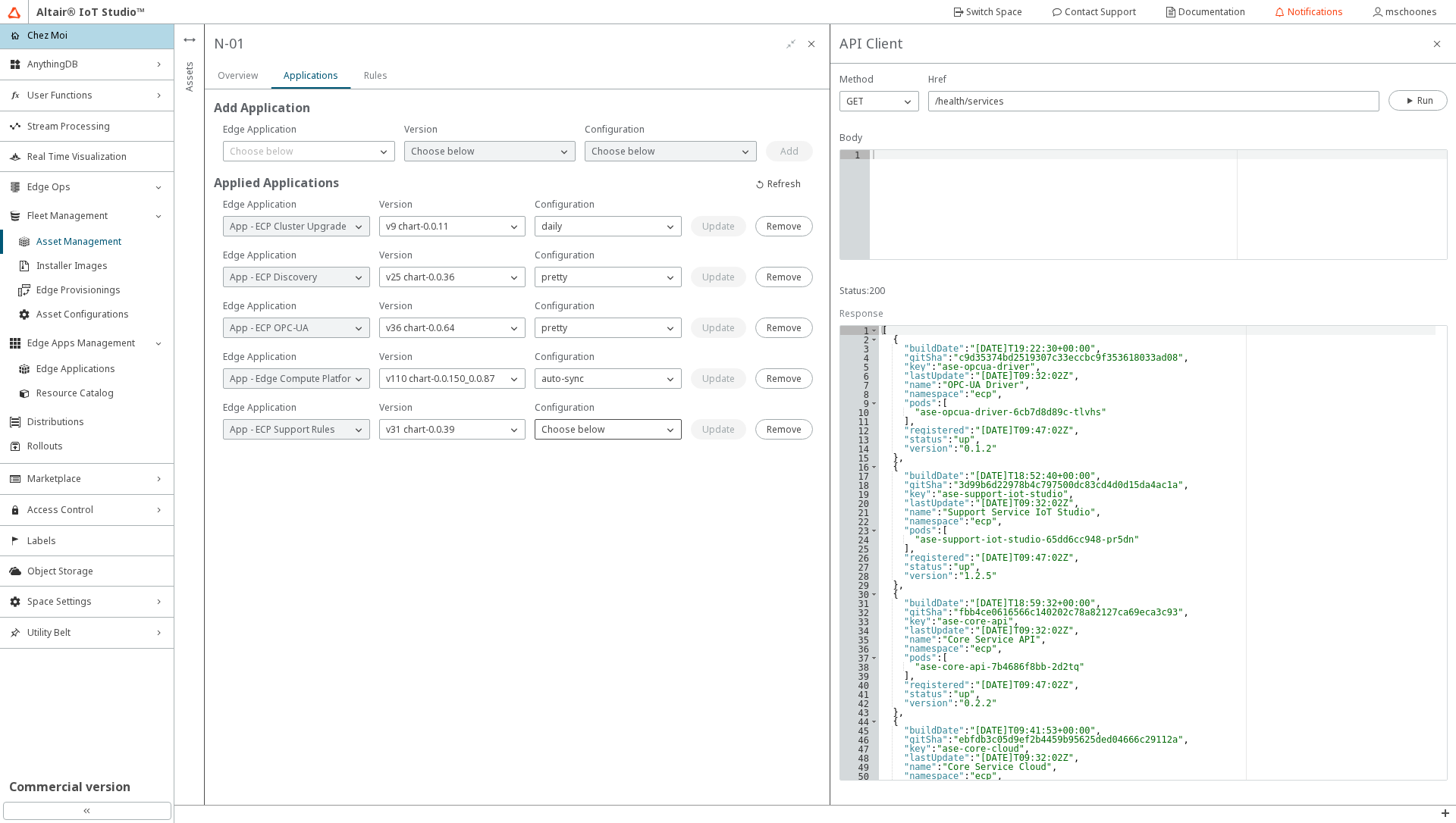
click at [584, 433] on p "Choose below" at bounding box center [573, 429] width 75 height 14
click at [237, 65] on div "Overview" at bounding box center [238, 76] width 41 height 26
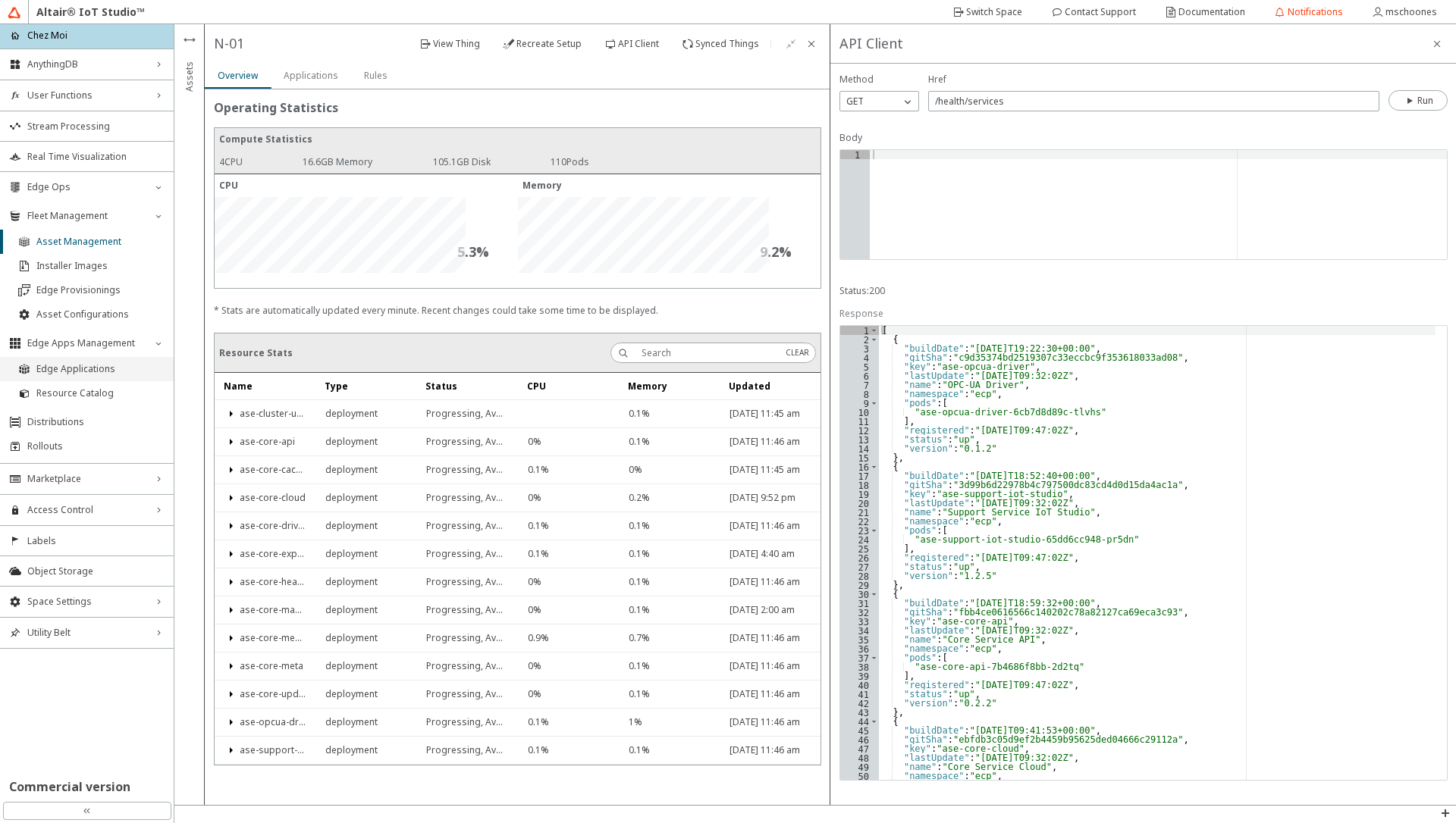
click at [89, 370] on span "Edge Applications" at bounding box center [100, 369] width 128 height 12
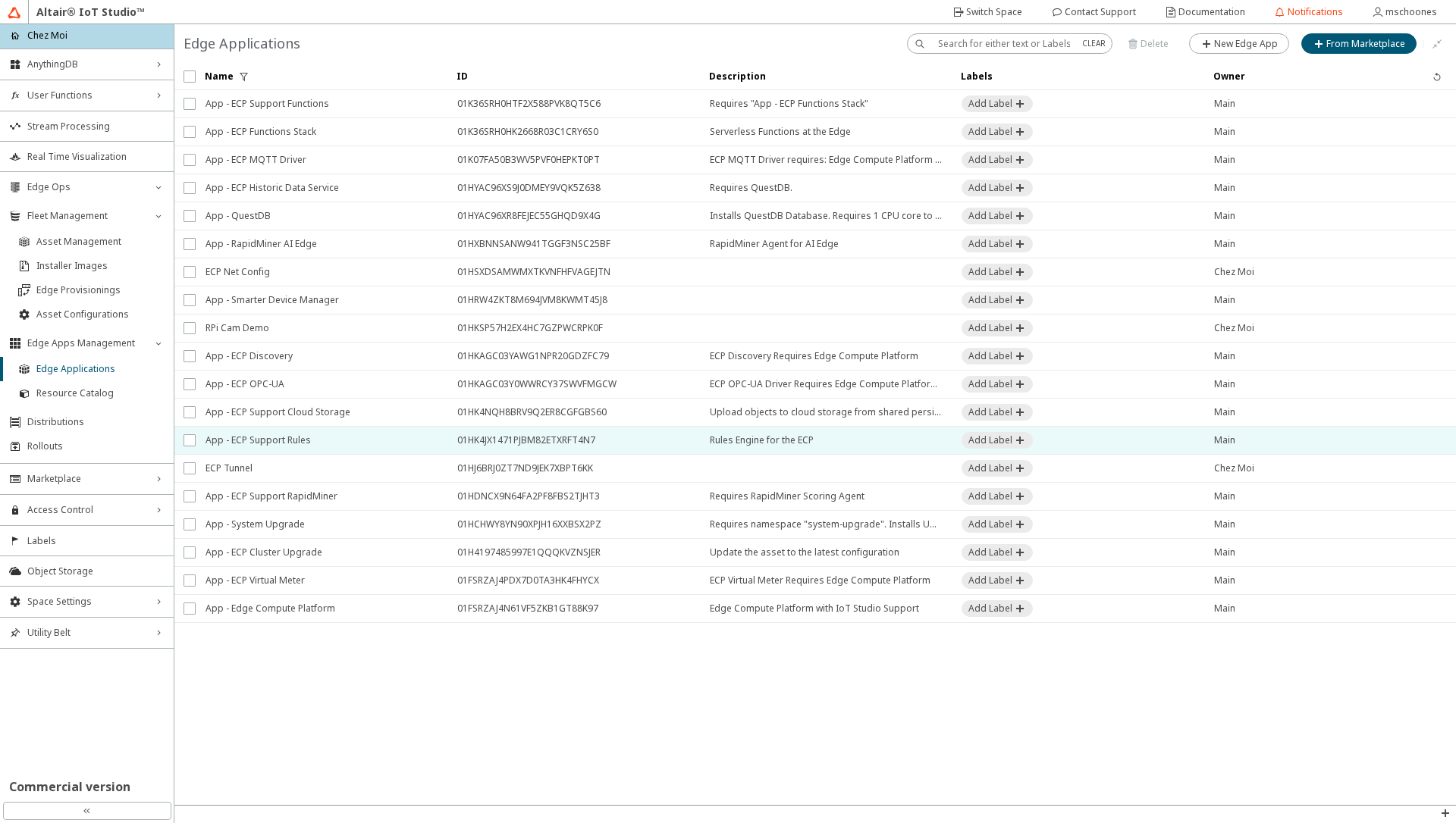
click at [273, 448] on span "App - ECP Support Rules" at bounding box center [322, 441] width 232 height 28
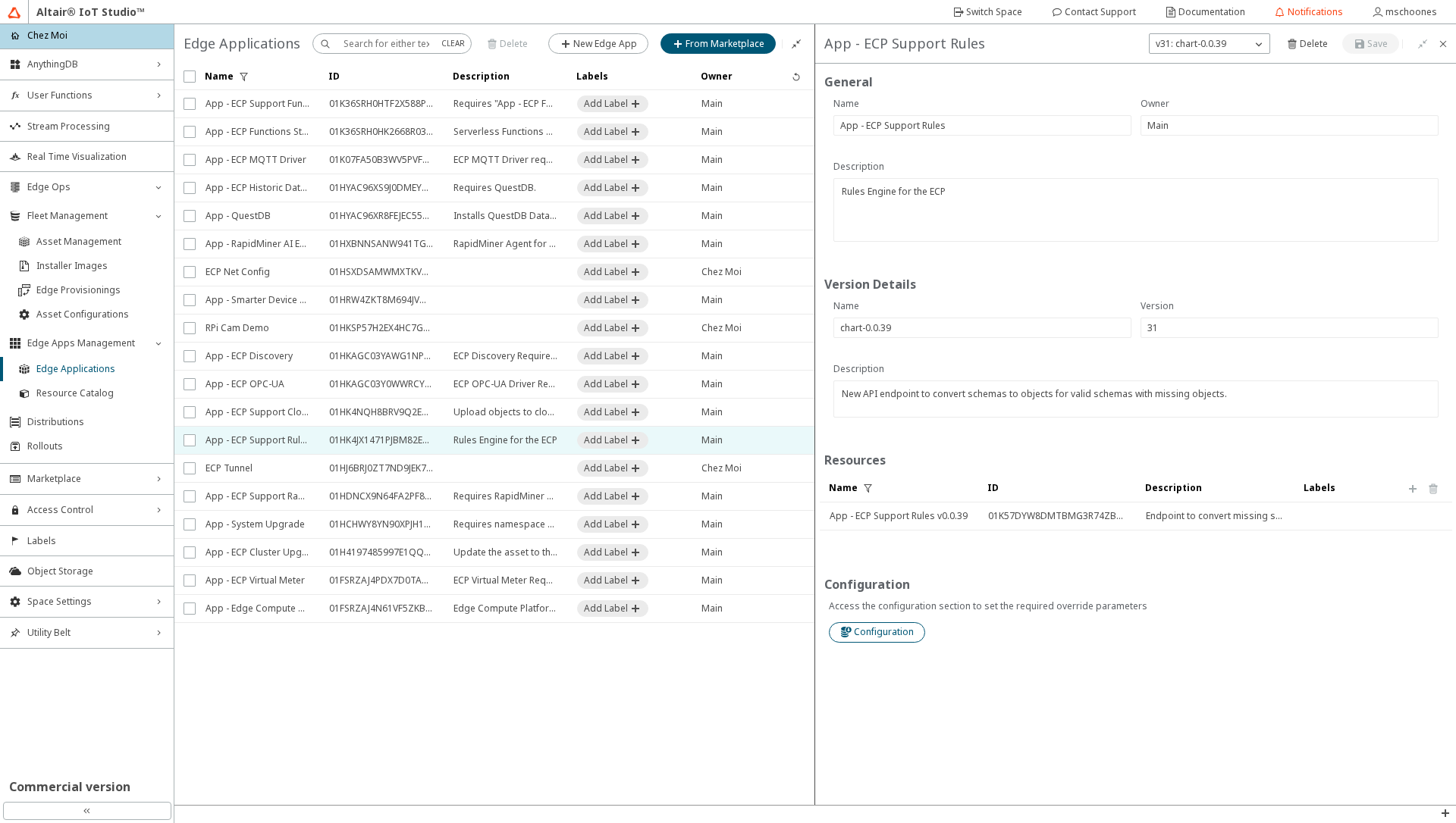
click at [0, 0] on slot "Configuration" at bounding box center [0, 0] width 0 height 0
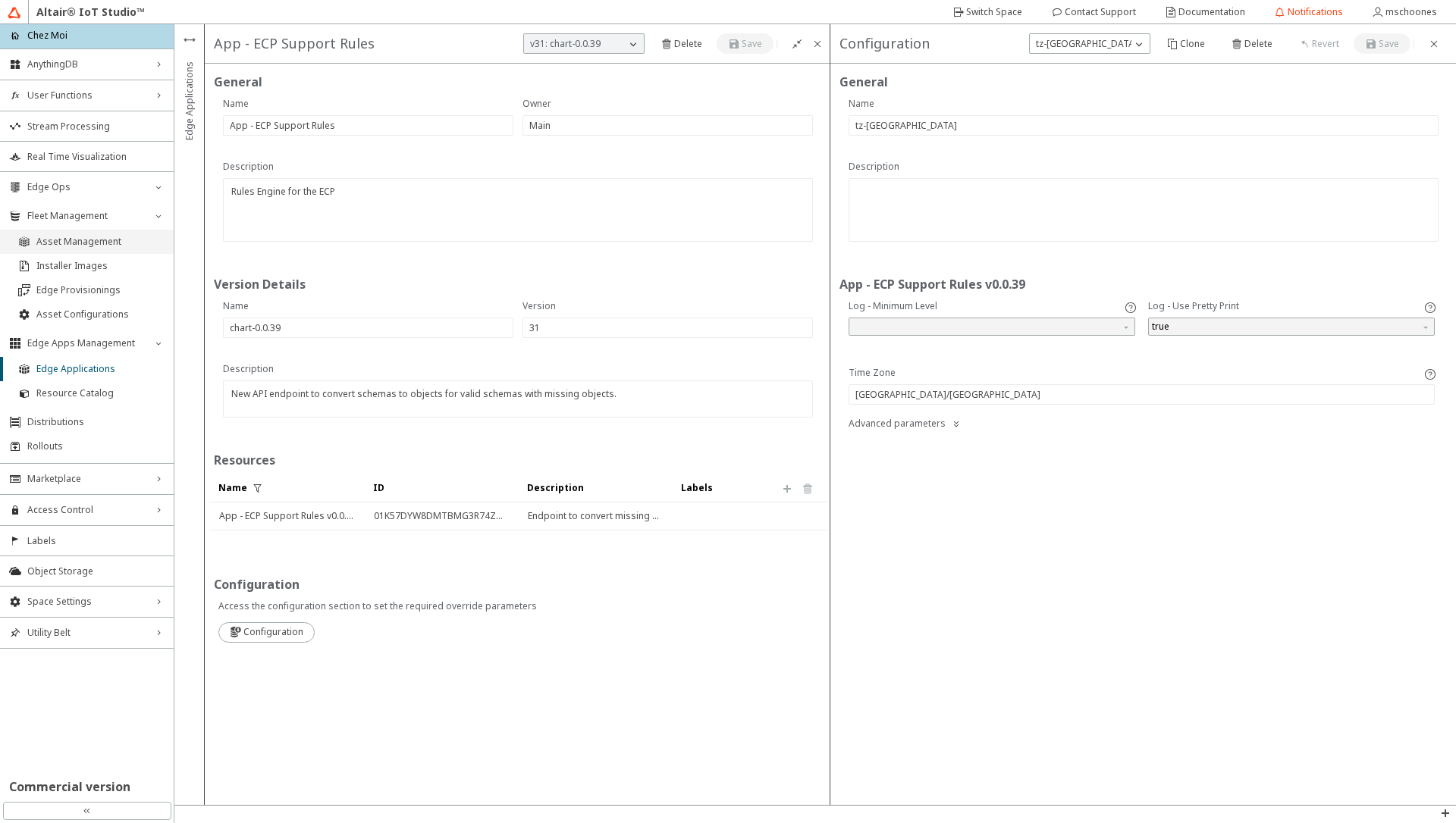
click at [76, 250] on li "Asset Management" at bounding box center [87, 241] width 173 height 24
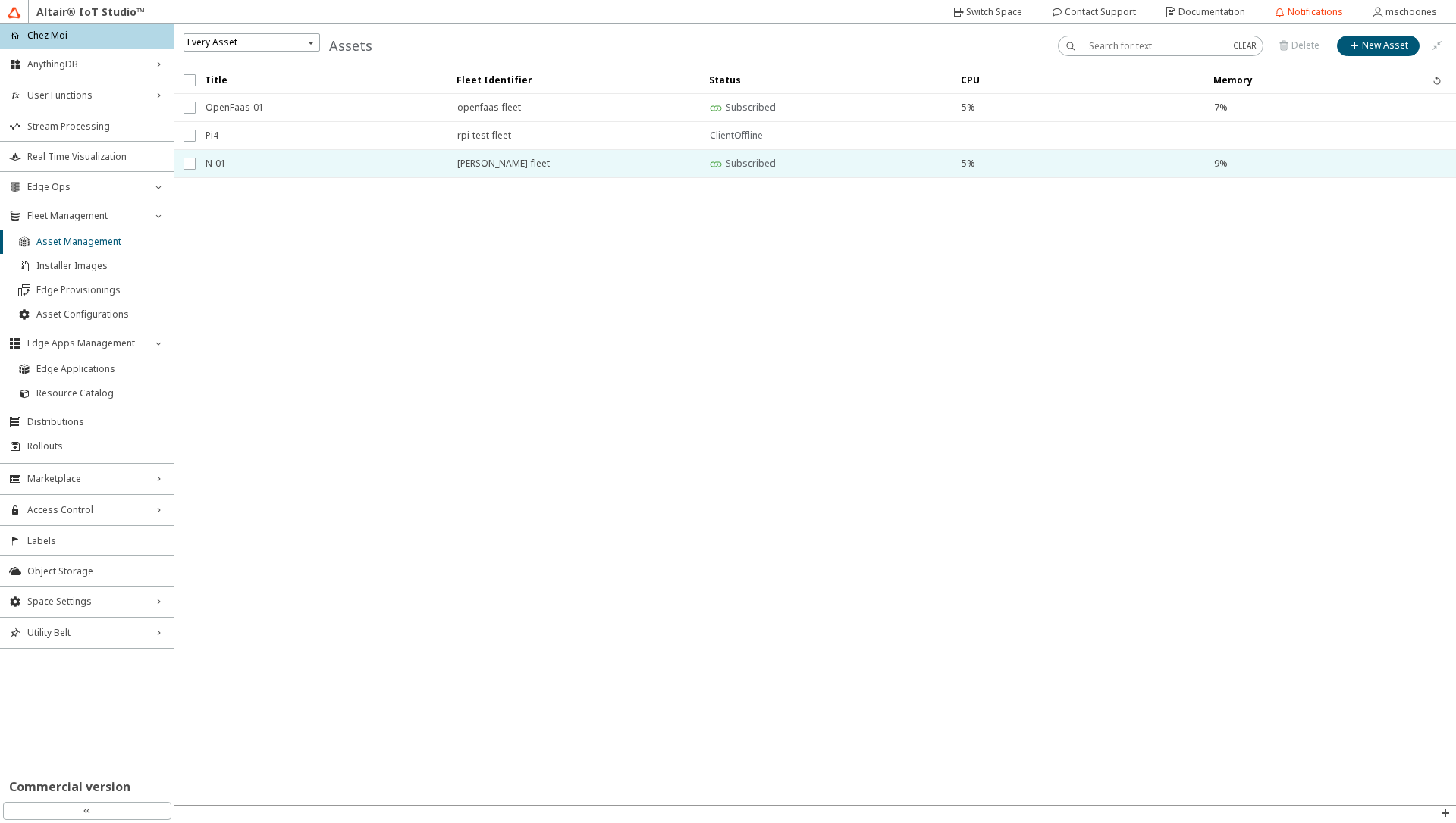
click at [228, 170] on span "N-01" at bounding box center [322, 164] width 232 height 28
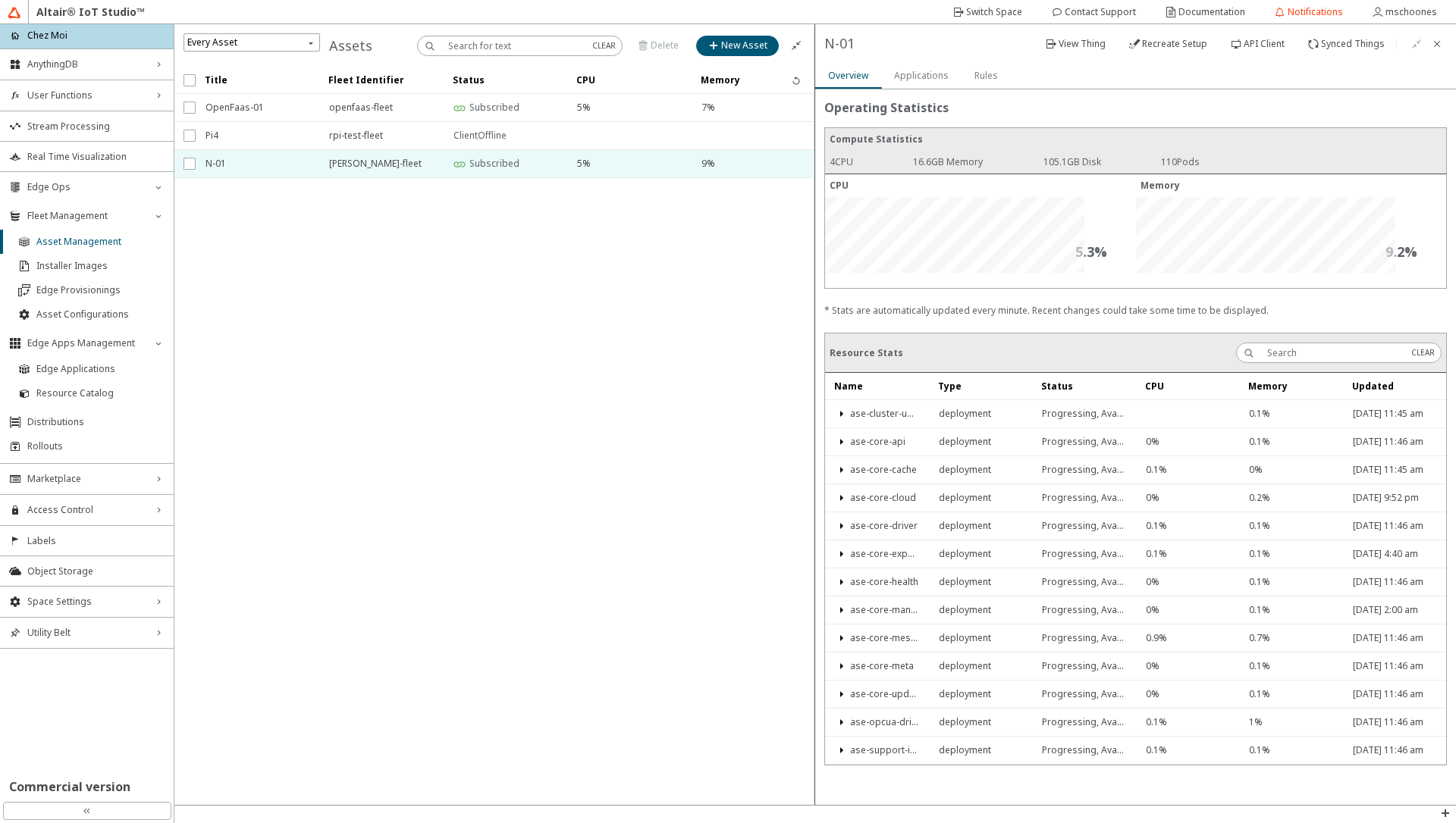
click at [0, 0] on slot "Applications" at bounding box center [0, 0] width 0 height 0
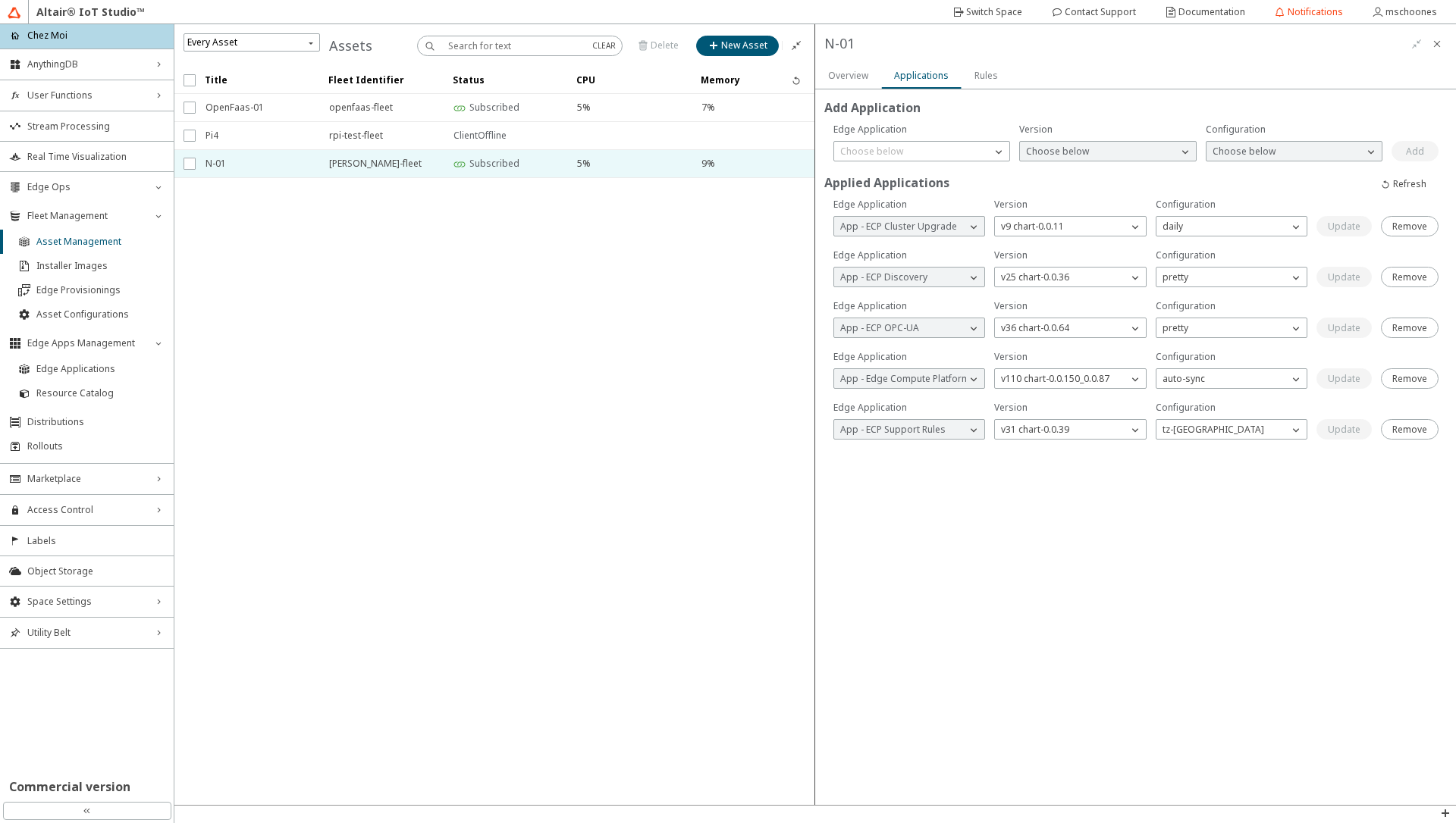
click at [849, 83] on div "Overview" at bounding box center [848, 76] width 41 height 26
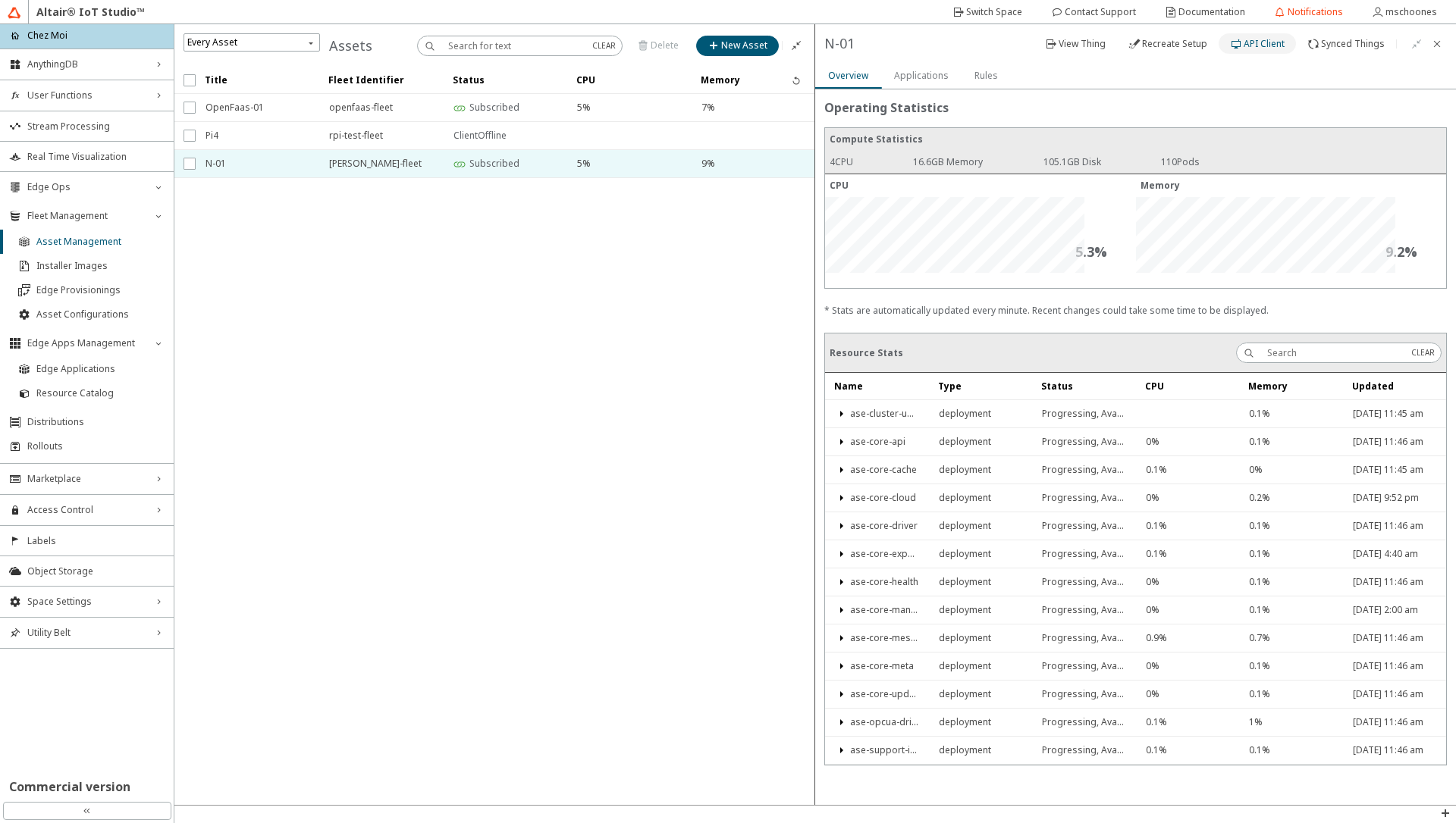
click at [0, 0] on slot "API Client" at bounding box center [0, 0] width 0 height 0
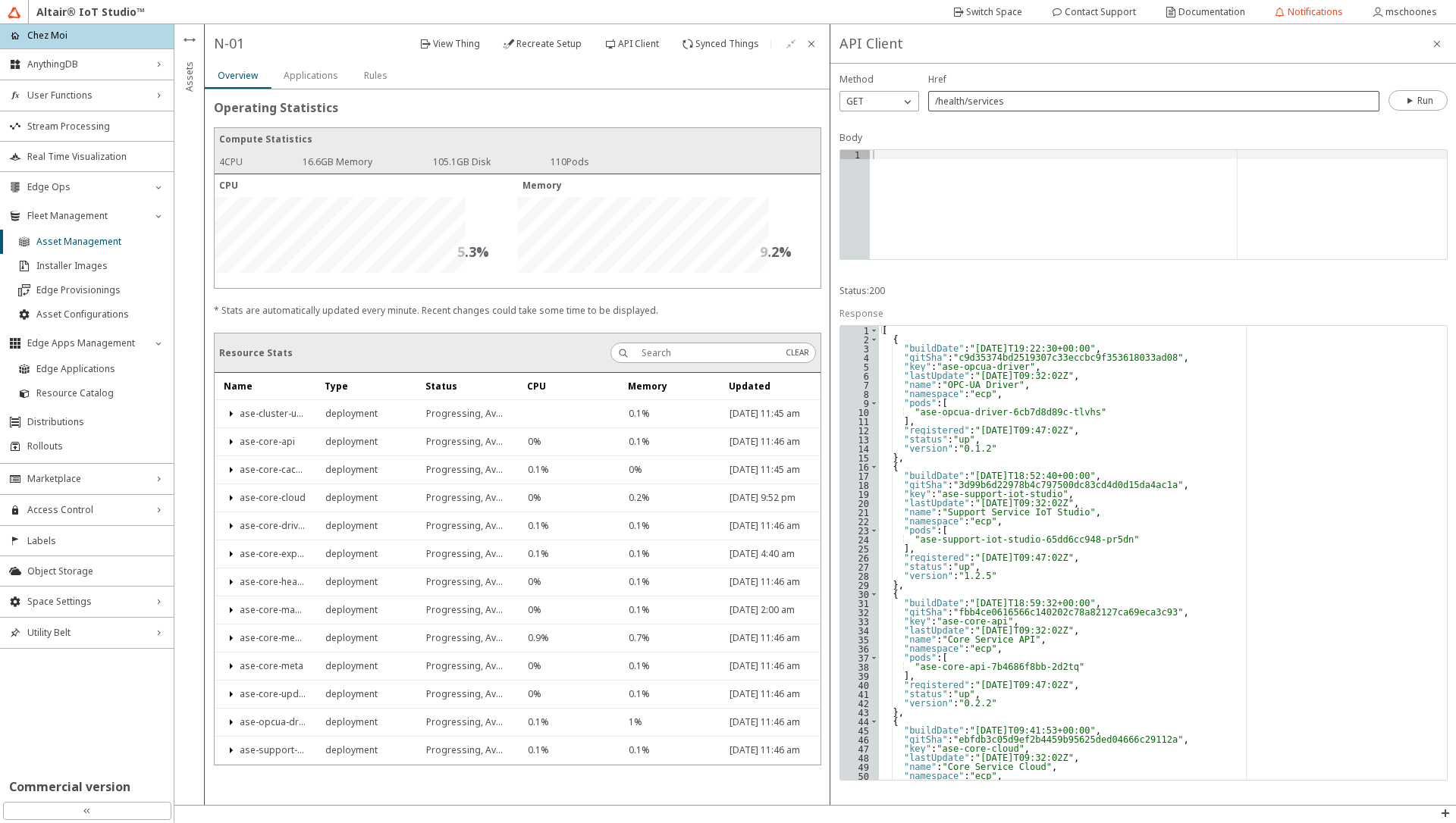
click at [1034, 108] on div "/health/services" at bounding box center [1154, 101] width 451 height 20
type input "/health/services/ase-support-rules"
click at [1406, 105] on iron-icon at bounding box center [1410, 100] width 14 height 12
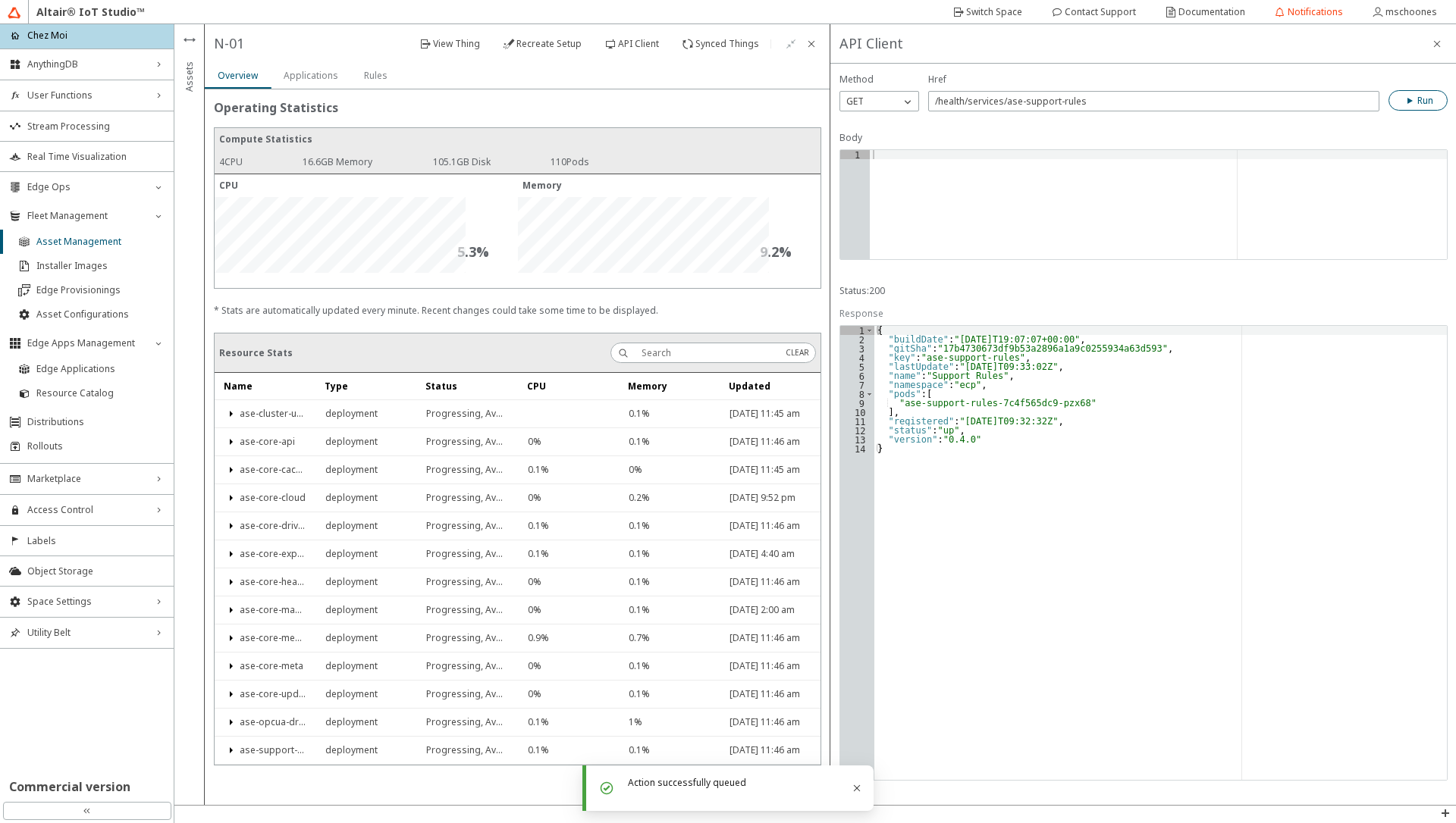
click at [0, 0] on slot "Rules" at bounding box center [0, 0] width 0 height 0
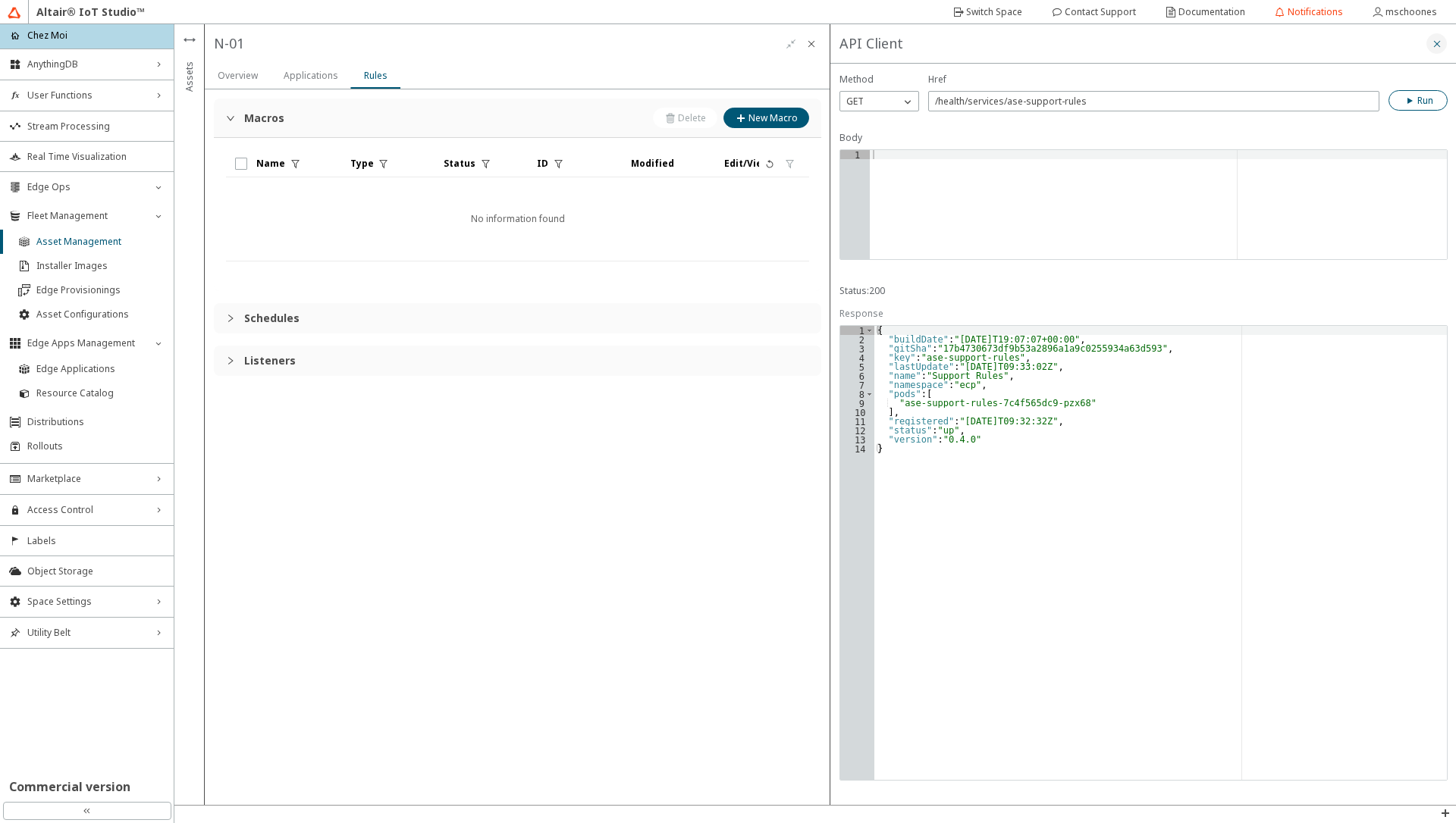
click at [1441, 44] on iron-icon at bounding box center [1437, 43] width 12 height 12
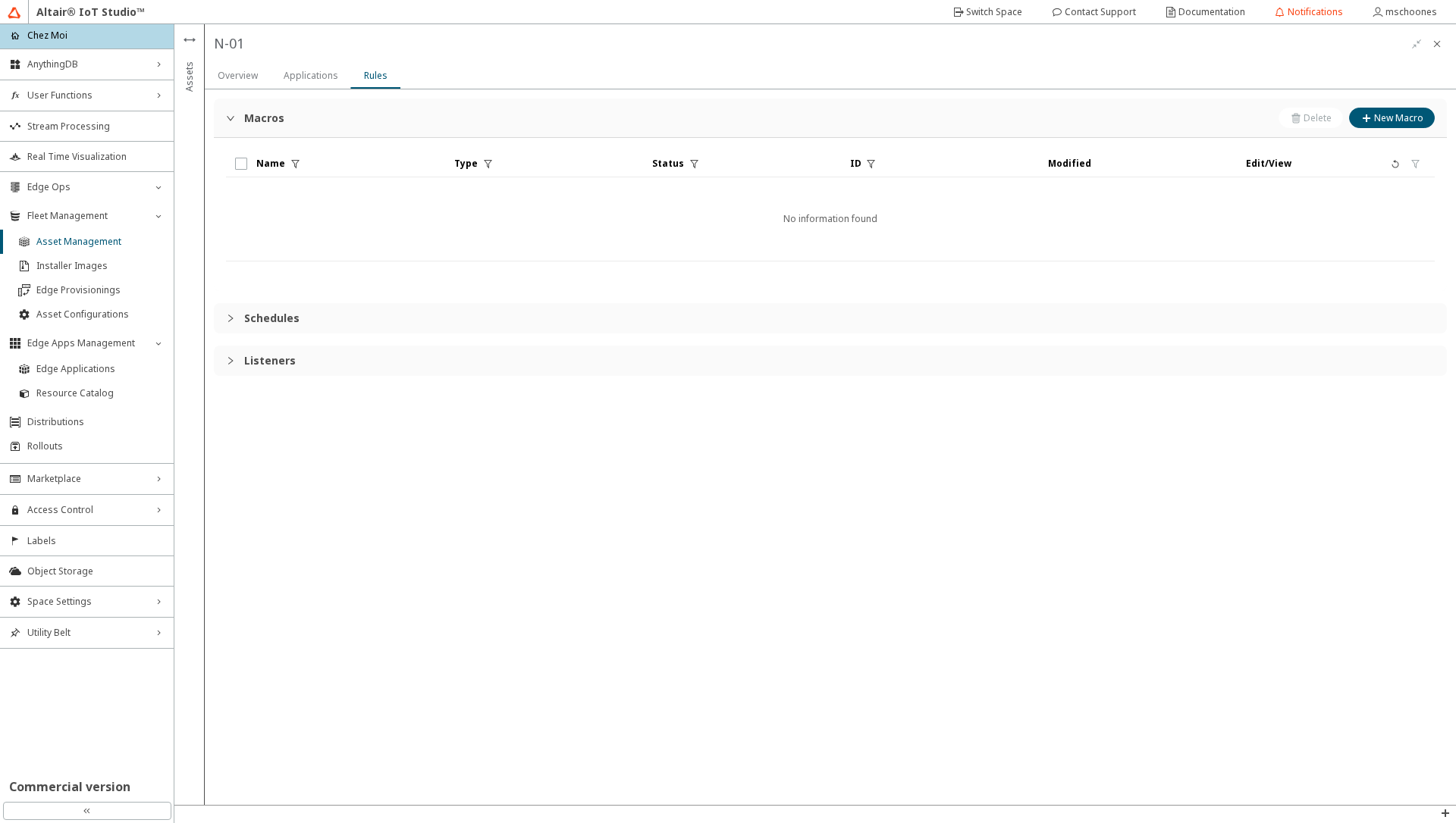
click at [1441, 44] on iron-icon at bounding box center [1437, 43] width 12 height 12
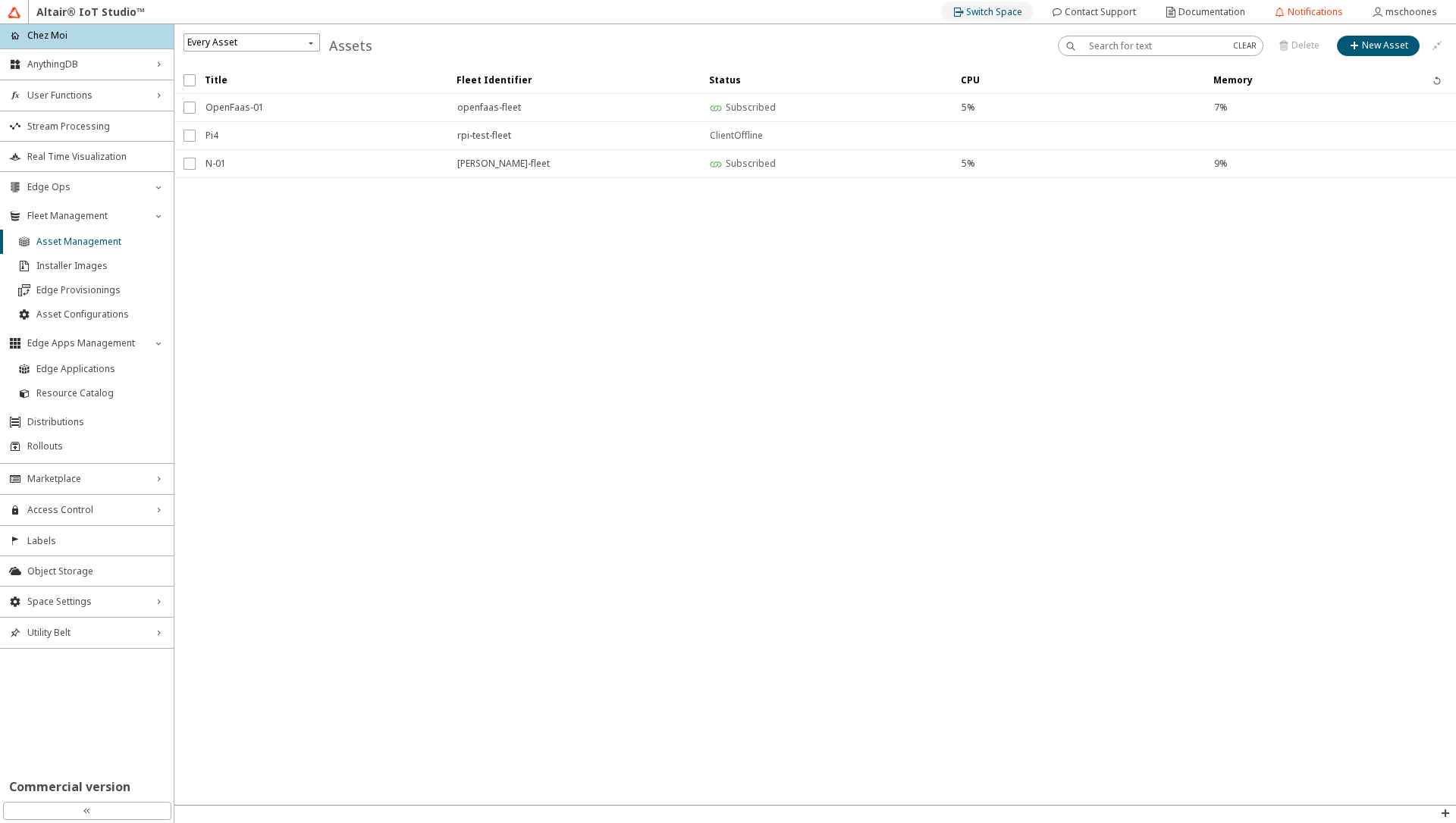
click at [0, 0] on slot "Switch Space" at bounding box center [0, 0] width 0 height 0
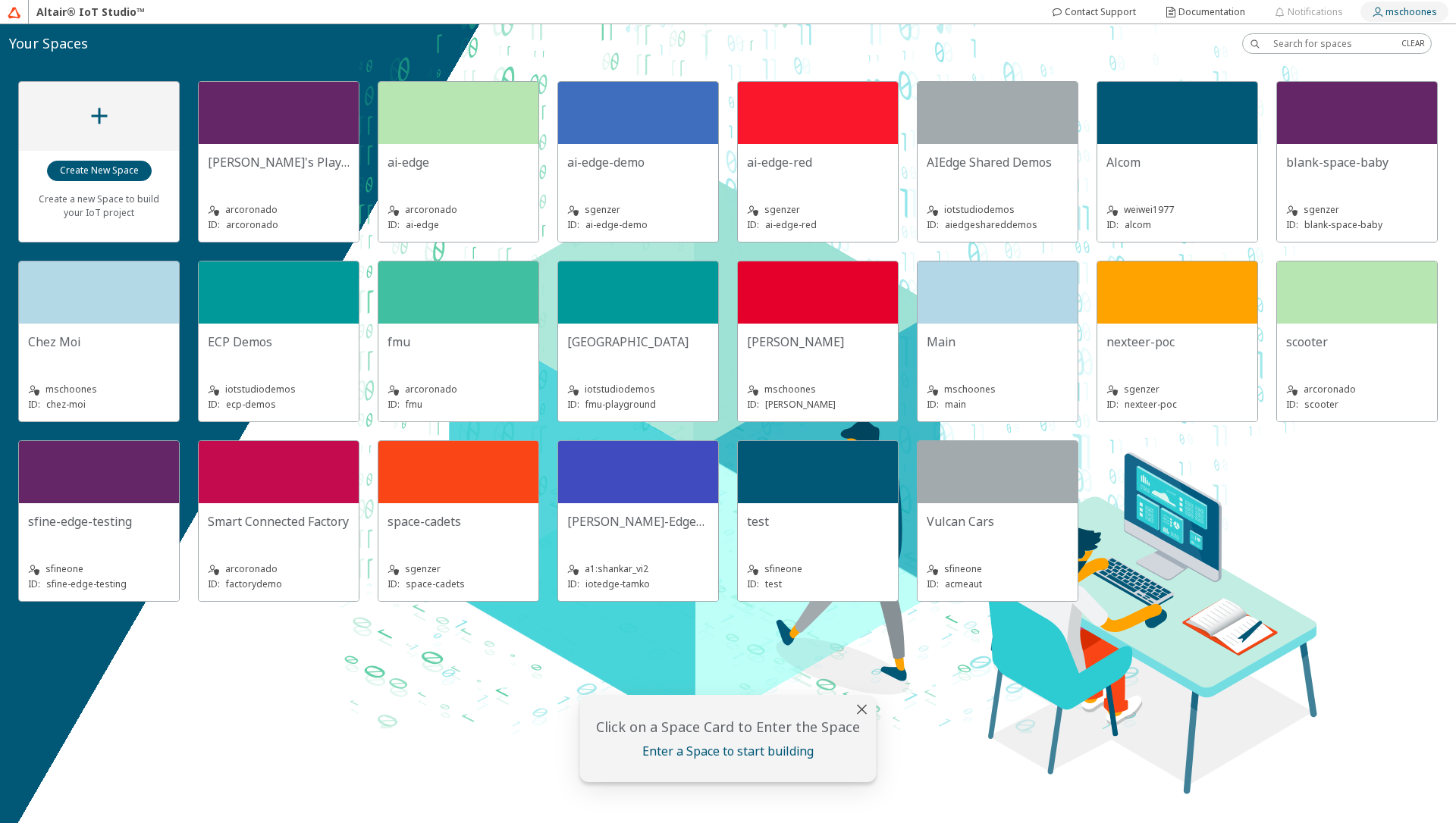
click at [0, 0] on slot "mschoones" at bounding box center [0, 0] width 0 height 0
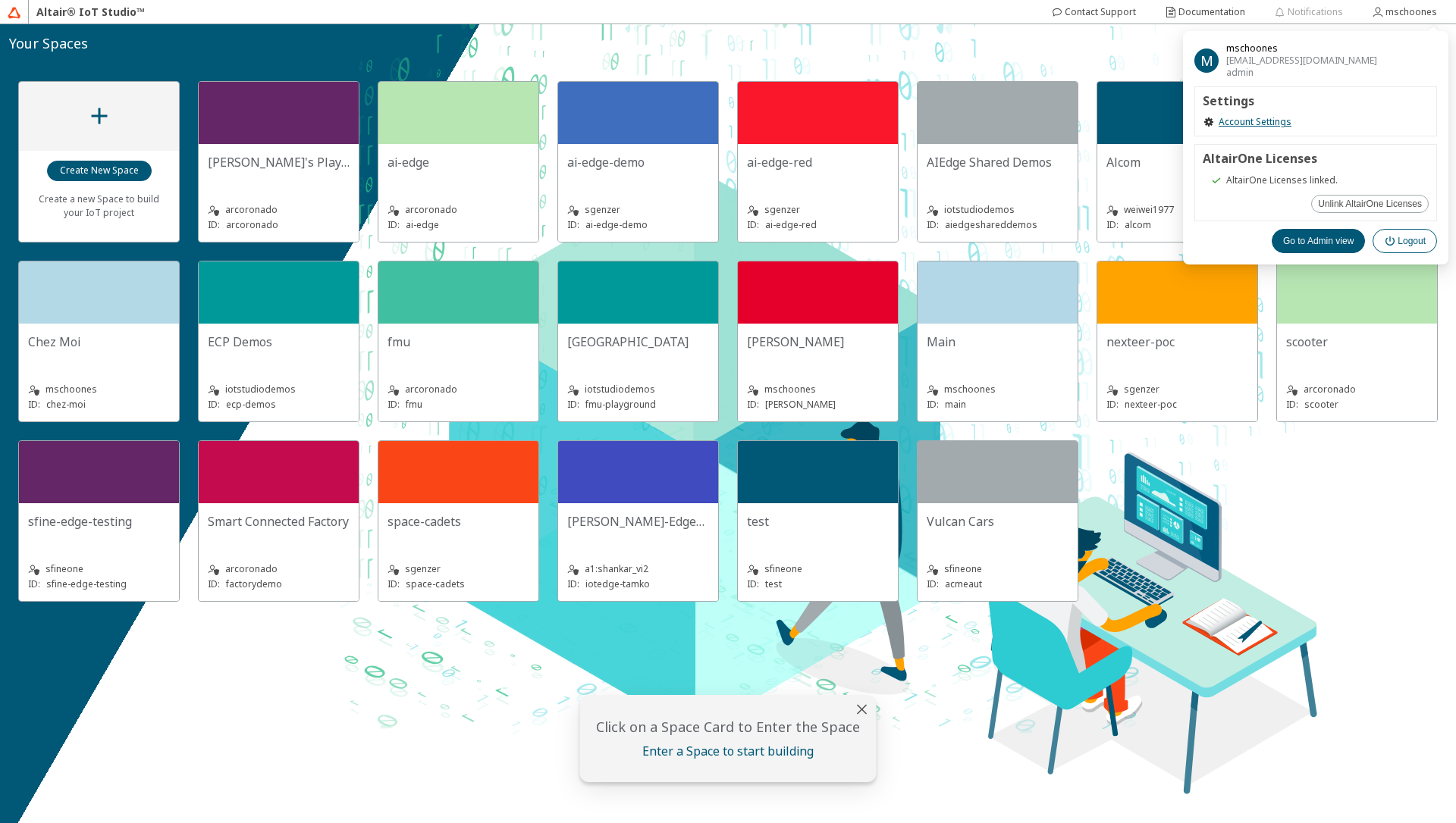
click at [1421, 233] on paper-button "Logout" at bounding box center [1405, 241] width 65 height 24
